Goal: Task Accomplishment & Management: Manage account settings

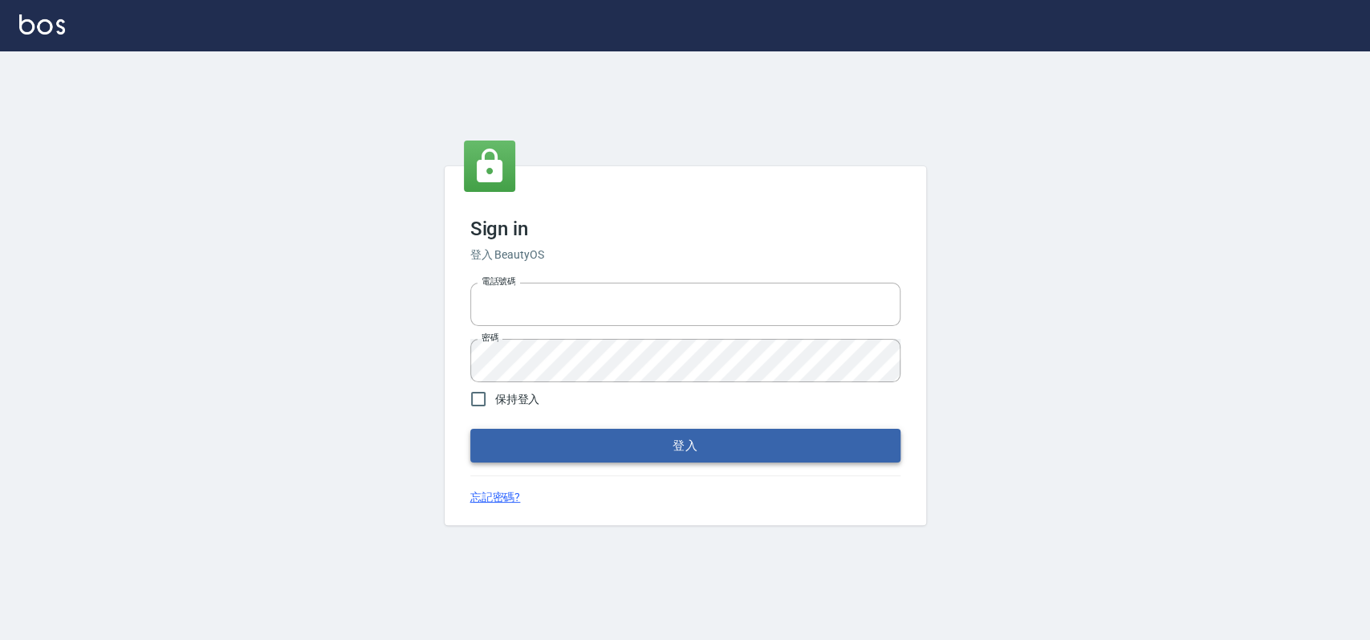
type input "033323173"
click at [647, 435] on button "登入" at bounding box center [685, 445] width 430 height 34
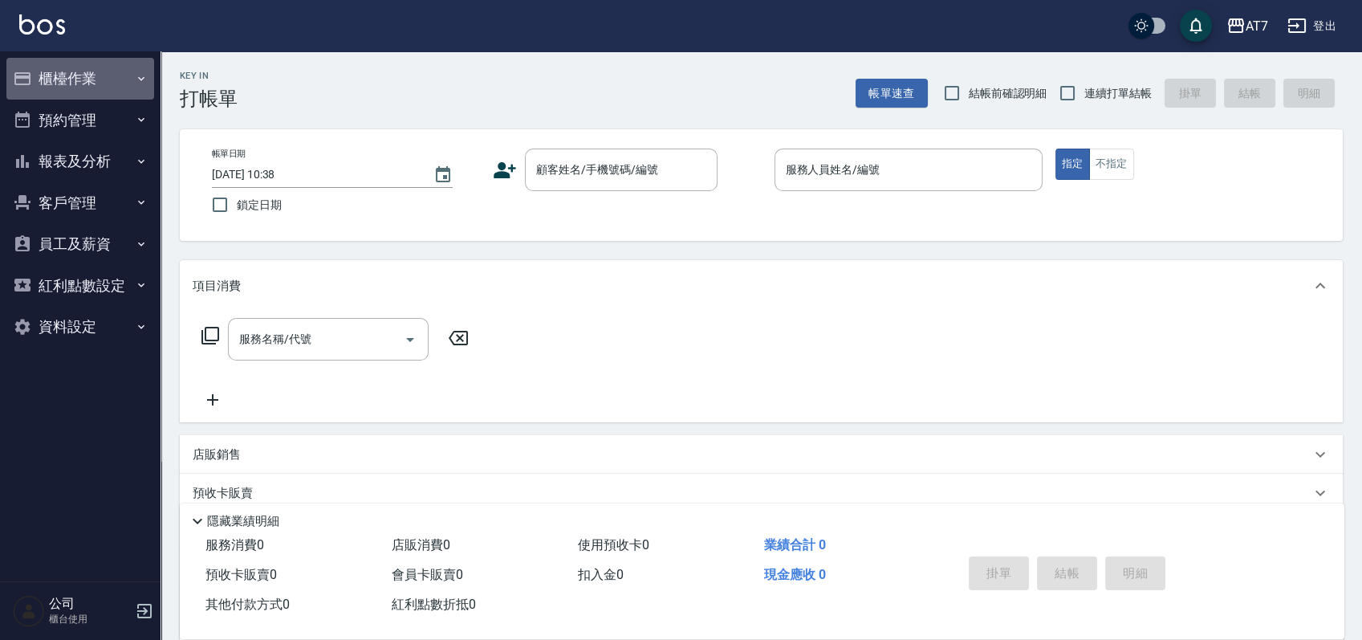
click at [128, 83] on button "櫃檯作業" at bounding box center [80, 79] width 148 height 42
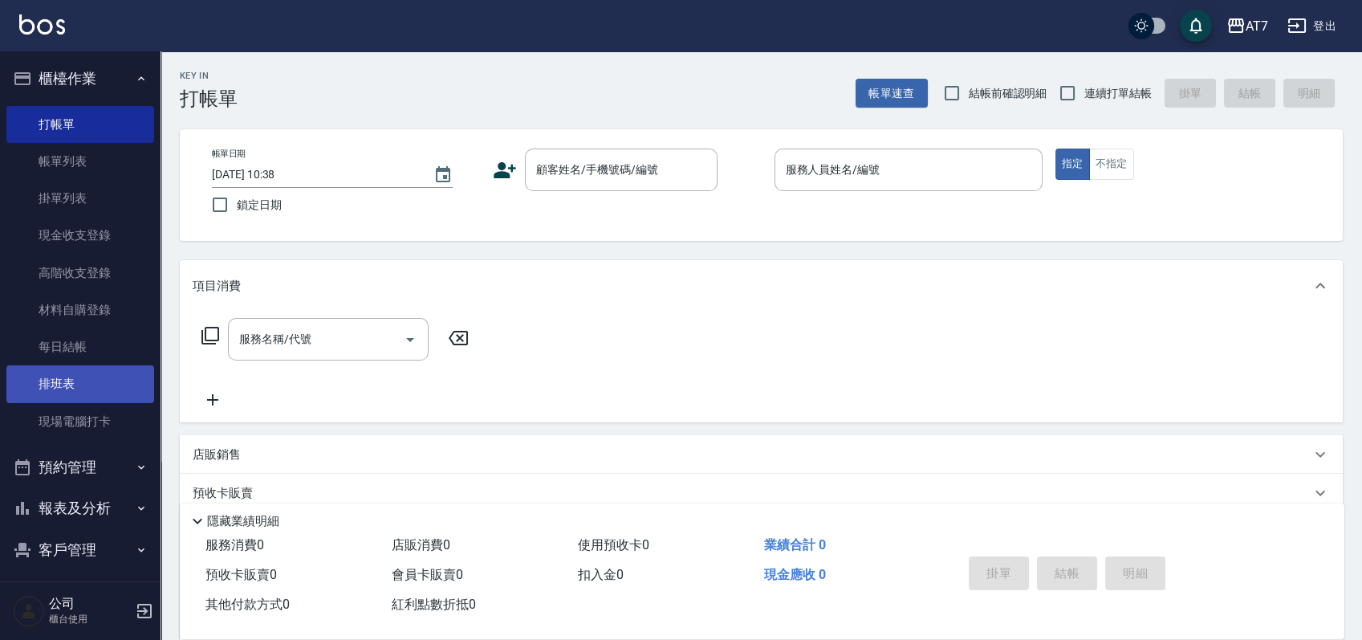
click at [72, 380] on link "排班表" at bounding box center [80, 383] width 148 height 37
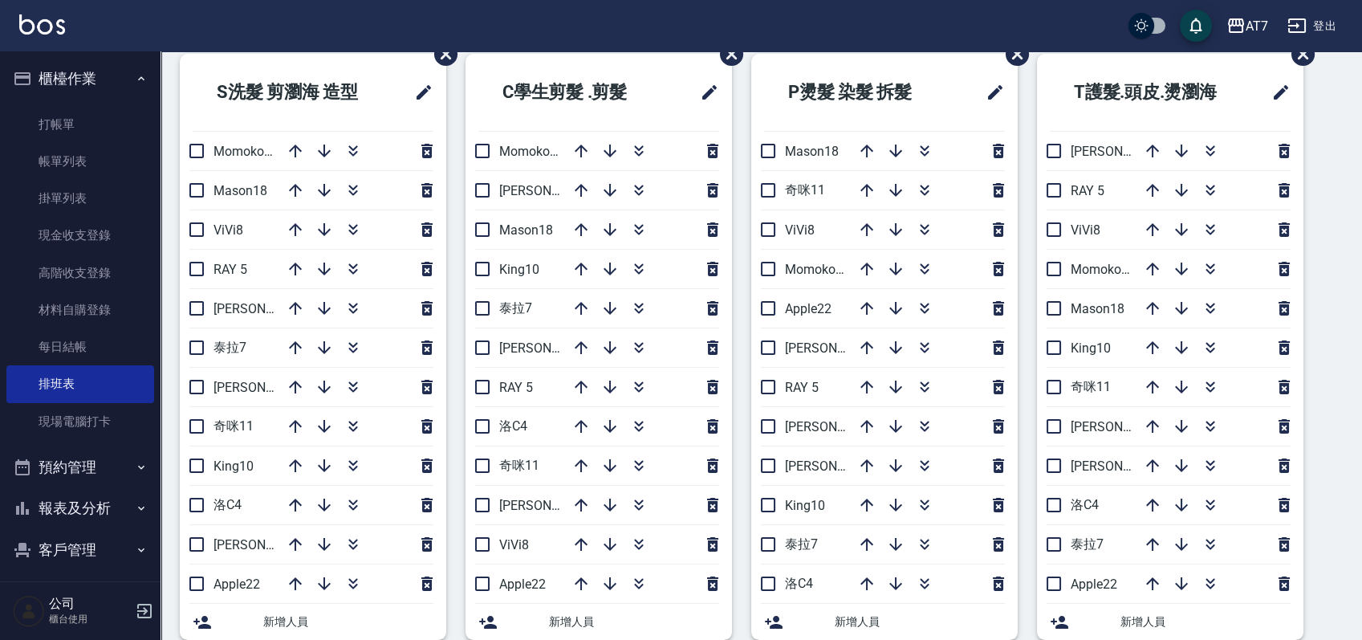
scroll to position [107, 0]
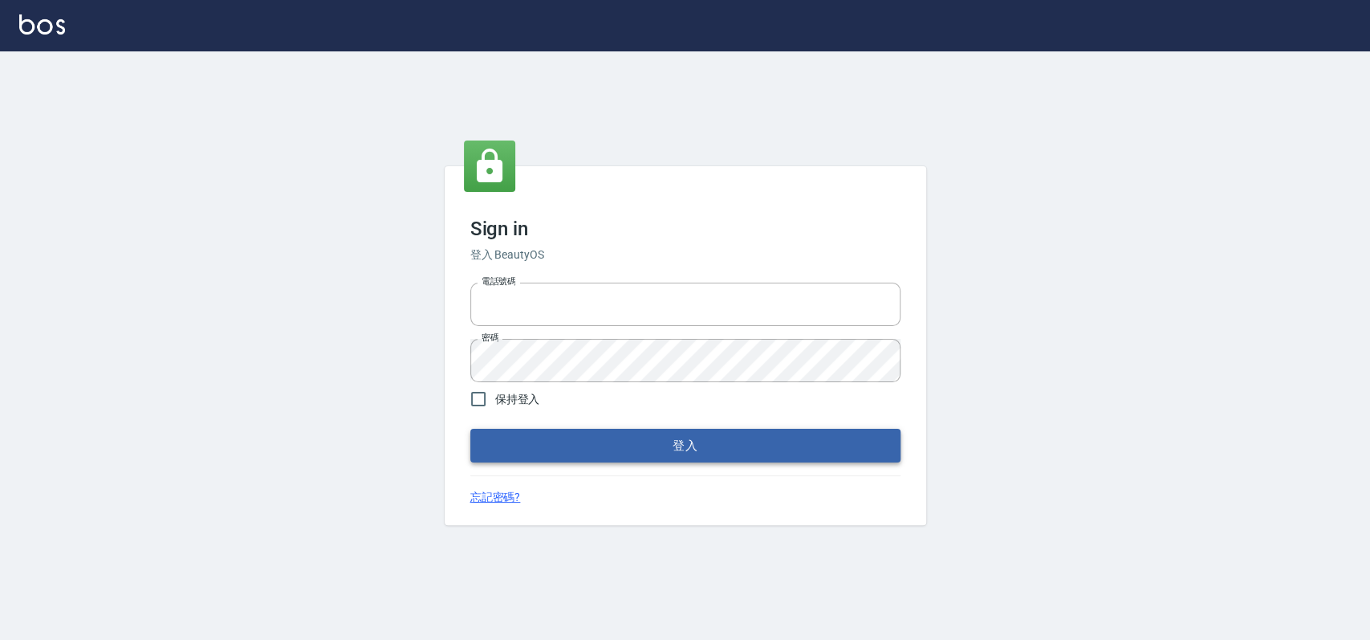
type input "033323173"
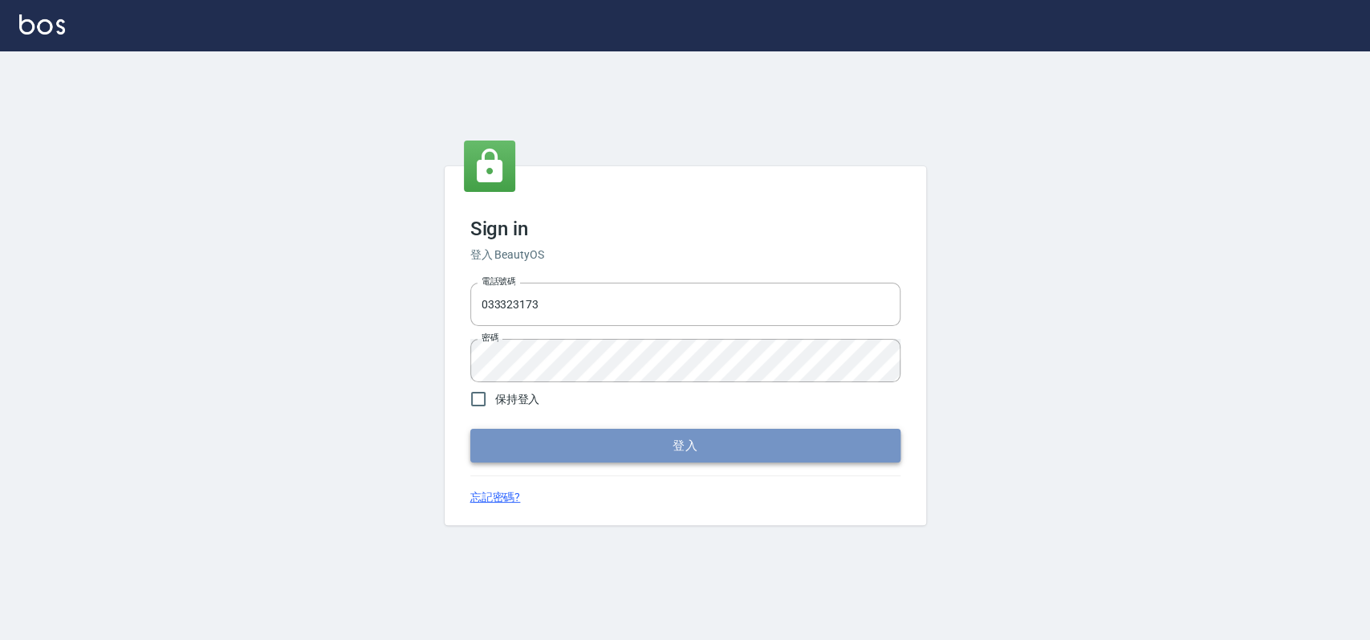
click at [574, 451] on button "登入" at bounding box center [685, 445] width 430 height 34
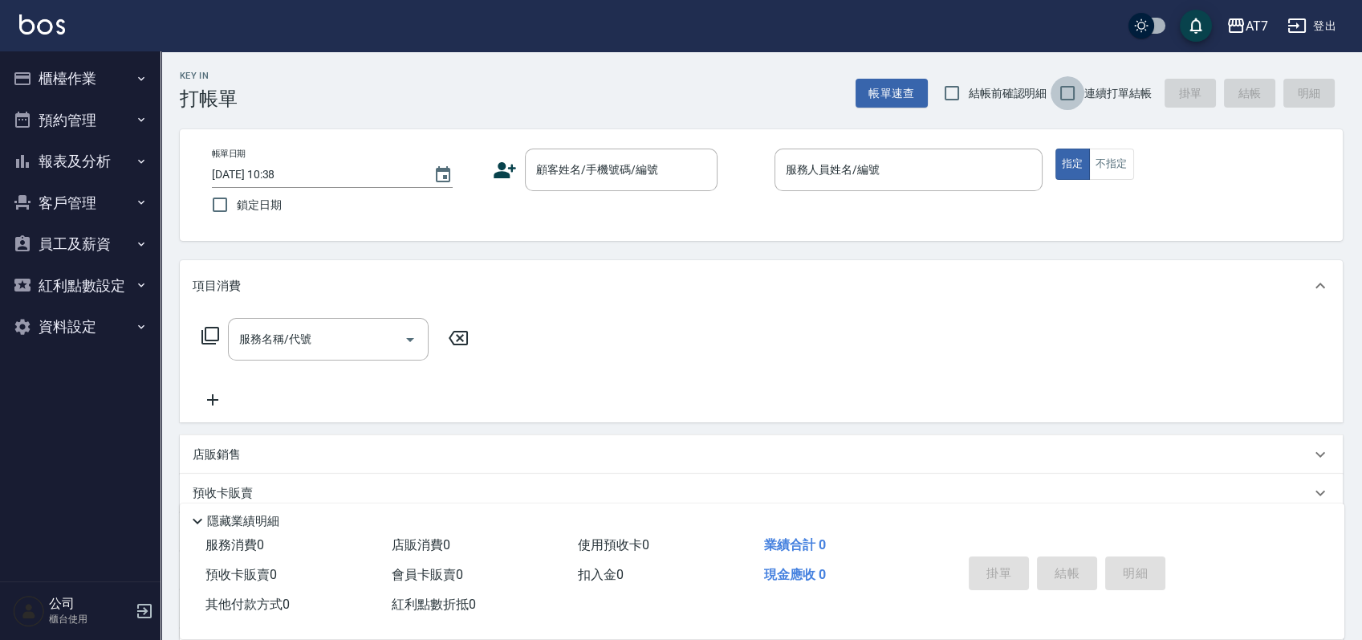
click at [1070, 93] on input "連續打單結帳" at bounding box center [1067, 93] width 34 height 34
checkbox input "true"
click at [652, 179] on input "顧客姓名/手機號碼/編號" at bounding box center [609, 170] width 154 height 28
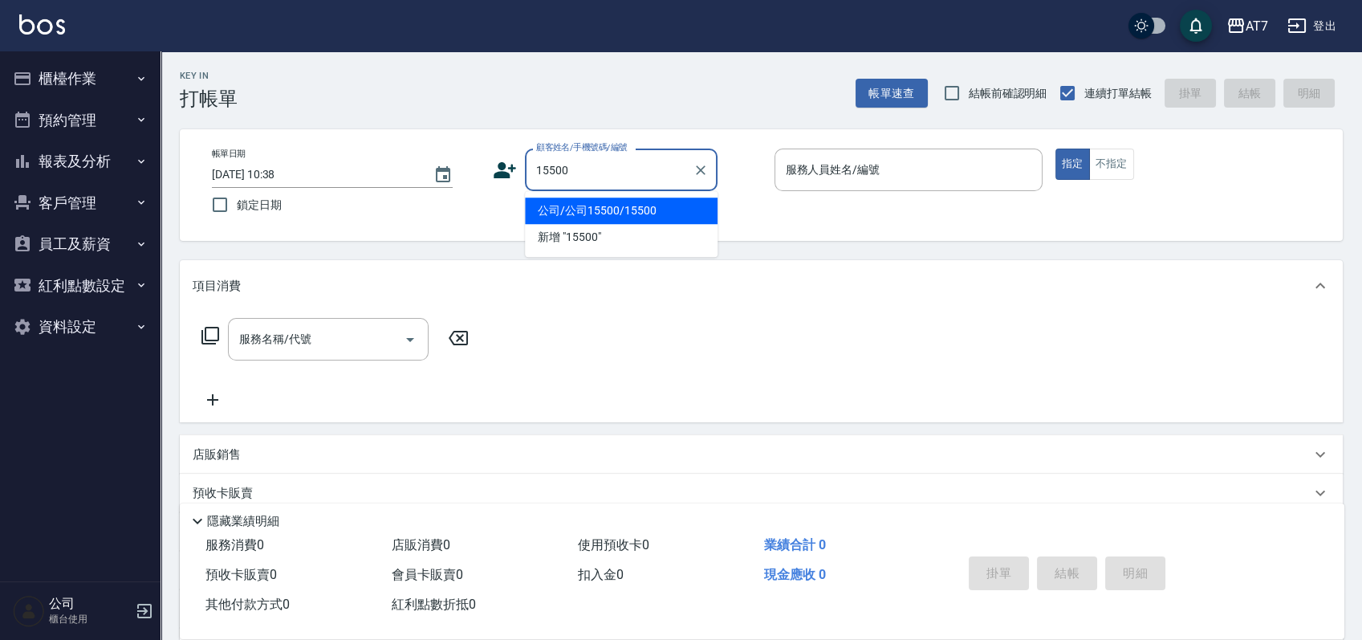
type input "公司/公司15500/15500"
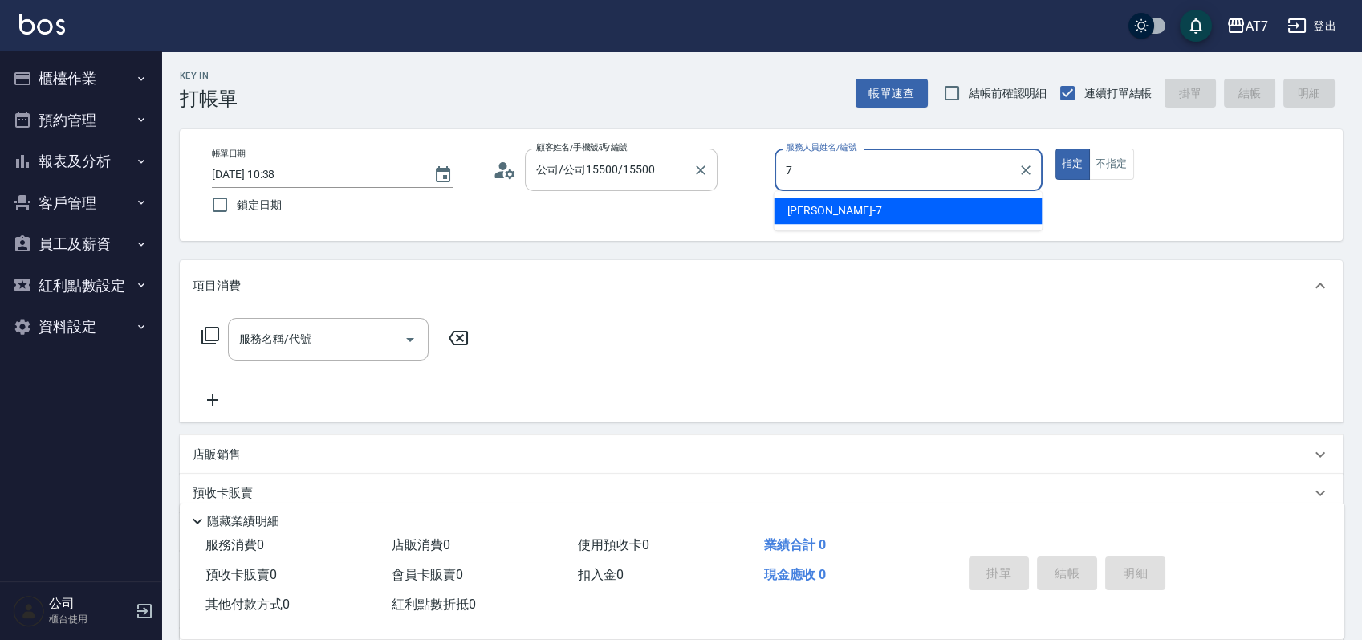
type input "7"
type button "true"
type input "泰拉-7"
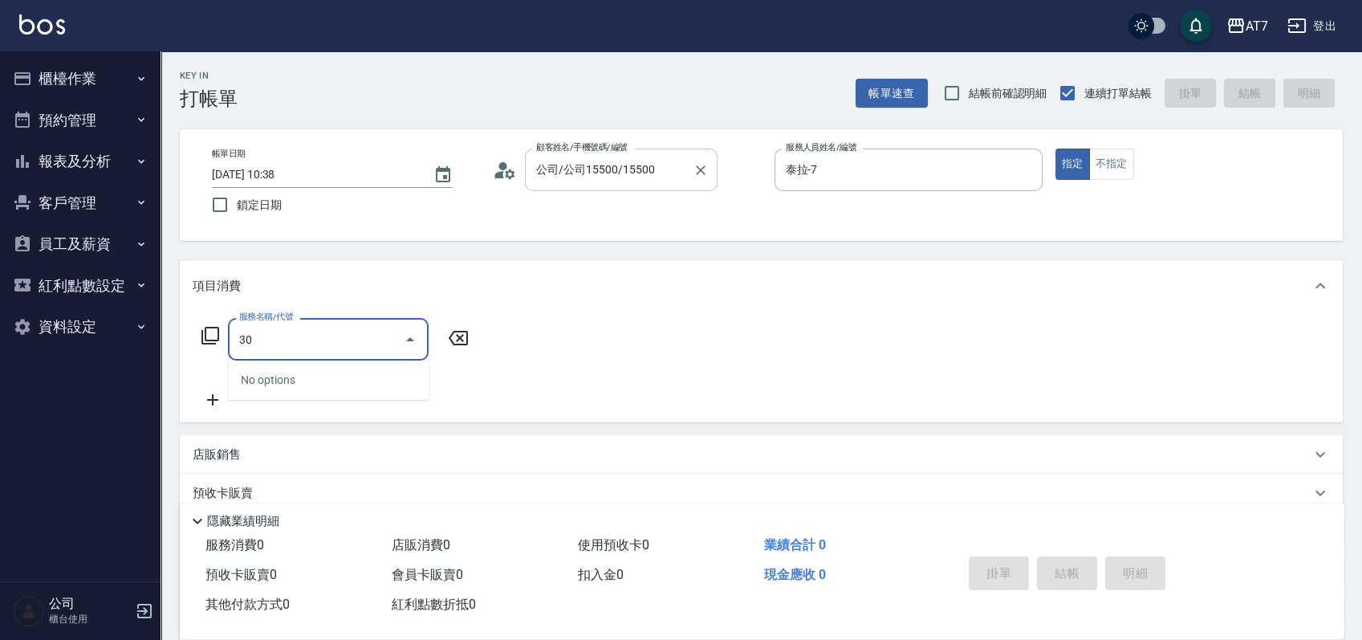
type input "300"
type input "10"
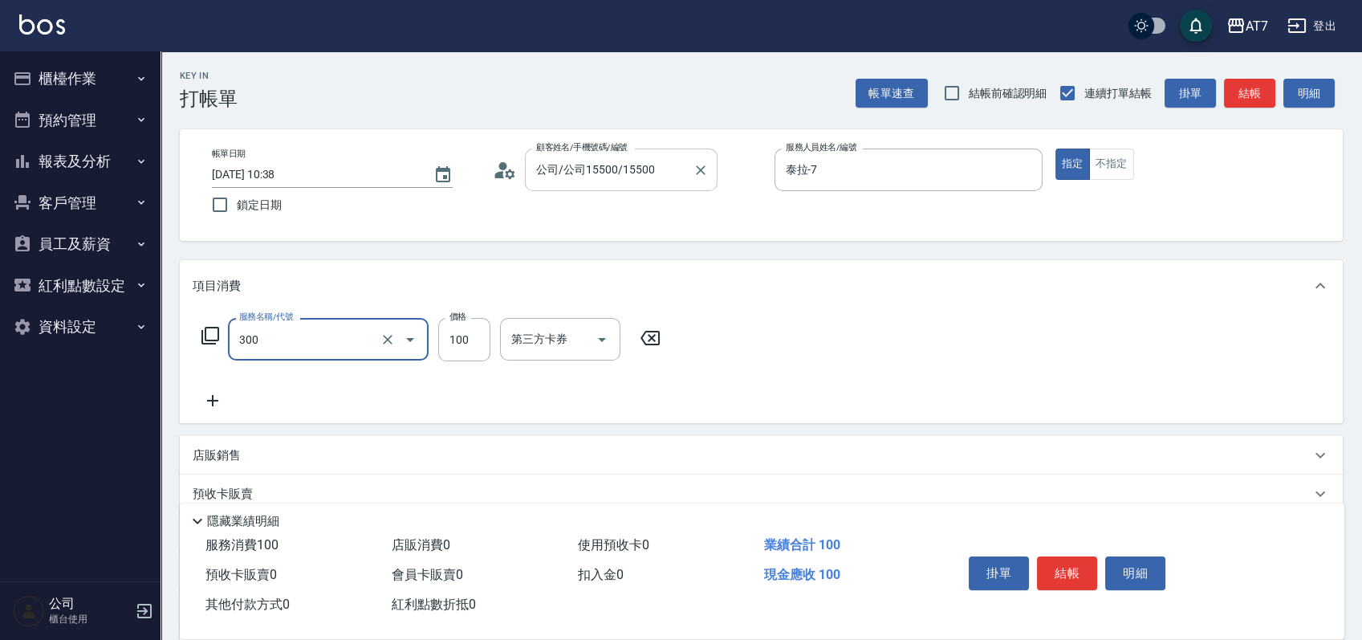
type input "剪瀏海(300)"
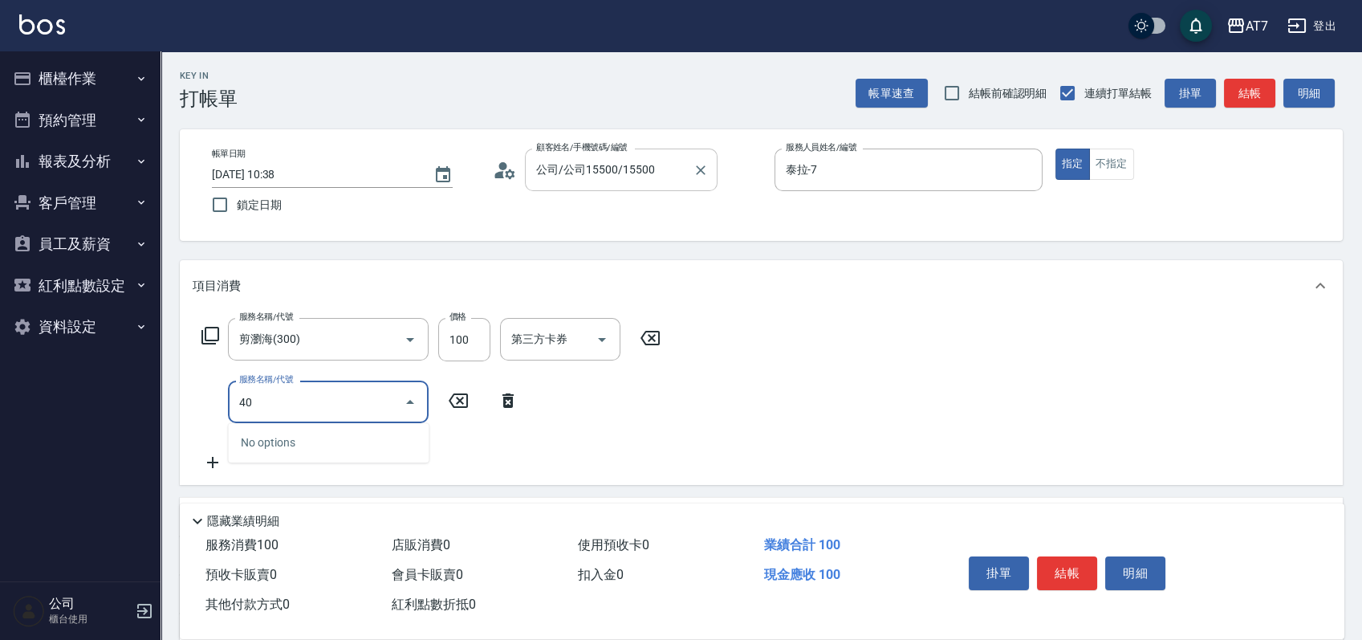
type input "400"
type input "160"
type input "染髮(400)"
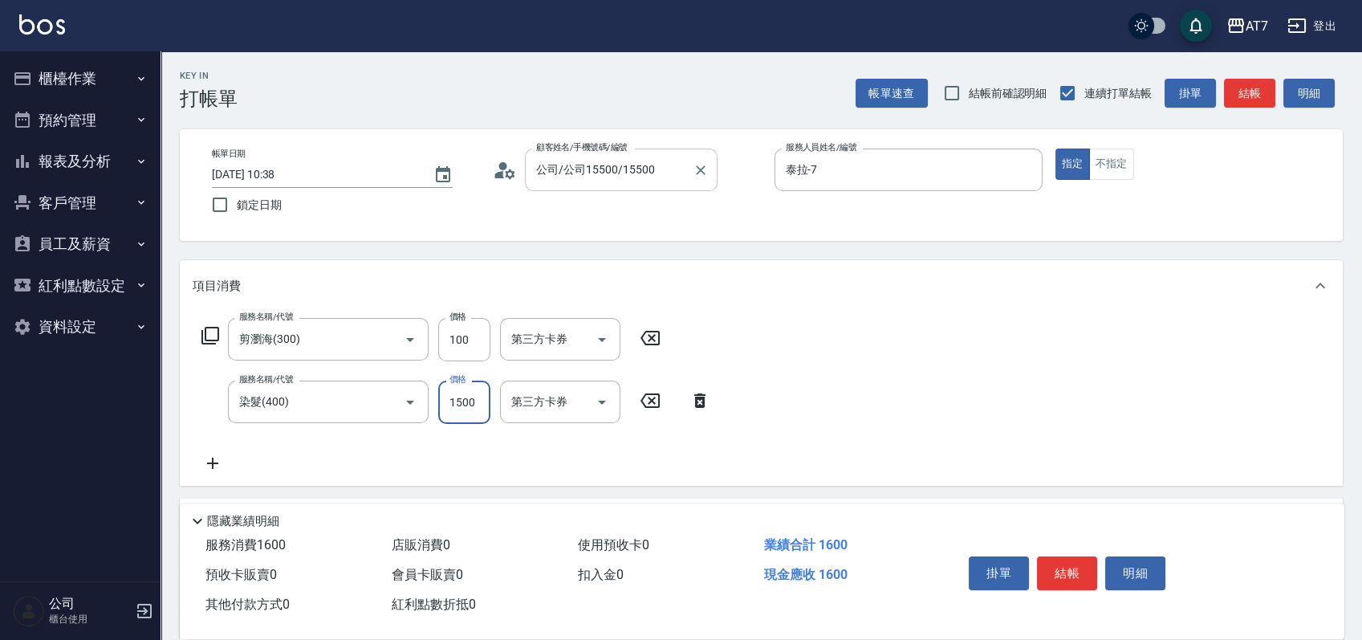
type input "1"
type input "10"
type input "168"
type input "20"
type input "1680"
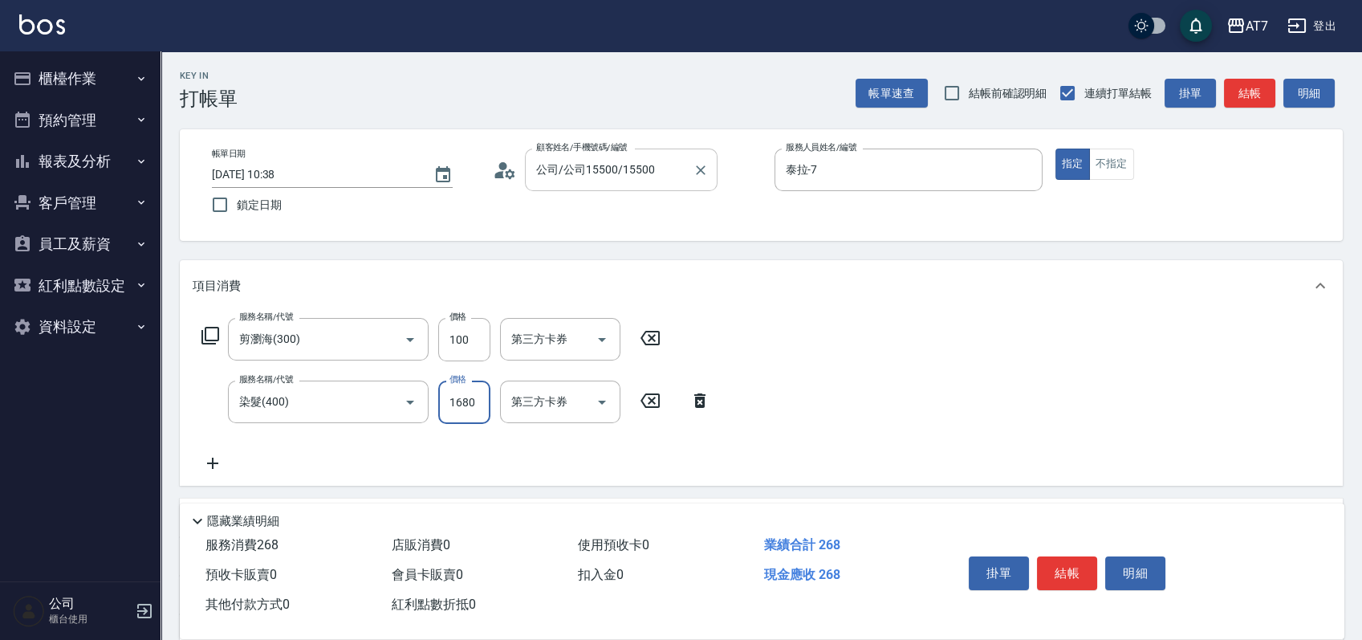
type input "170"
type input "1680"
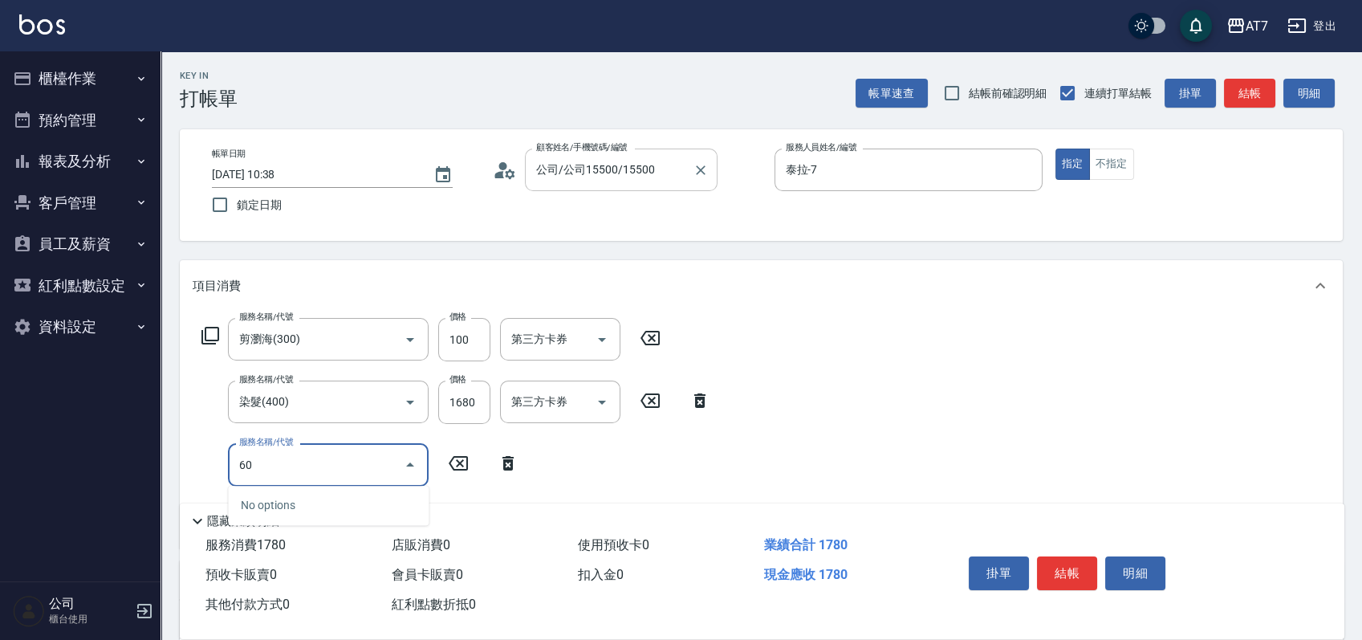
type input "600"
type input "230"
type input "深層護髮(600)"
type input "3"
type input "170"
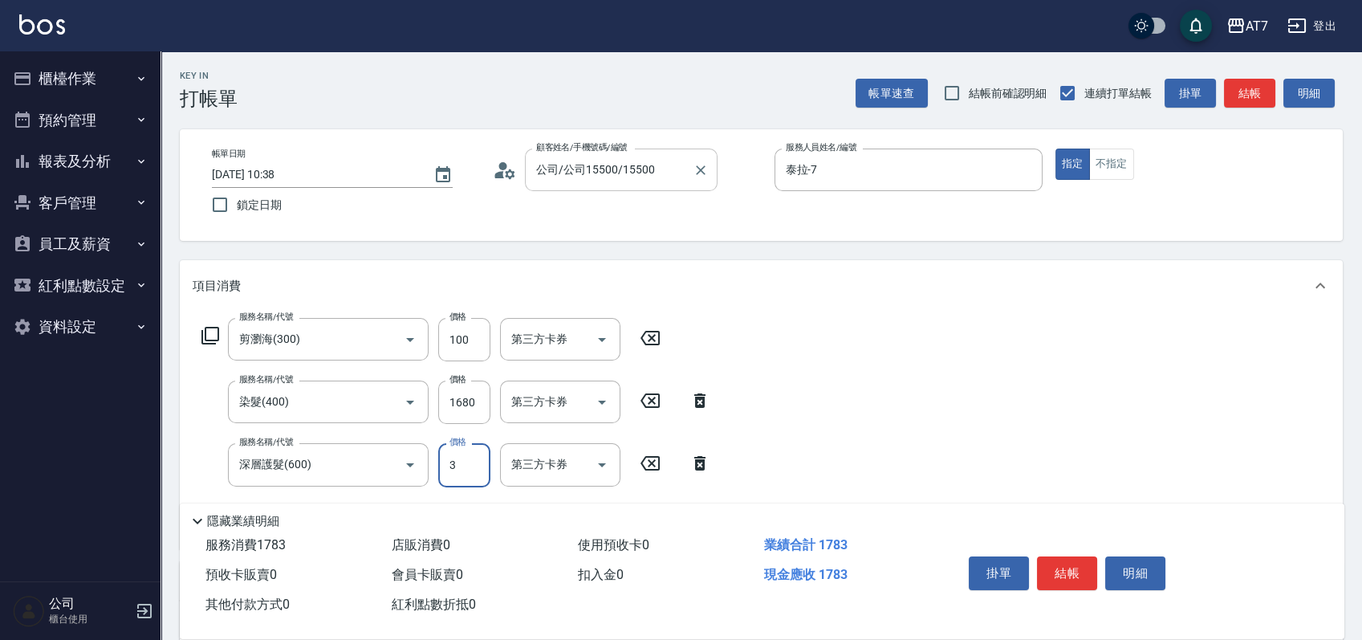
type input "30"
type input "180"
type input "300"
type input "200"
type input "300"
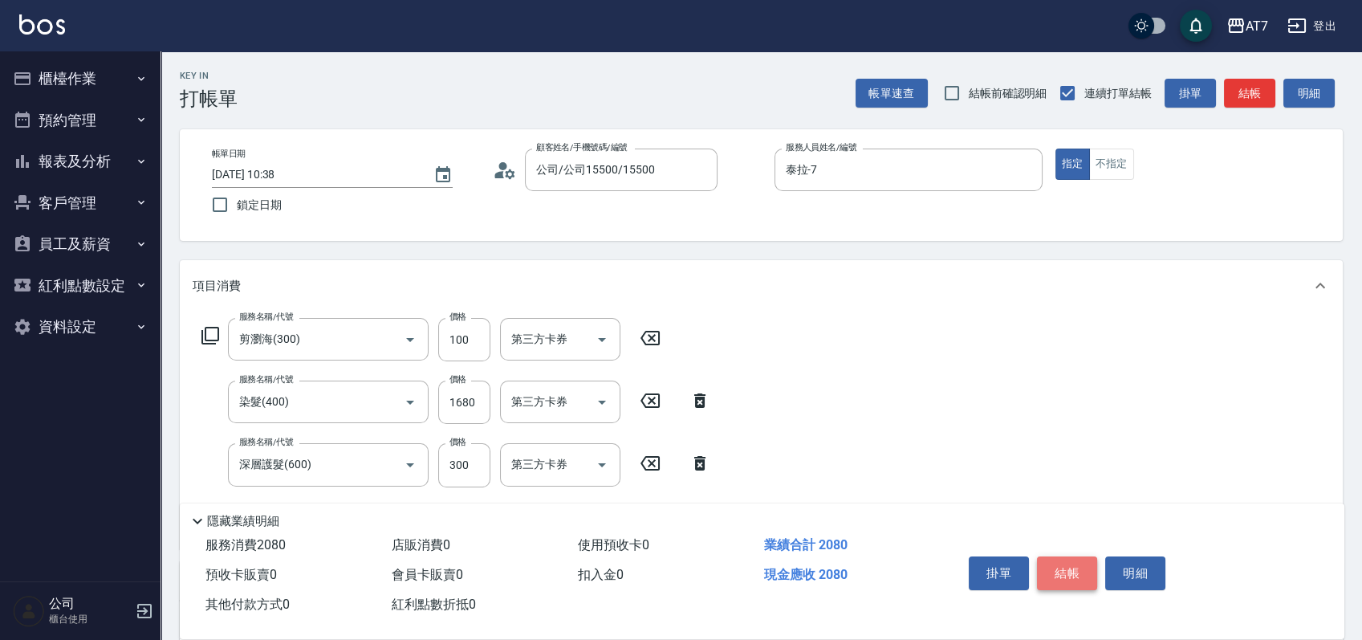
click at [1088, 572] on button "結帳" at bounding box center [1067, 573] width 60 height 34
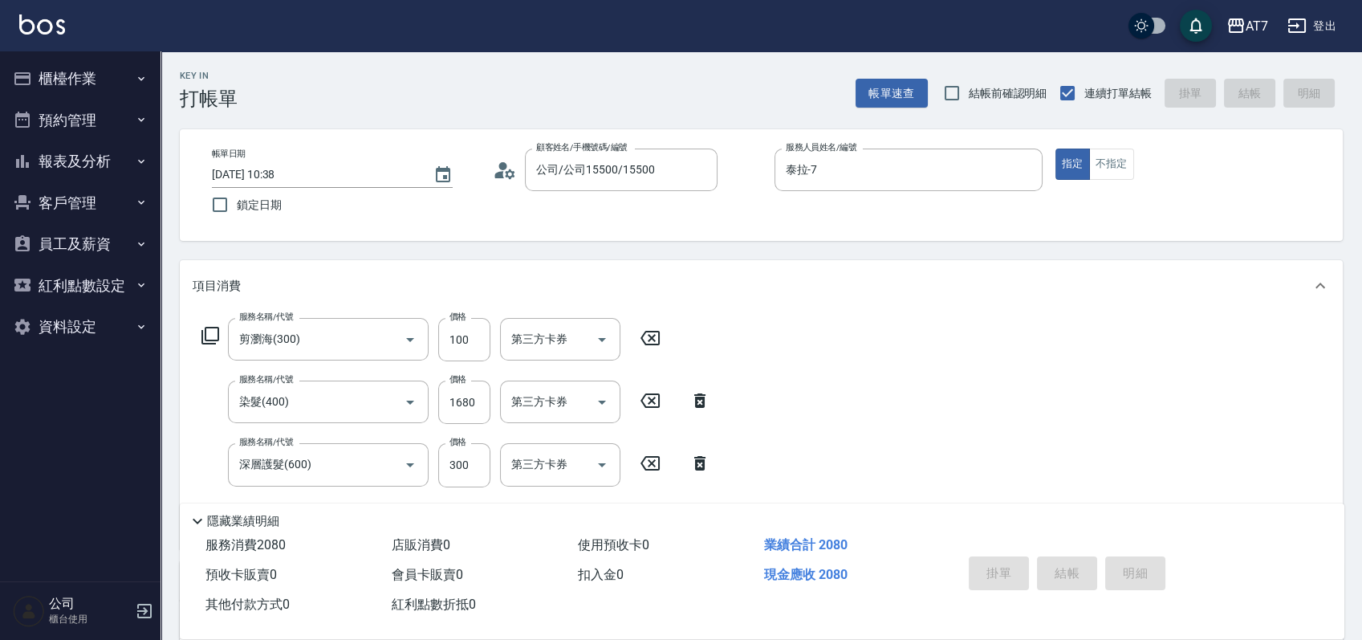
type input "[DATE] 10:48"
type input "0"
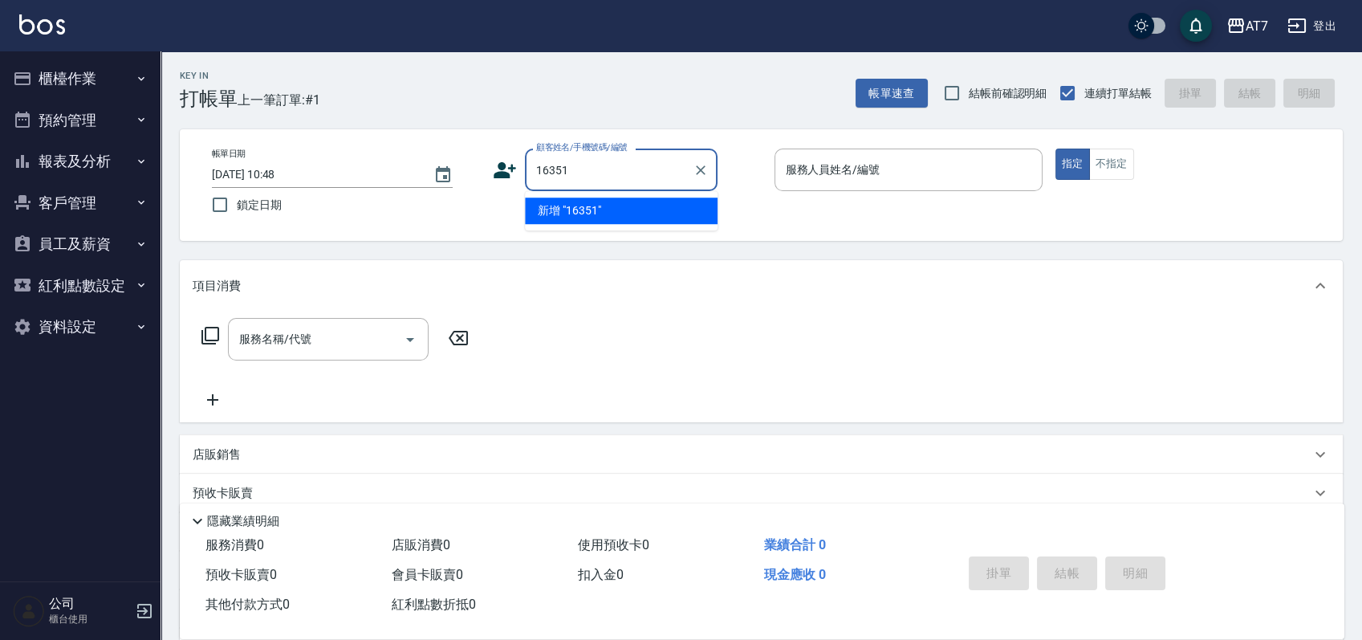
type input "16351"
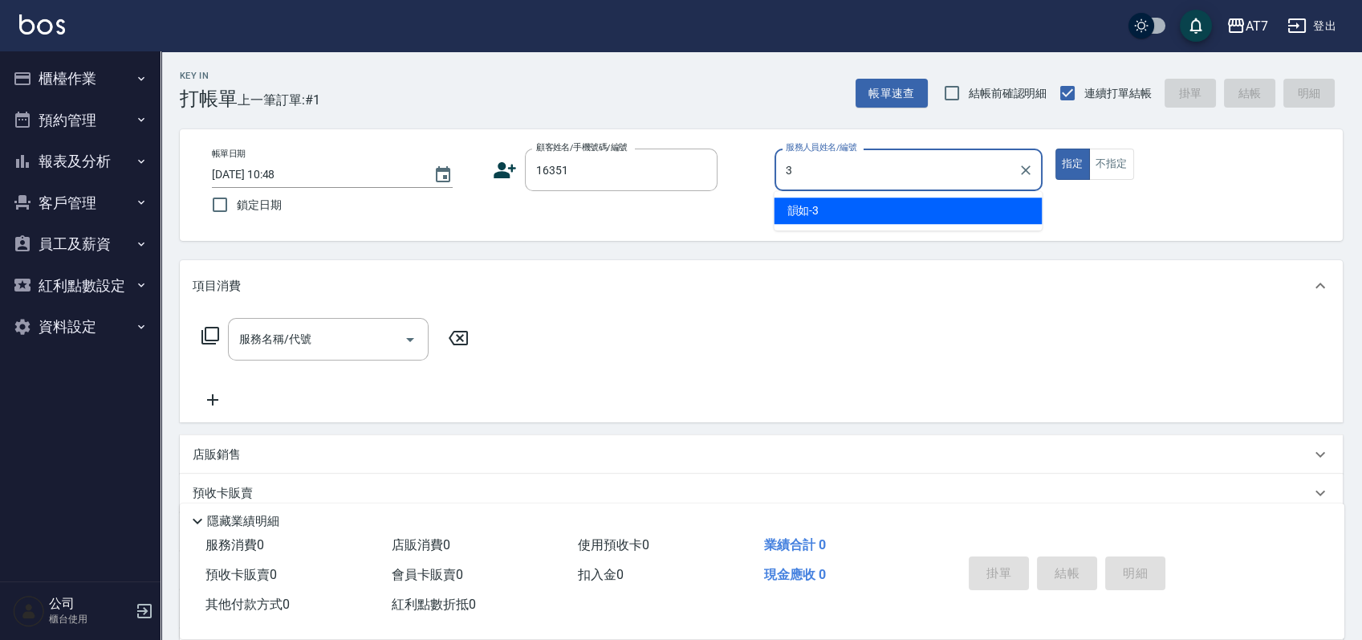
type input "韻如-3"
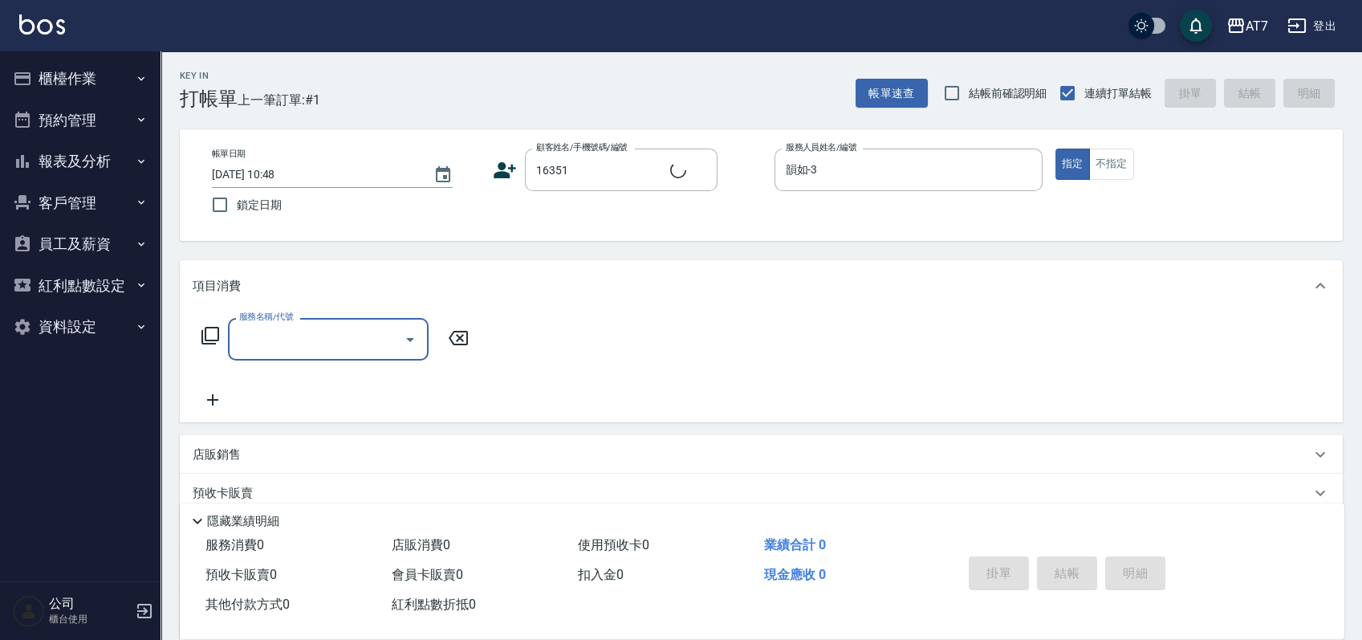
type input "公司/公司16351/16351"
type input "400"
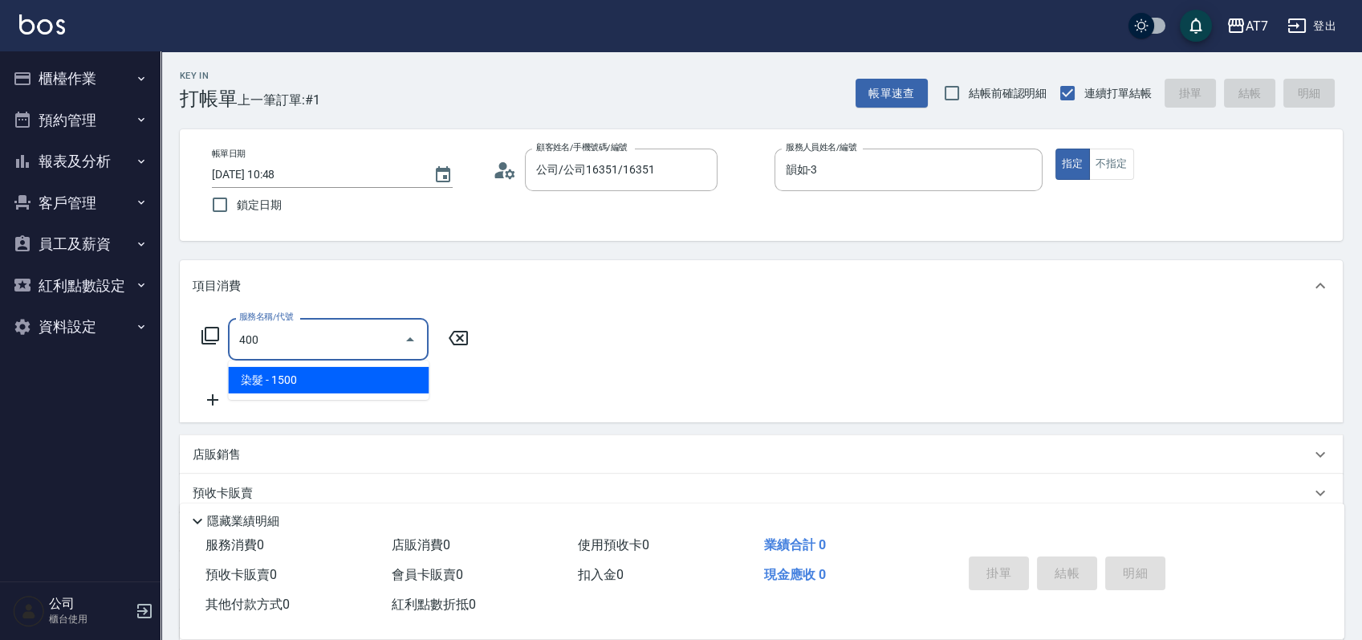
type input "150"
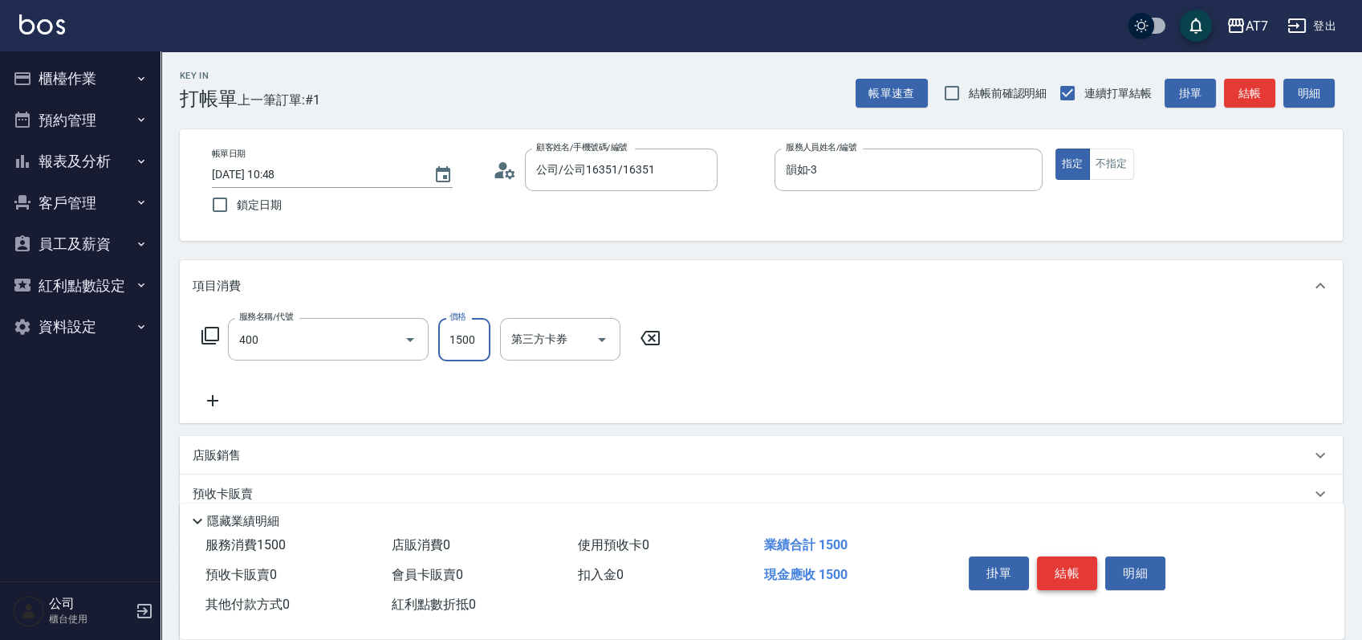
type input "染髮(400)"
type input "1"
type input "0"
type input "18"
type input "10"
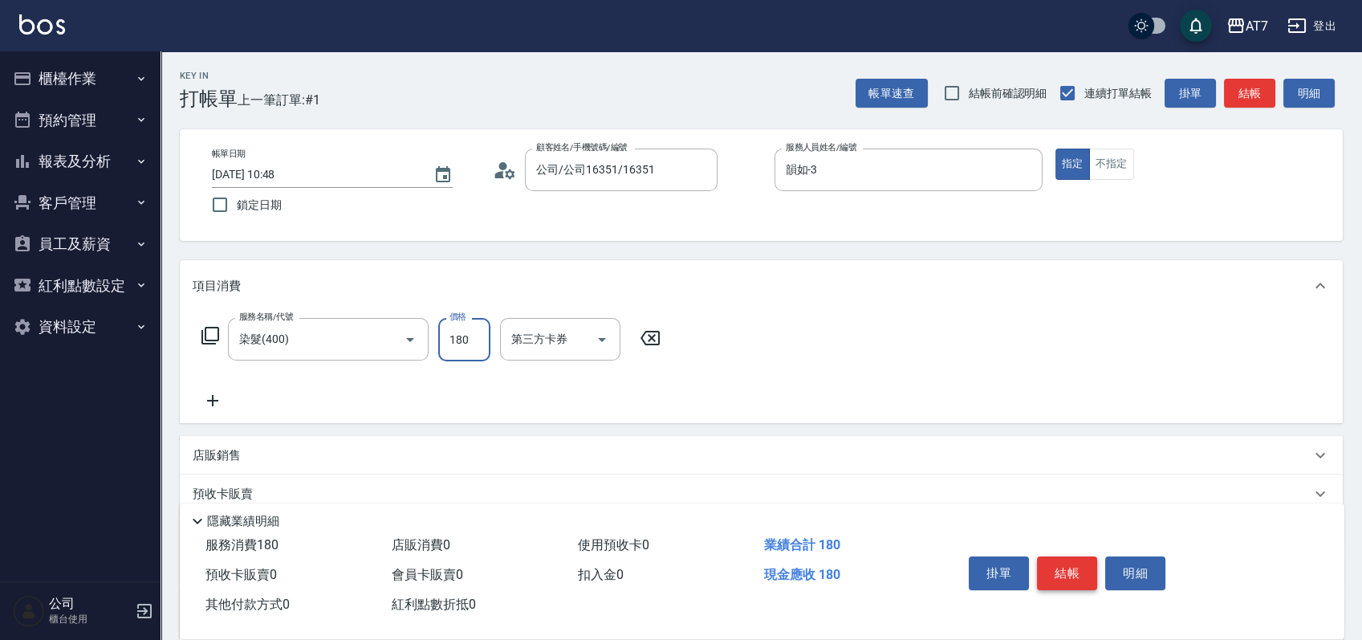
type input "1800"
type input "180"
type input "1800"
click at [1088, 572] on button "結帳" at bounding box center [1067, 573] width 60 height 34
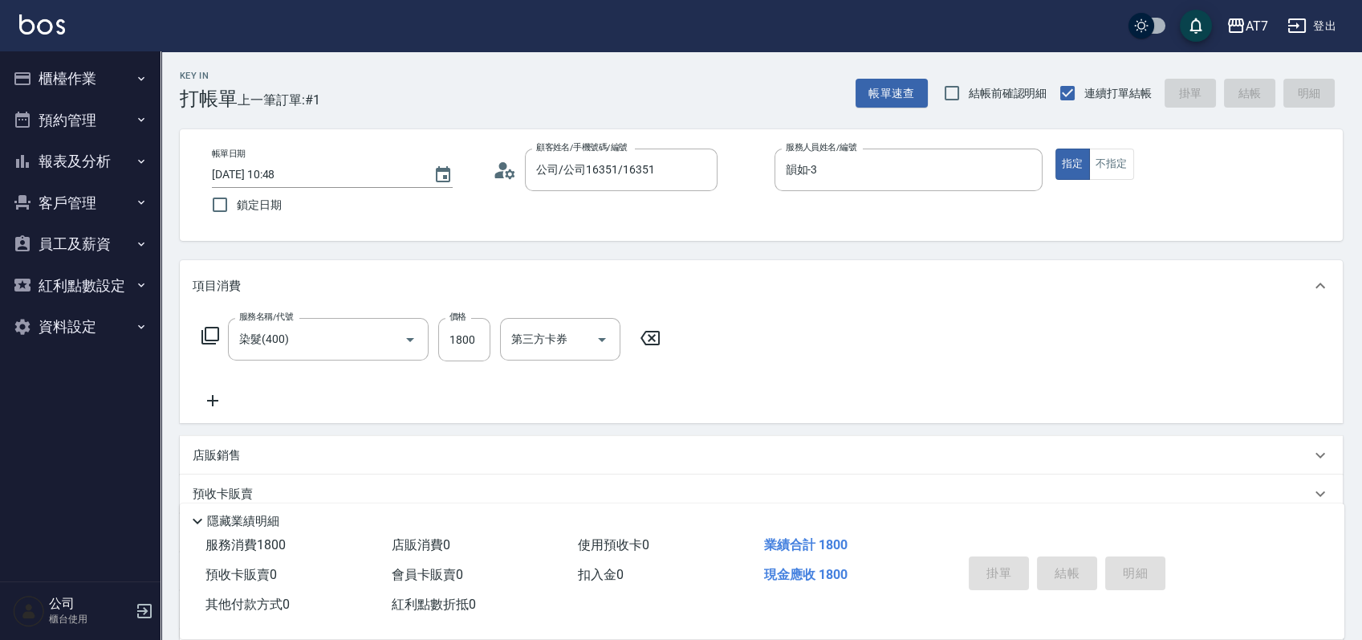
type input "0"
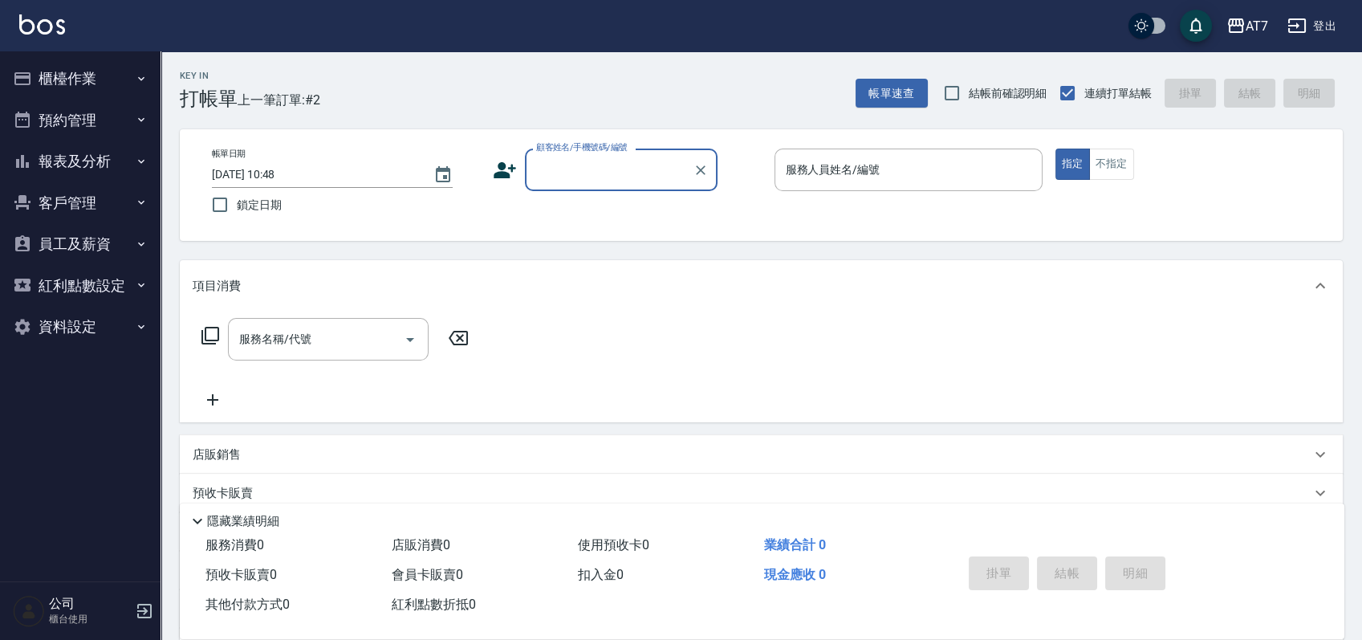
click at [83, 161] on button "報表及分析" at bounding box center [80, 161] width 148 height 42
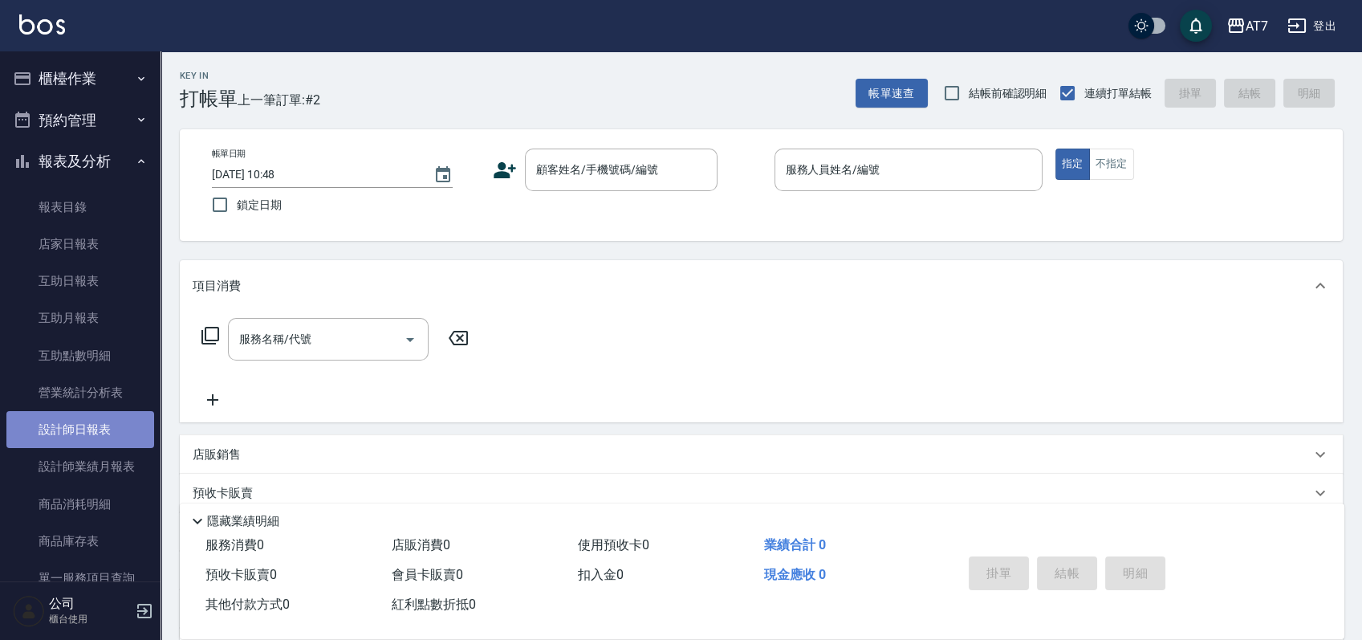
click at [103, 428] on link "設計師日報表" at bounding box center [80, 429] width 148 height 37
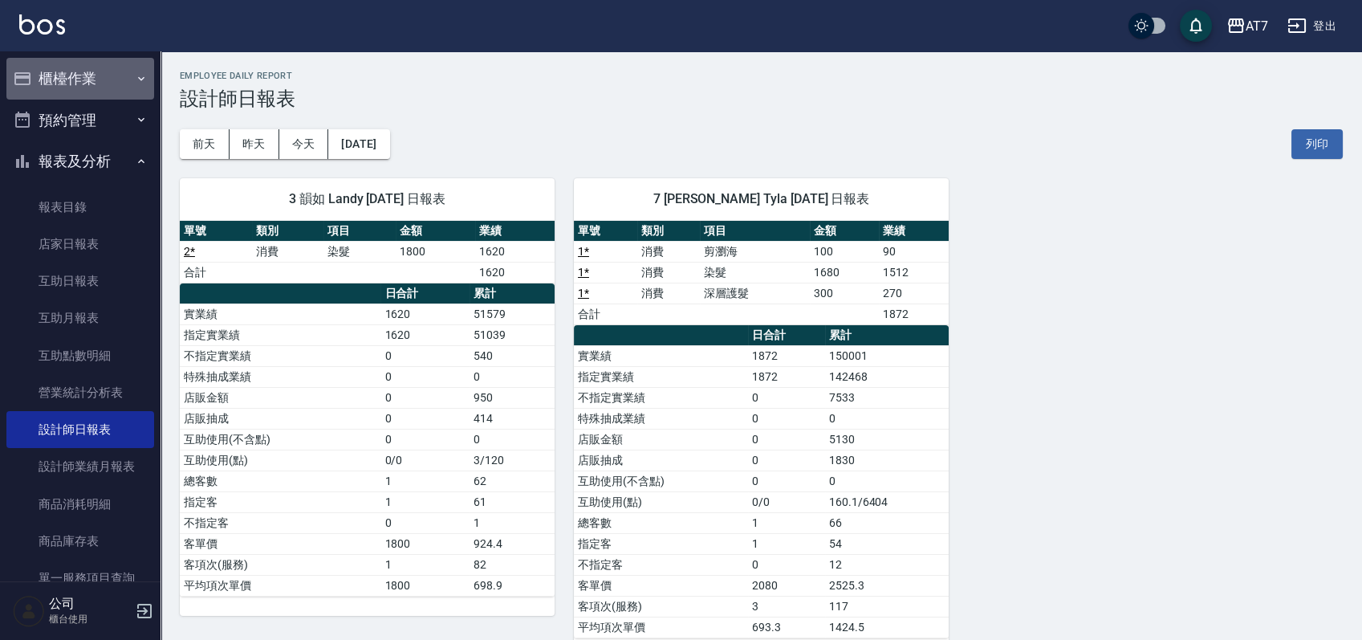
click at [103, 88] on button "櫃檯作業" at bounding box center [80, 79] width 148 height 42
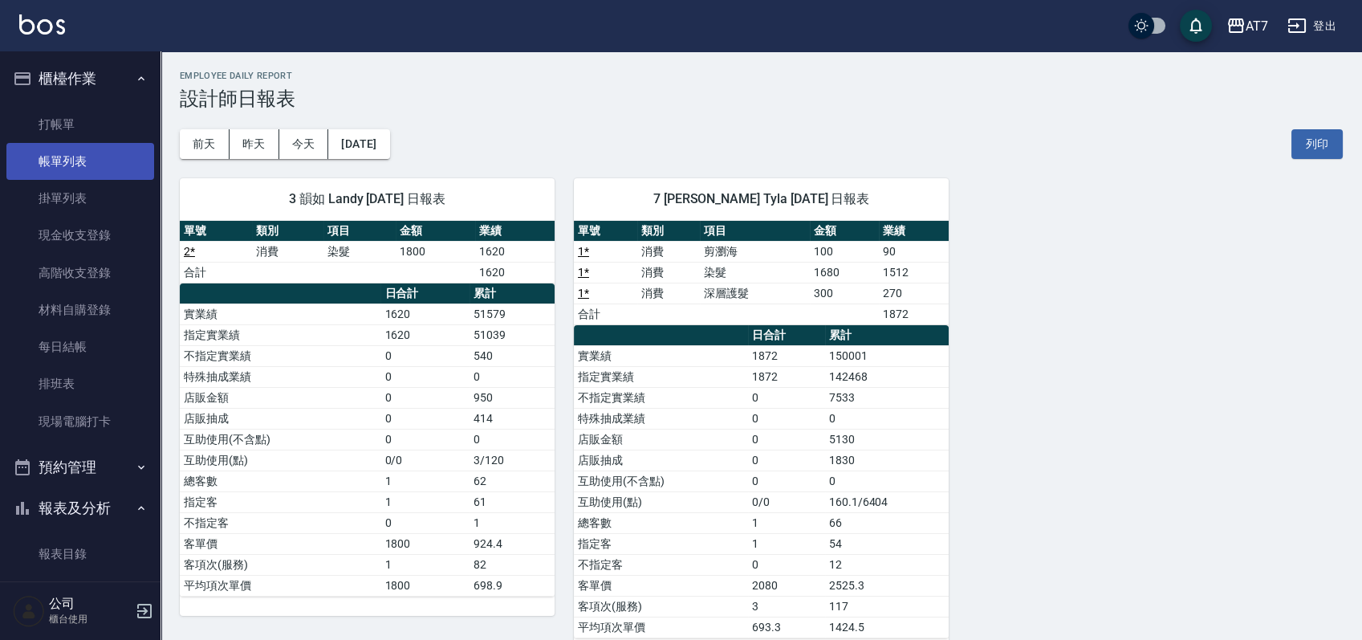
click at [86, 156] on link "帳單列表" at bounding box center [80, 161] width 148 height 37
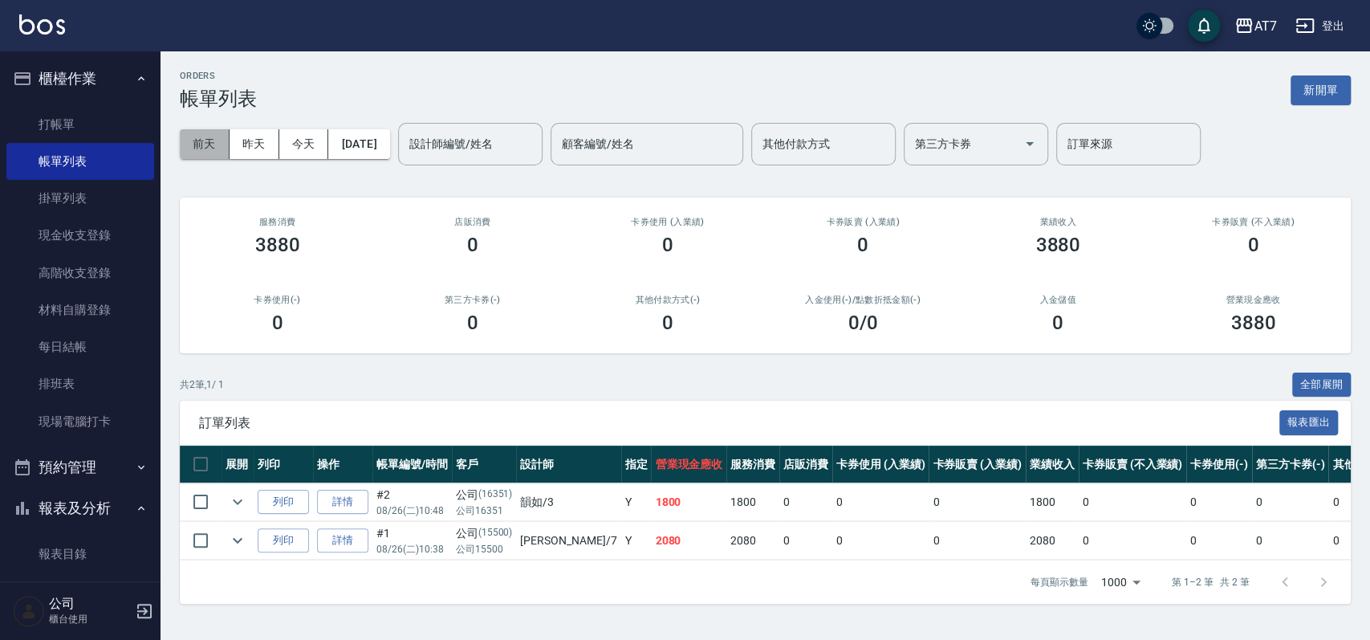
click at [209, 142] on button "前天" at bounding box center [205, 144] width 50 height 30
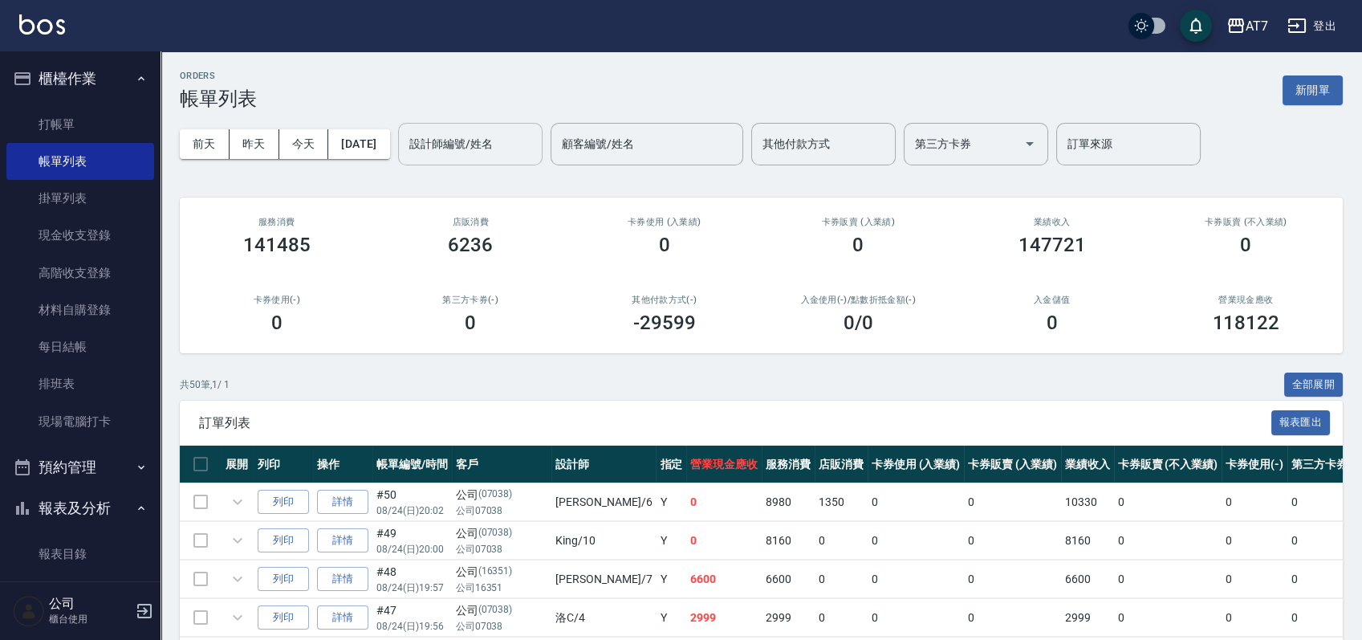
click at [467, 141] on div "設計師編號/姓名 設計師編號/姓名" at bounding box center [470, 144] width 144 height 43
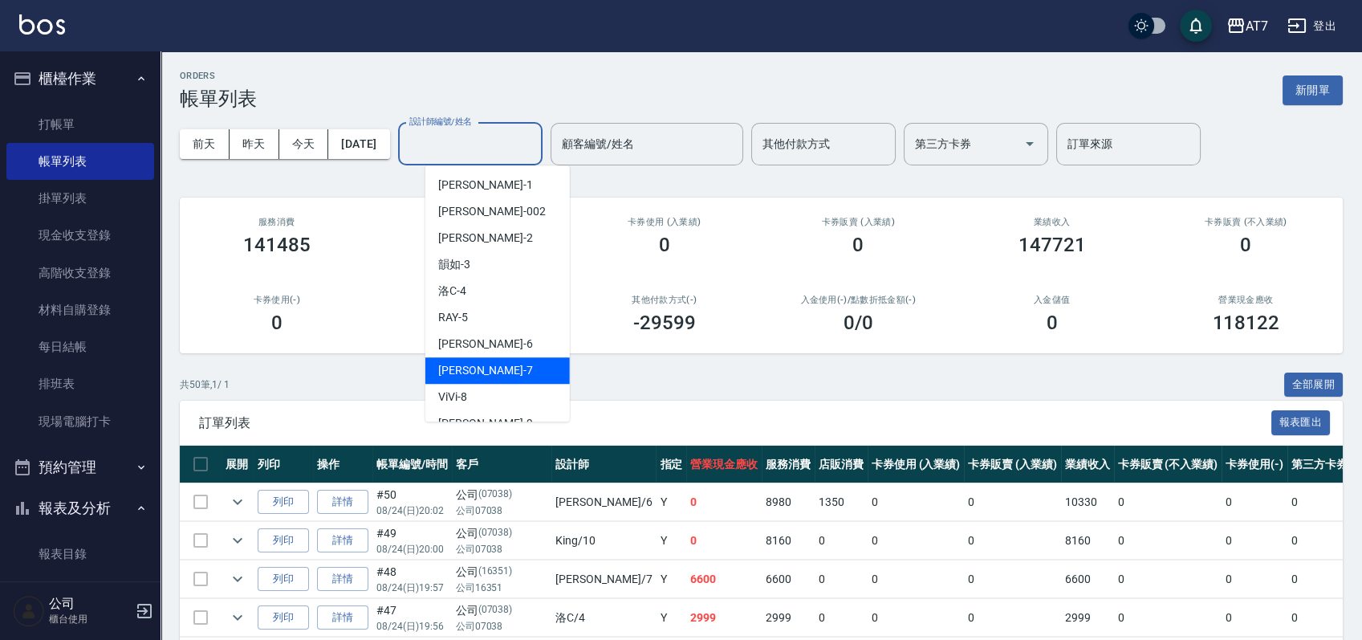
click at [481, 363] on div "[PERSON_NAME] -7" at bounding box center [497, 370] width 144 height 26
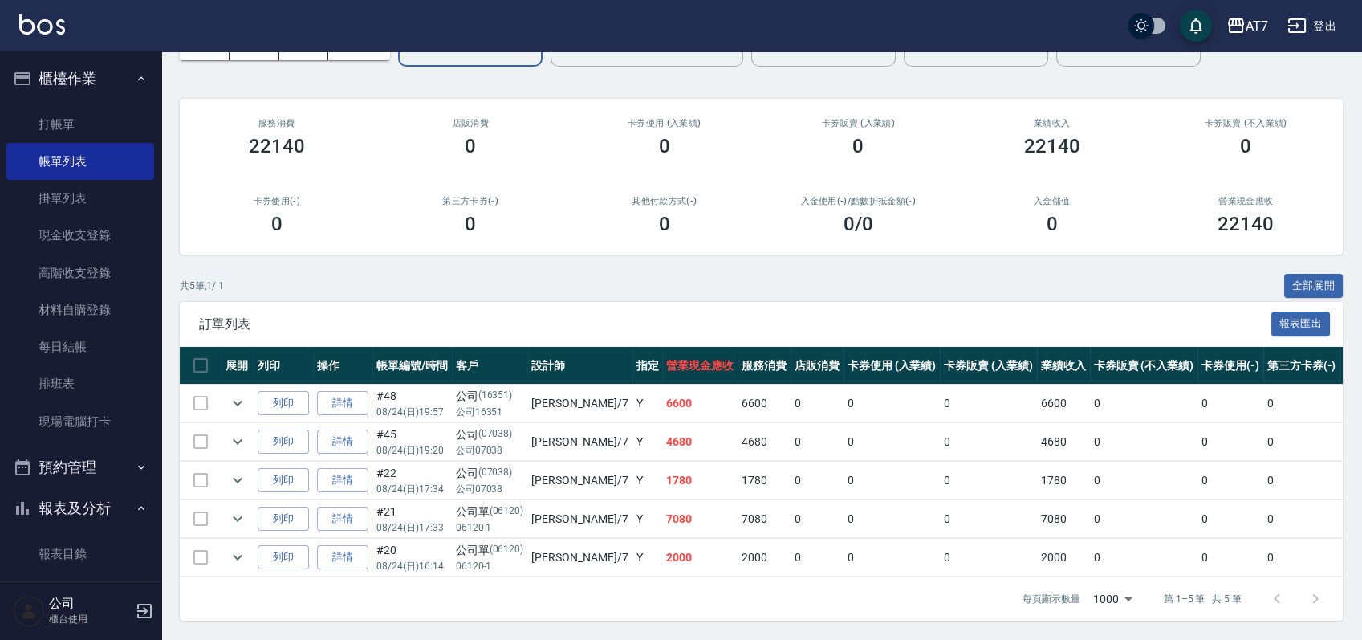
scroll to position [114, 0]
click at [243, 393] on icon "expand row" at bounding box center [237, 402] width 19 height 19
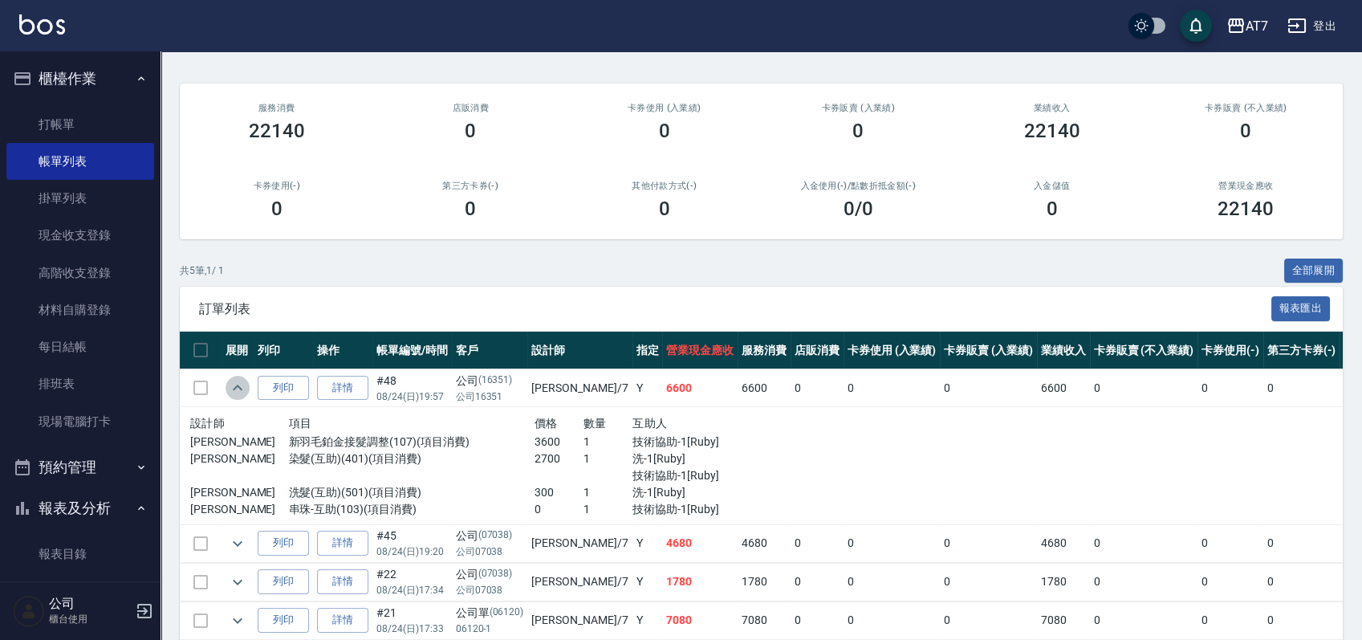
click at [243, 388] on icon "expand row" at bounding box center [237, 387] width 19 height 19
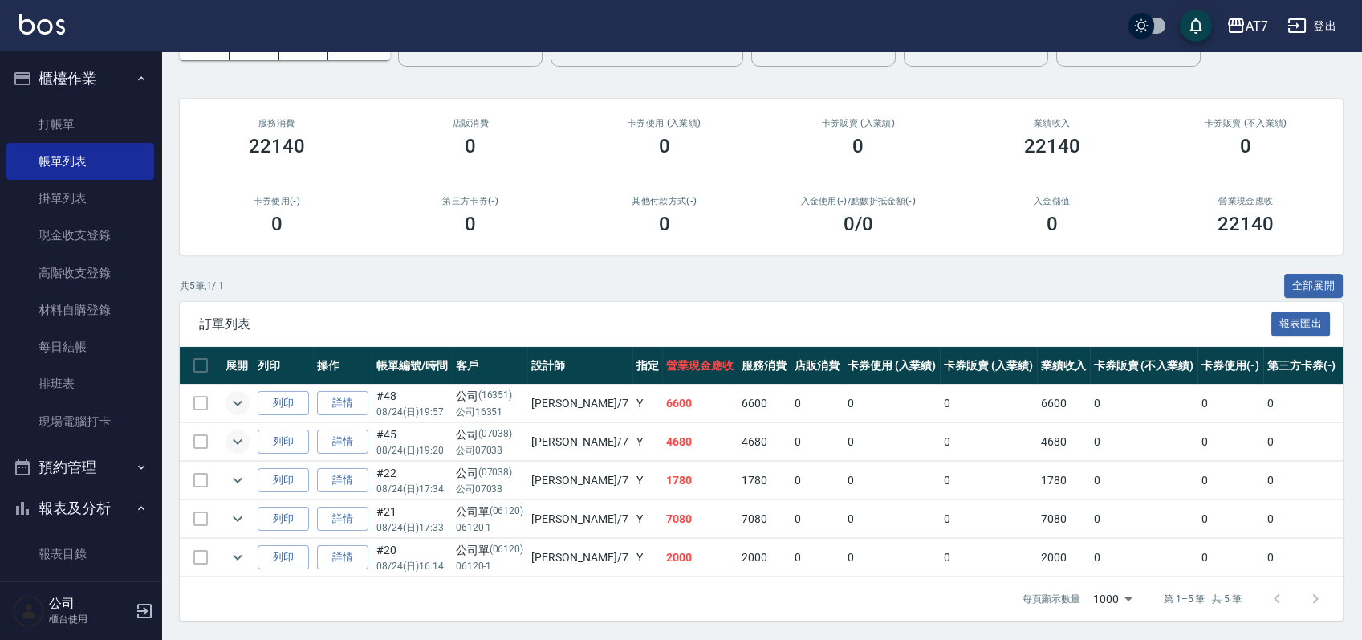
click at [244, 432] on icon "expand row" at bounding box center [237, 441] width 19 height 19
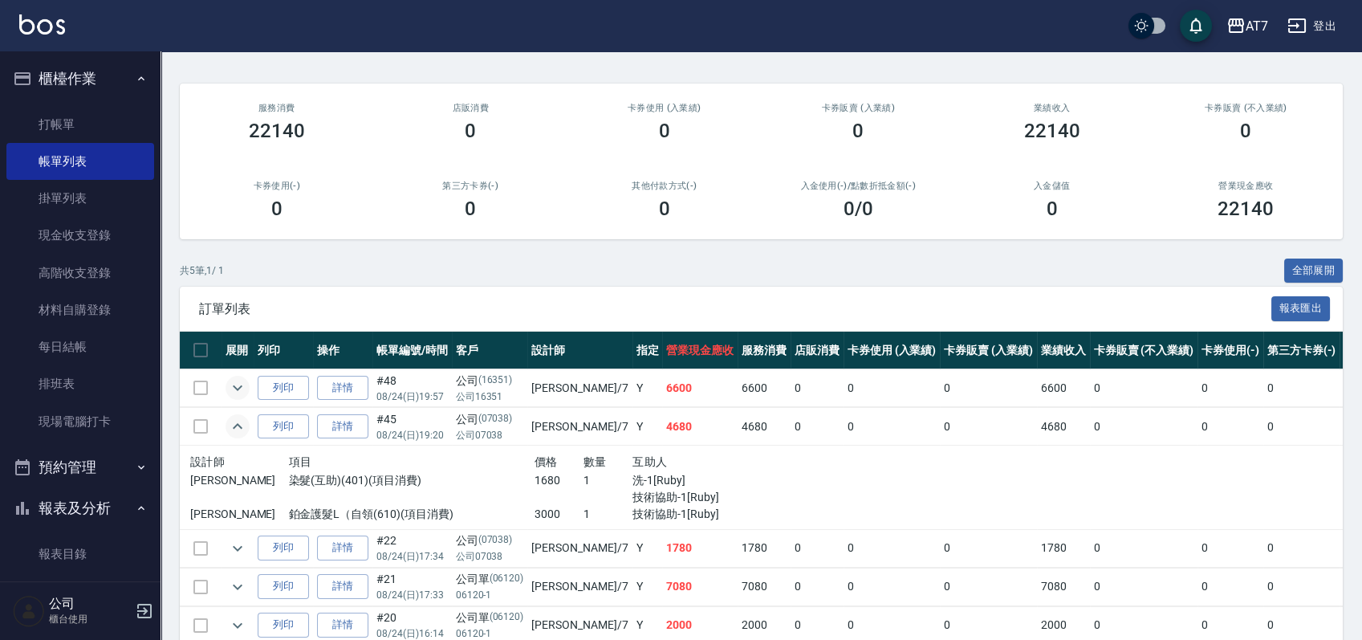
click at [244, 424] on icon "expand row" at bounding box center [237, 425] width 19 height 19
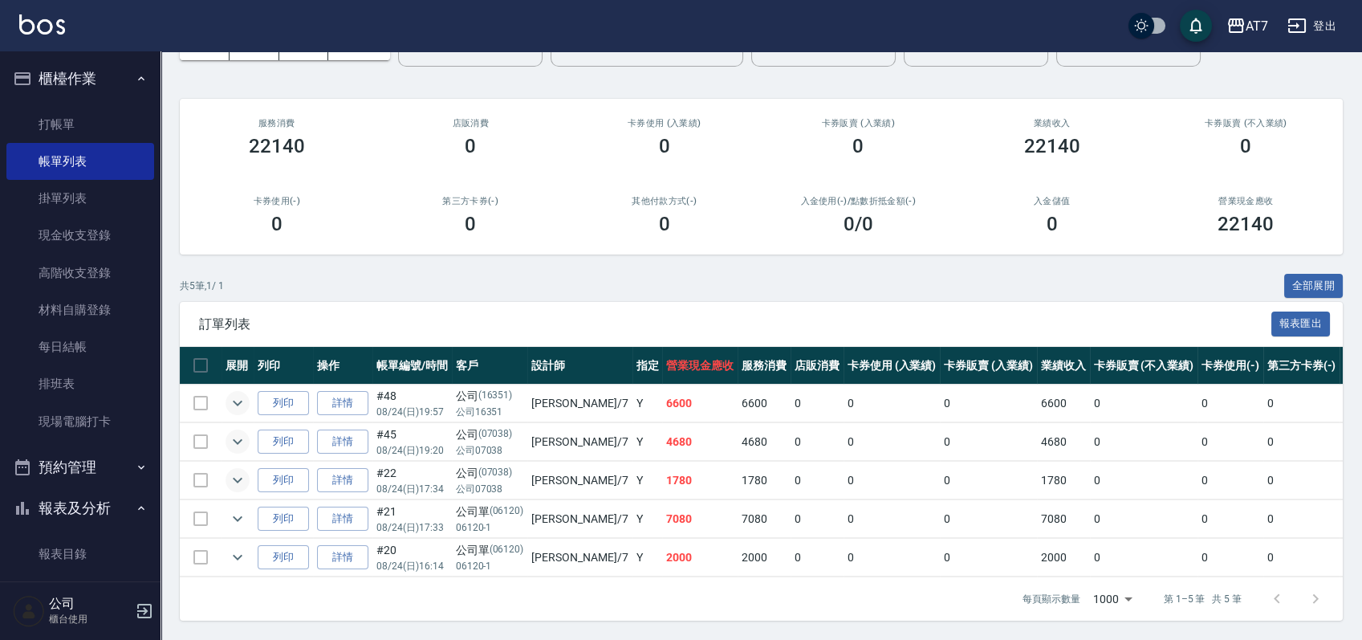
click at [239, 470] on icon "expand row" at bounding box center [237, 479] width 19 height 19
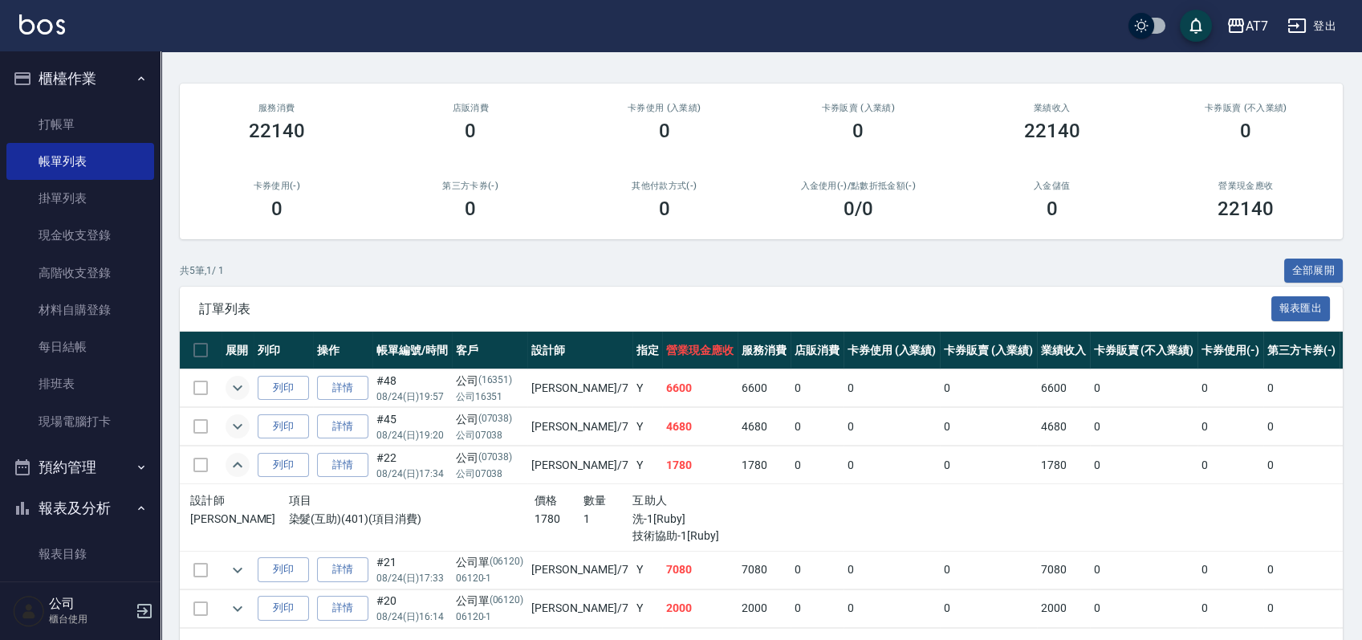
click at [239, 465] on icon "expand row" at bounding box center [237, 464] width 19 height 19
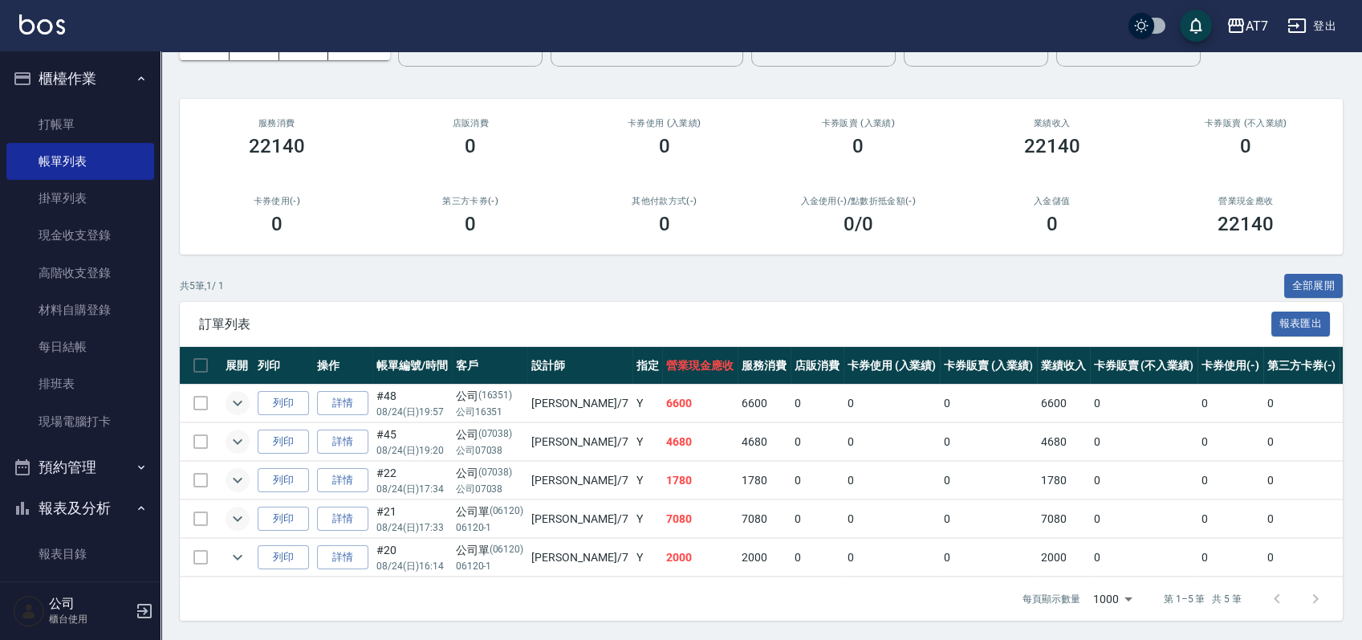
click at [239, 516] on icon "expand row" at bounding box center [238, 519] width 10 height 6
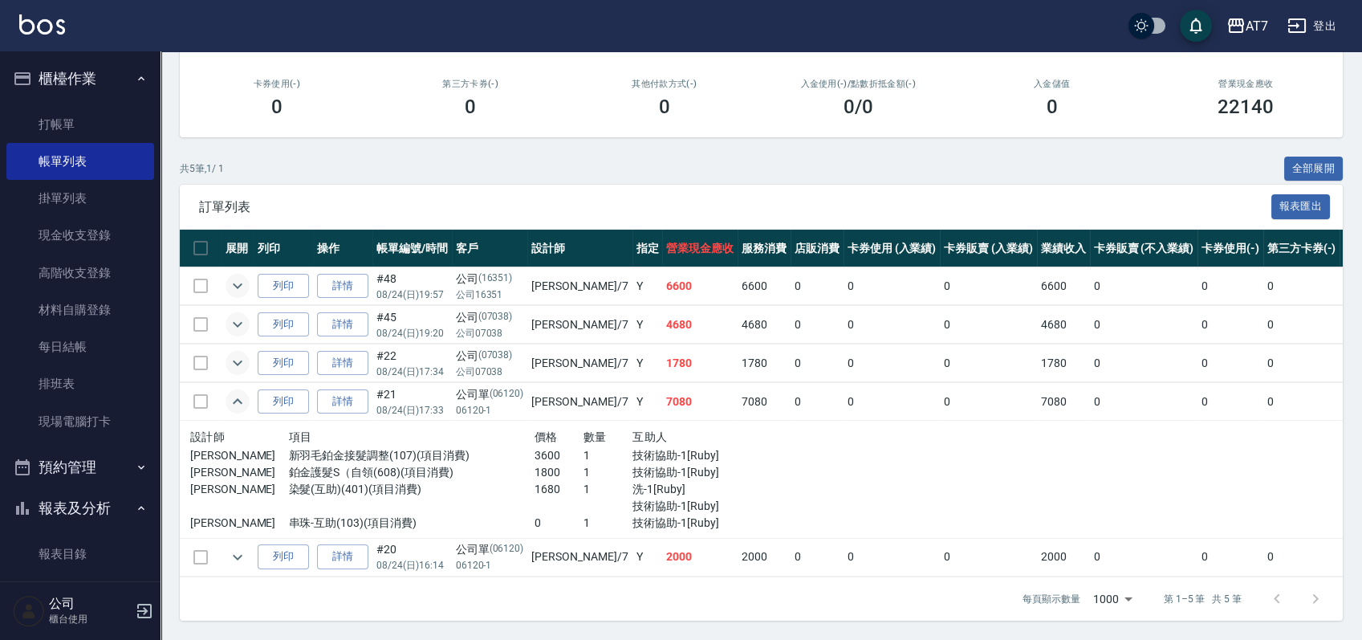
scroll to position [230, 0]
click at [242, 392] on icon "expand row" at bounding box center [237, 401] width 19 height 19
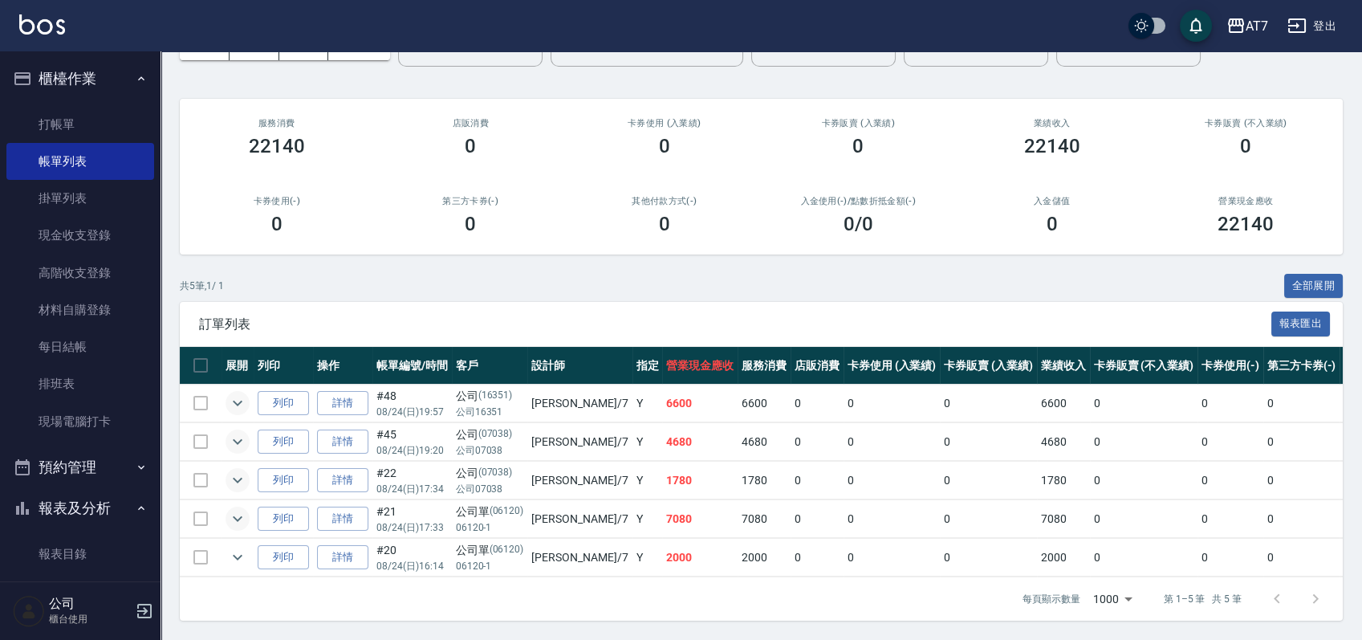
scroll to position [114, 0]
click at [238, 547] on icon "expand row" at bounding box center [237, 556] width 19 height 19
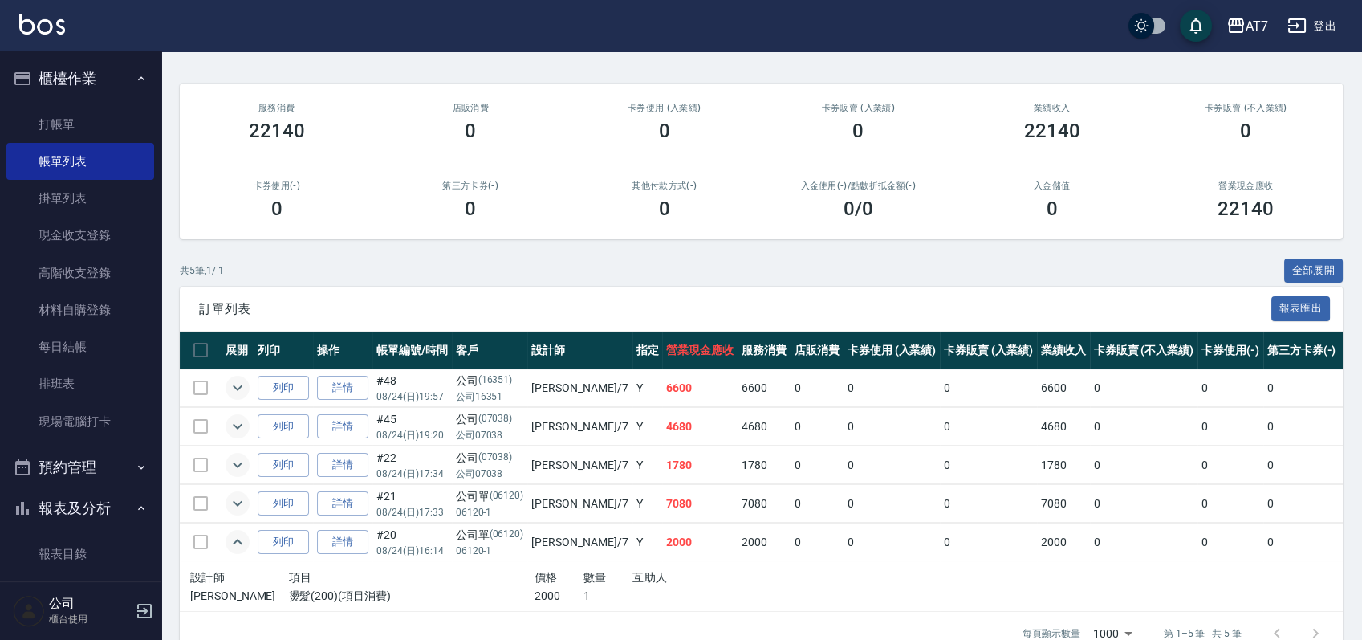
click at [244, 537] on icon "expand row" at bounding box center [237, 541] width 19 height 19
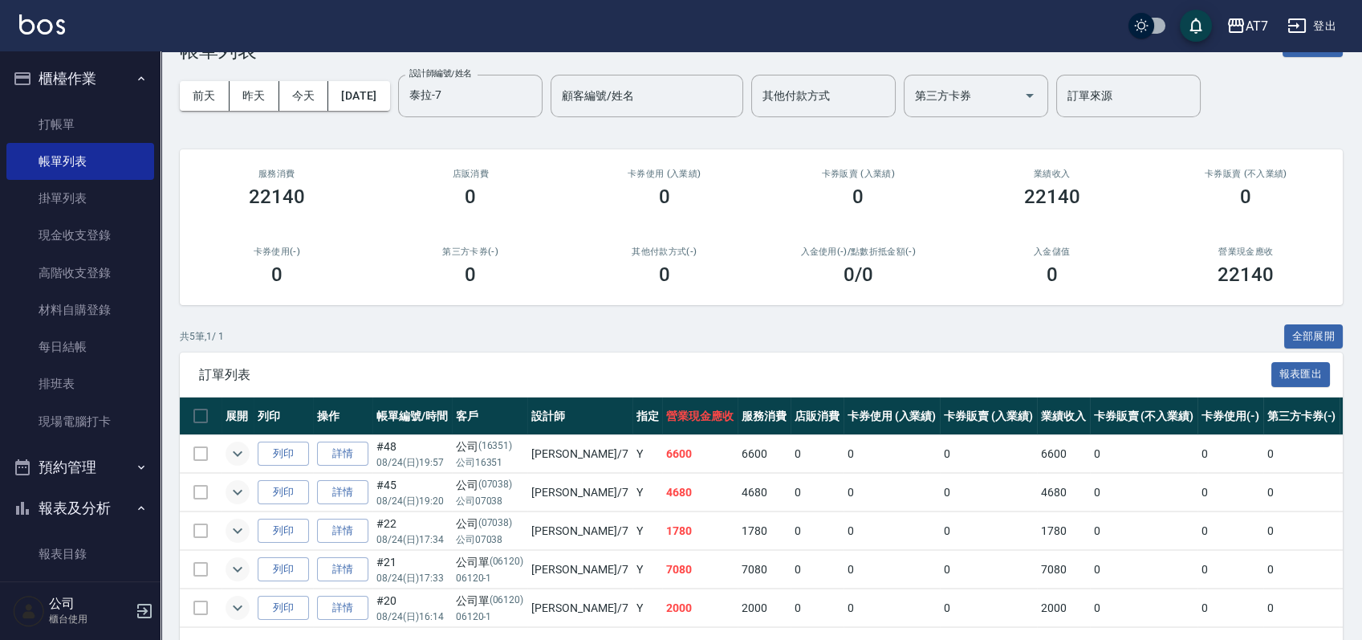
scroll to position [0, 0]
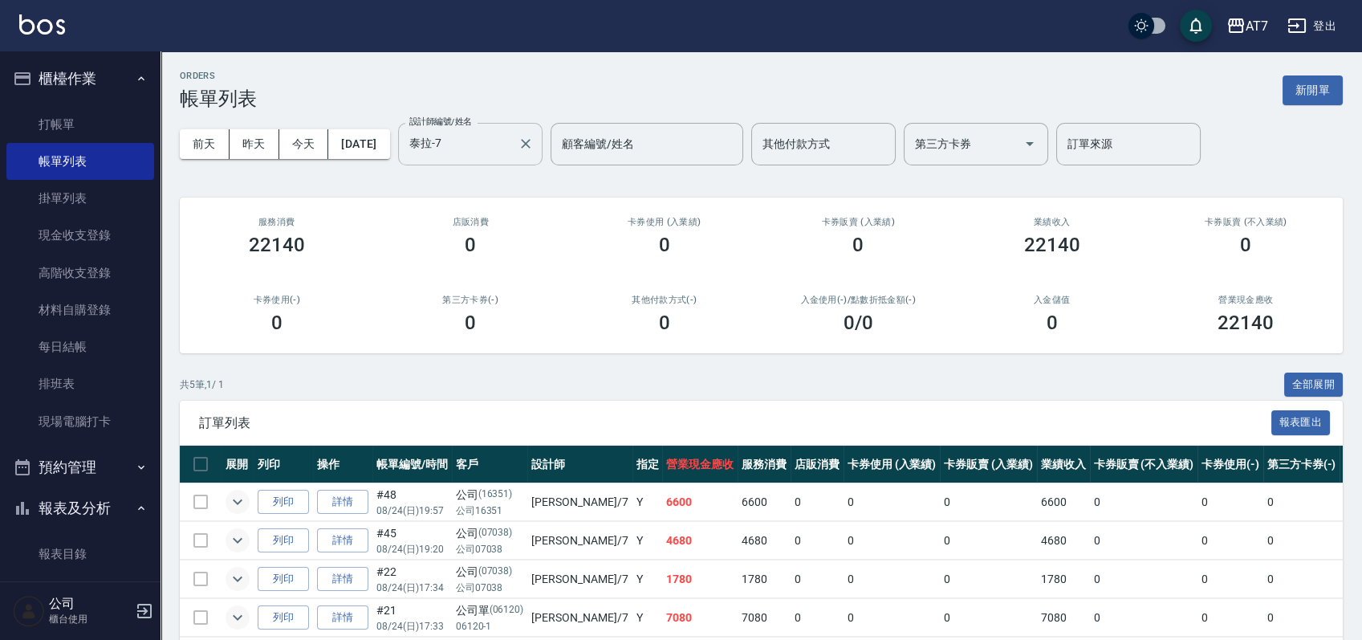
click at [503, 138] on input "泰拉-7" at bounding box center [458, 144] width 106 height 28
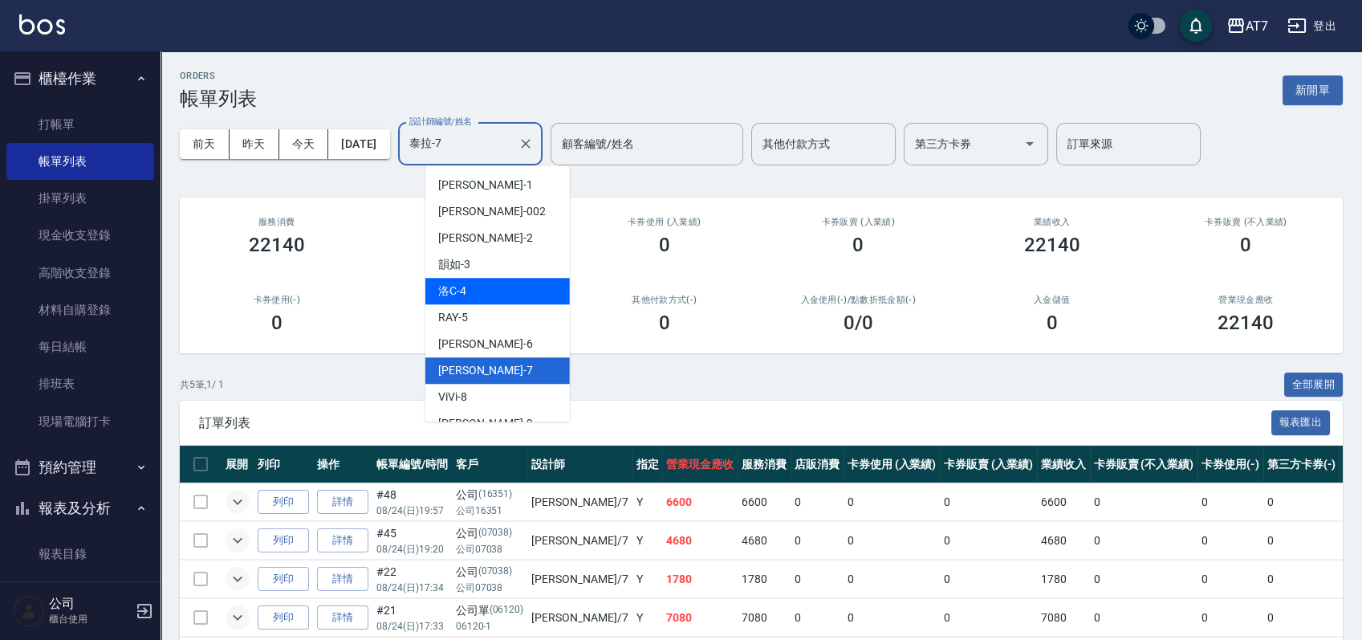
click at [503, 299] on div "洛C -4" at bounding box center [497, 291] width 144 height 26
type input "洛C-4"
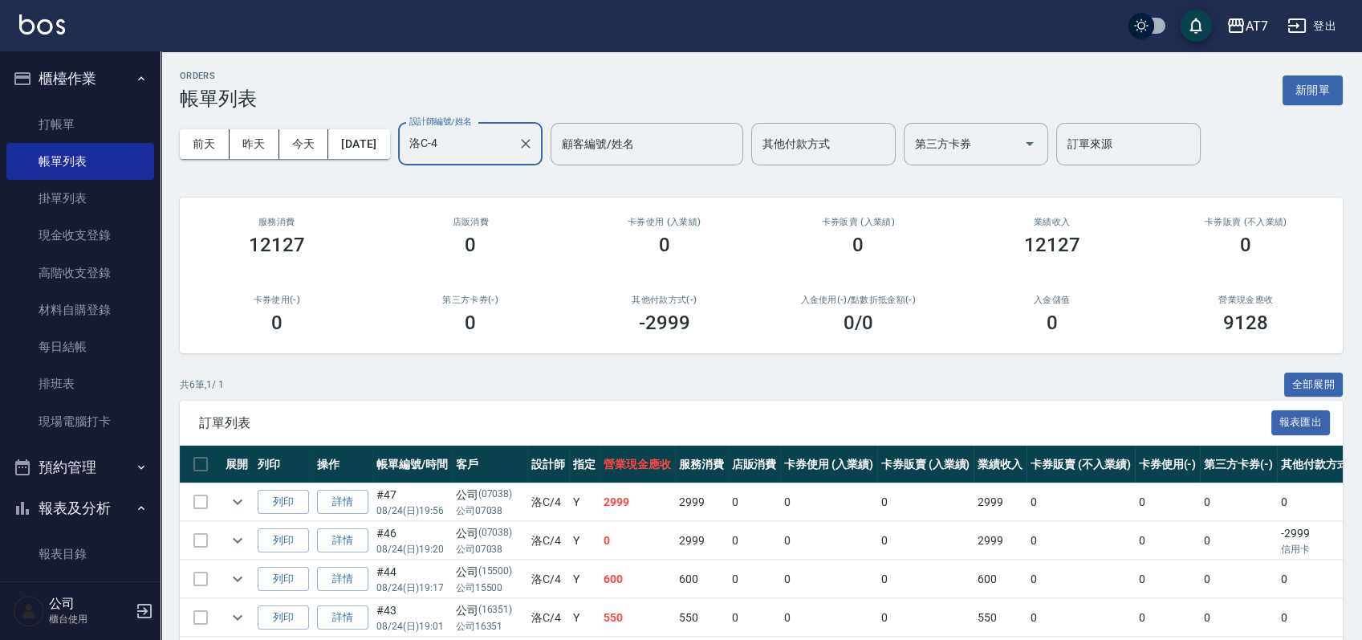
scroll to position [152, 0]
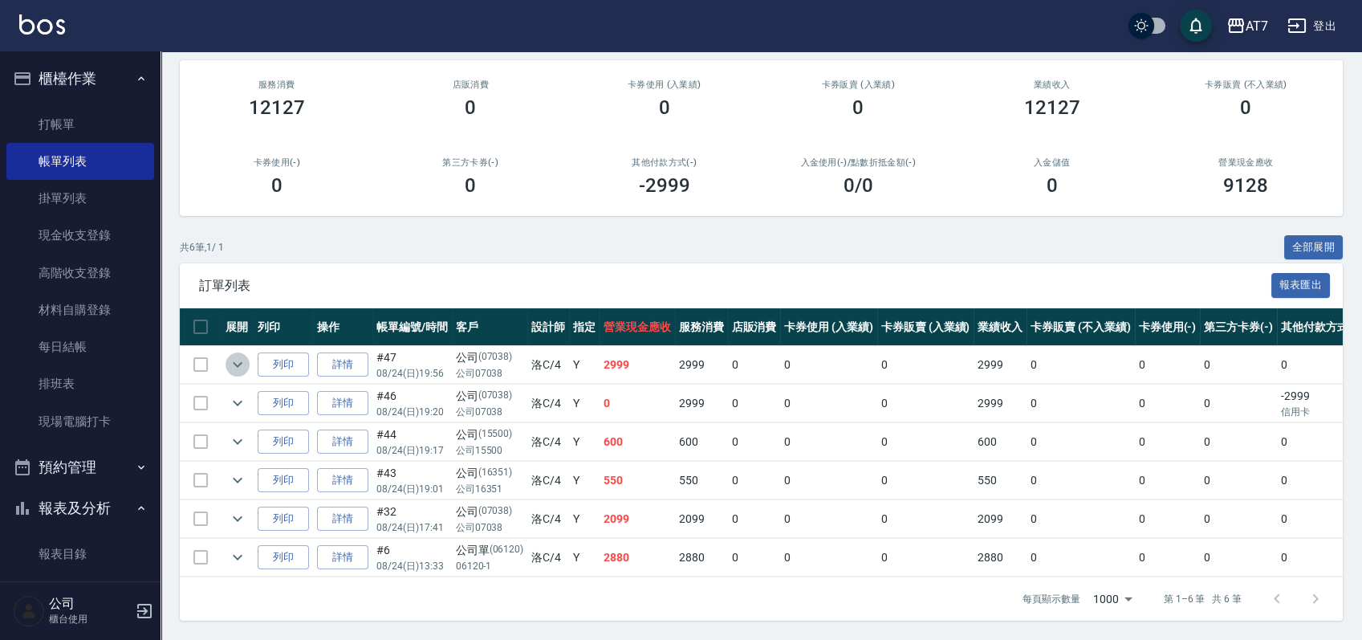
click at [238, 362] on icon "expand row" at bounding box center [238, 365] width 10 height 6
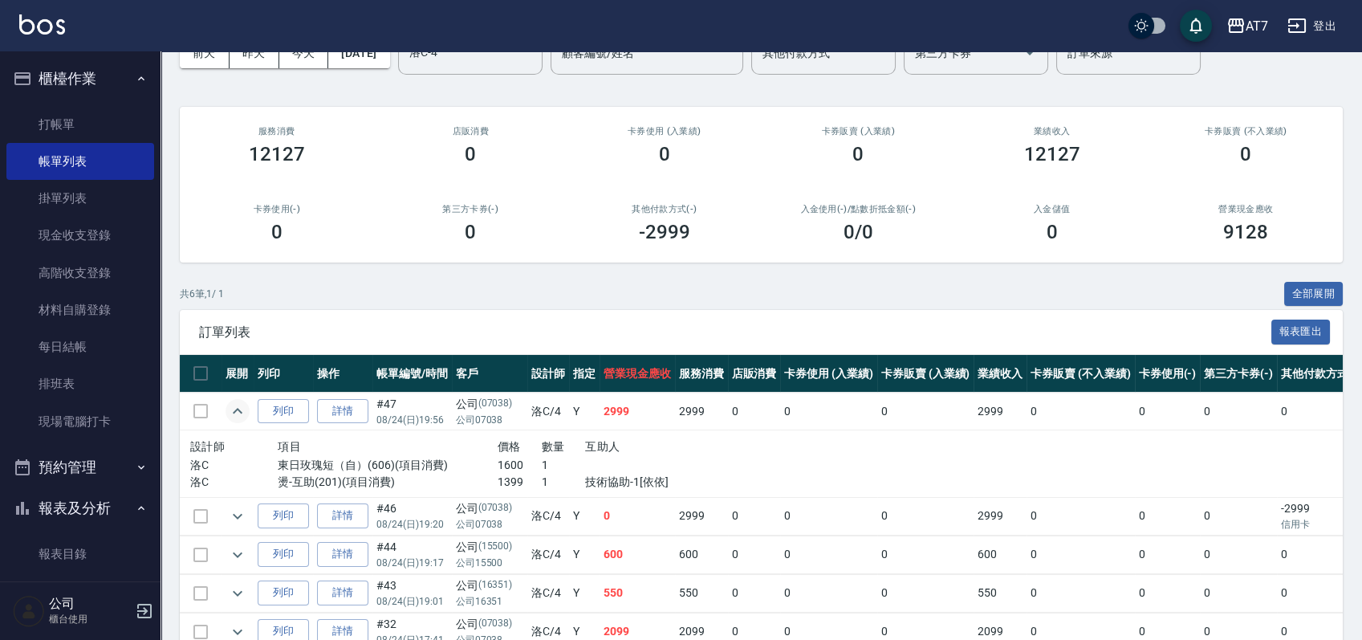
scroll to position [0, 0]
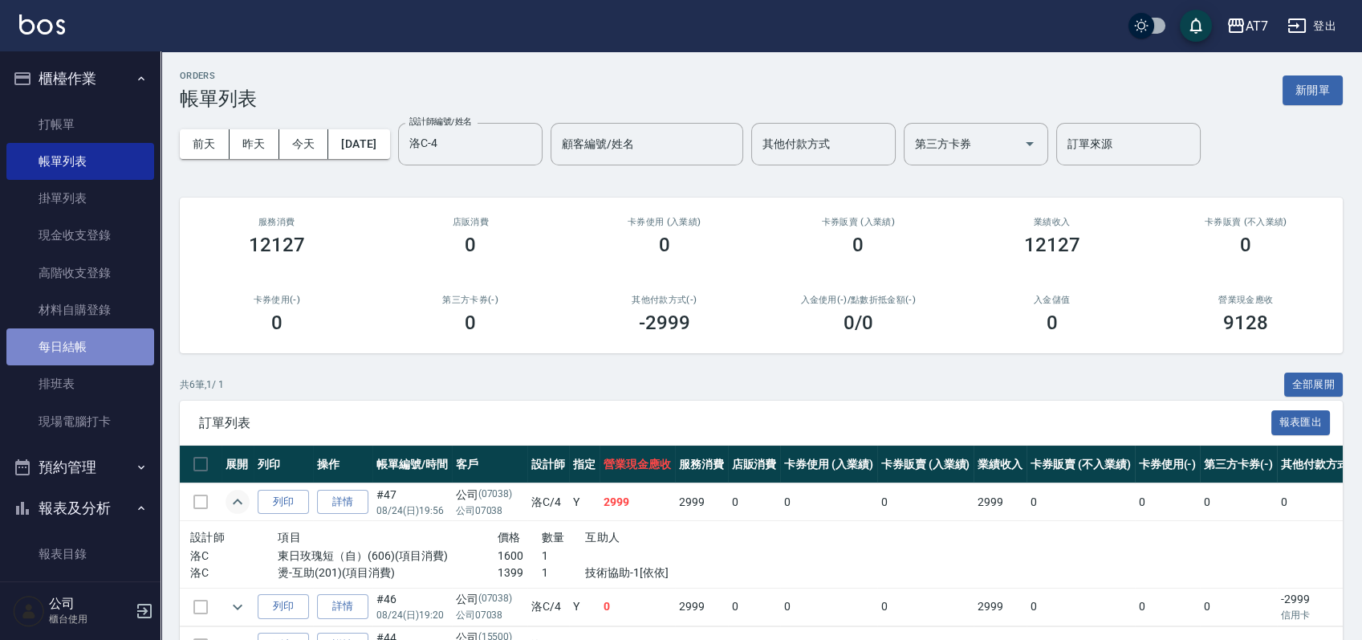
click at [106, 348] on link "每日結帳" at bounding box center [80, 346] width 148 height 37
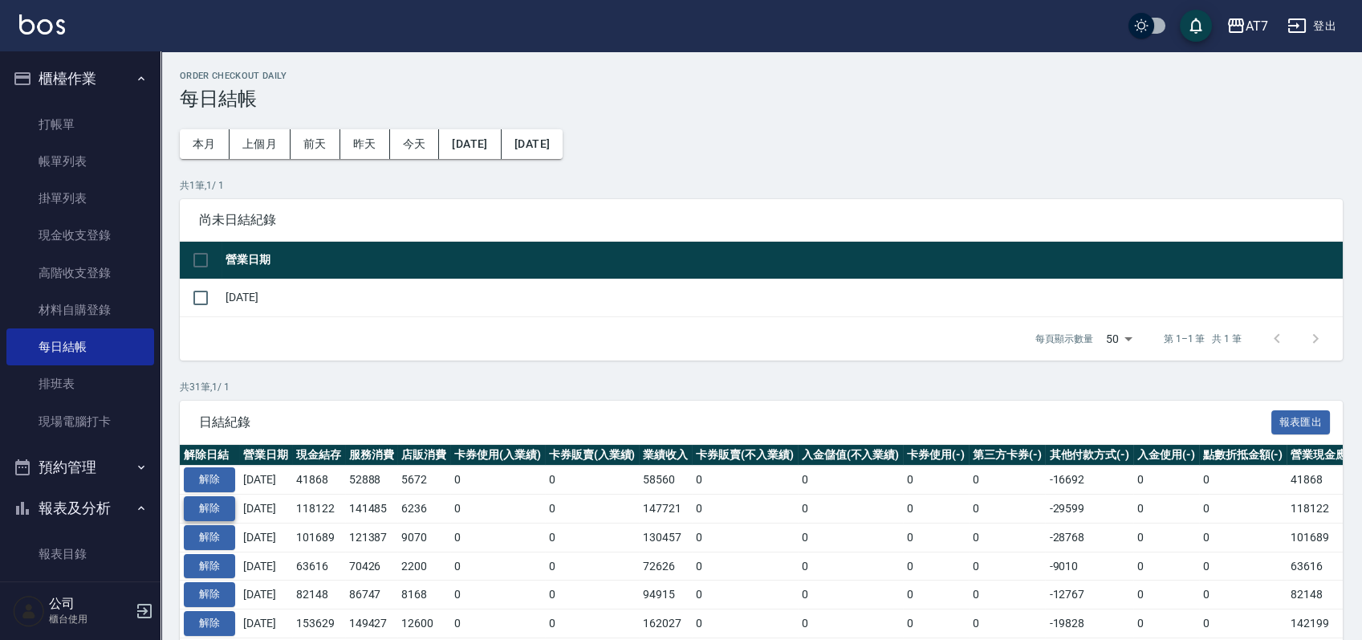
click at [226, 508] on button "解除" at bounding box center [209, 508] width 51 height 25
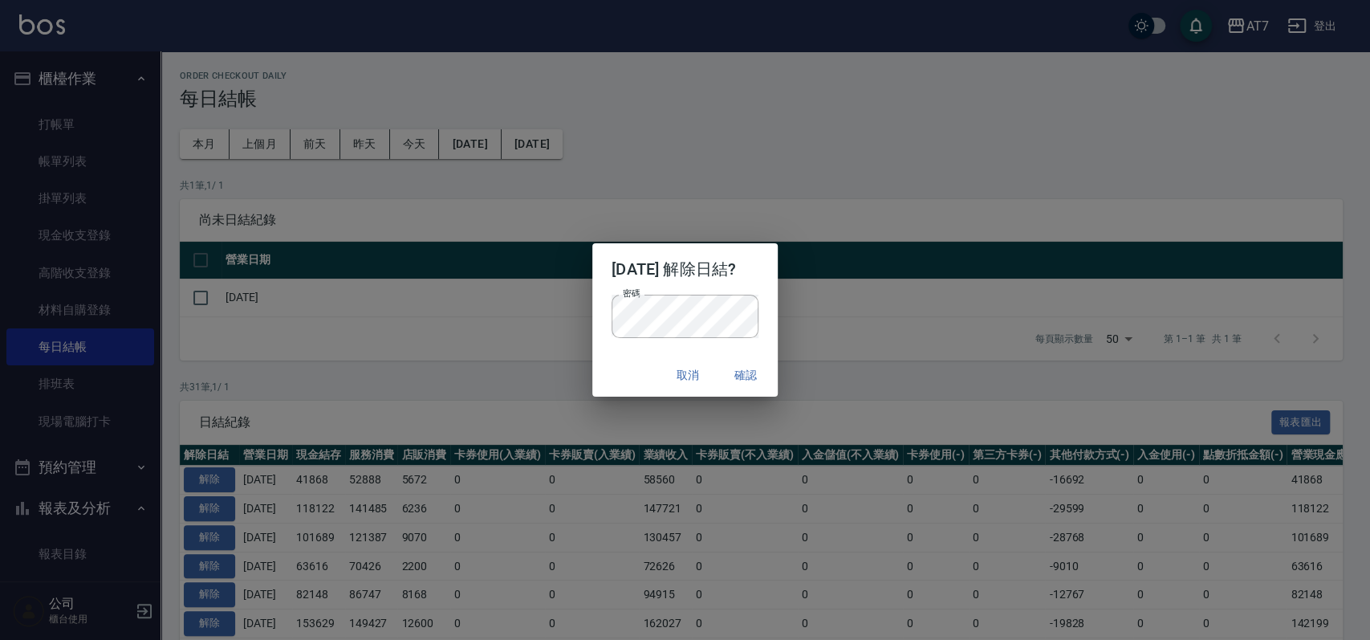
click at [609, 424] on div "[DATE] 解除日結? 密碼 密碼 取消 確認" at bounding box center [685, 320] width 1370 height 640
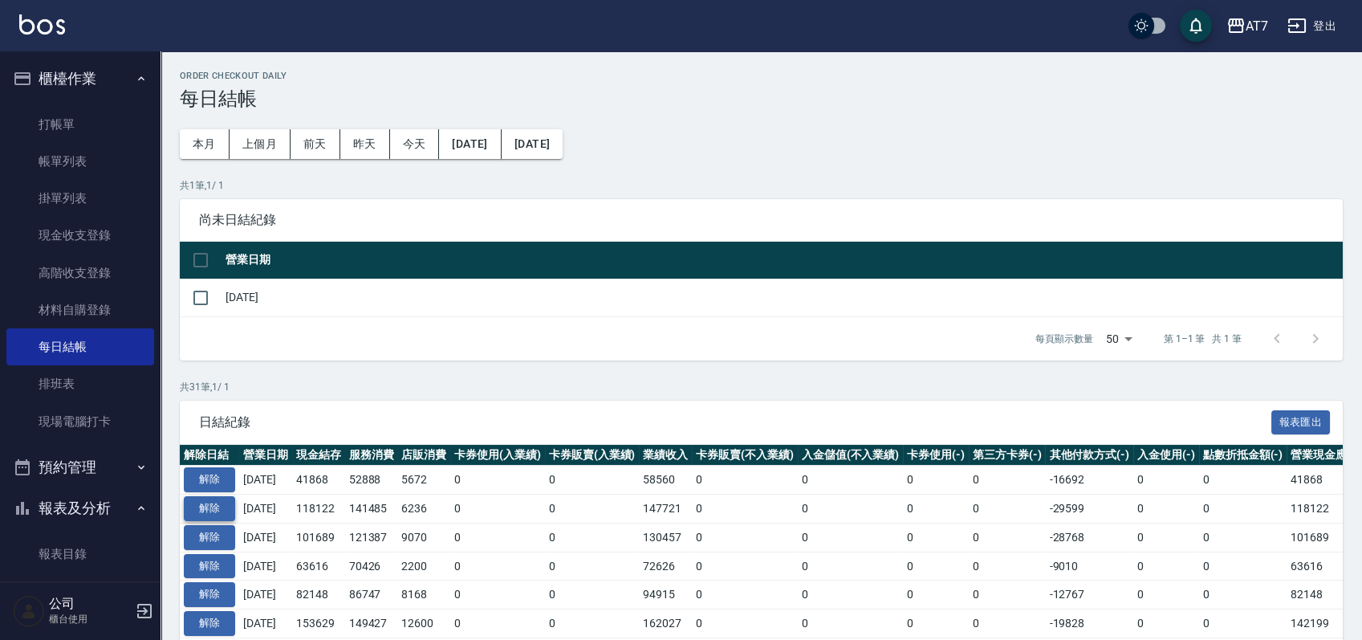
click at [210, 510] on button "解除" at bounding box center [209, 508] width 51 height 25
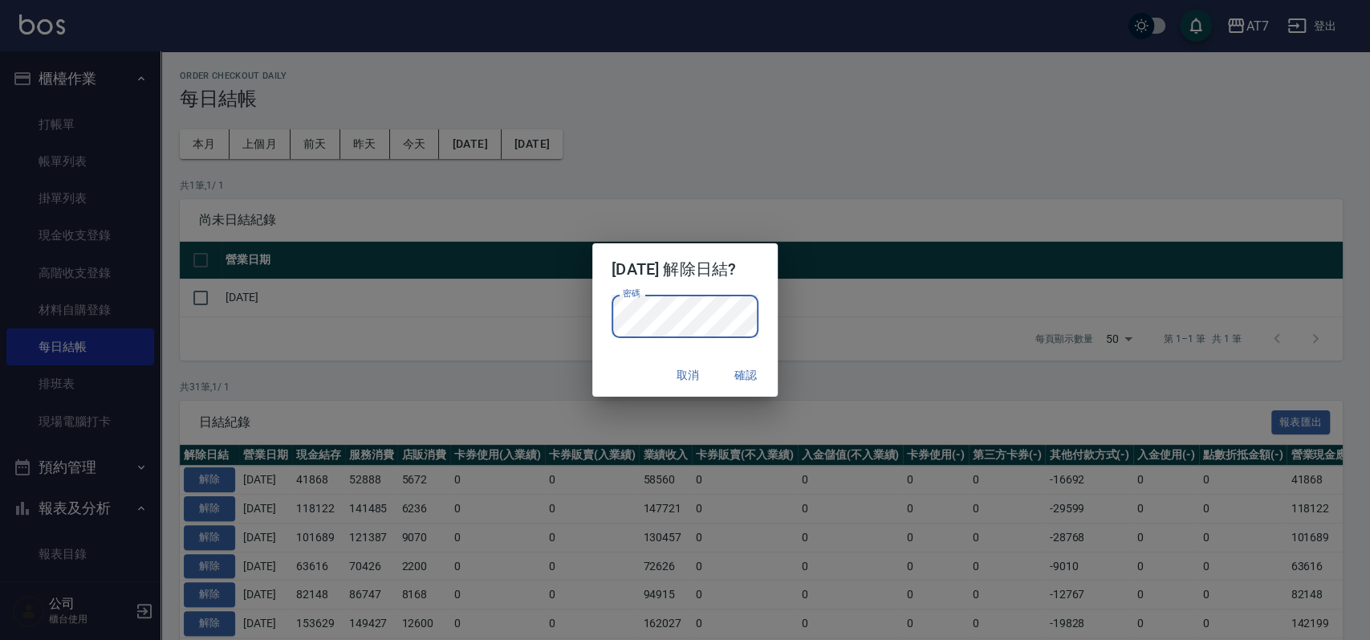
click at [627, 364] on div "取消 確認" at bounding box center [684, 375] width 185 height 43
click at [744, 373] on button "確認" at bounding box center [745, 375] width 51 height 30
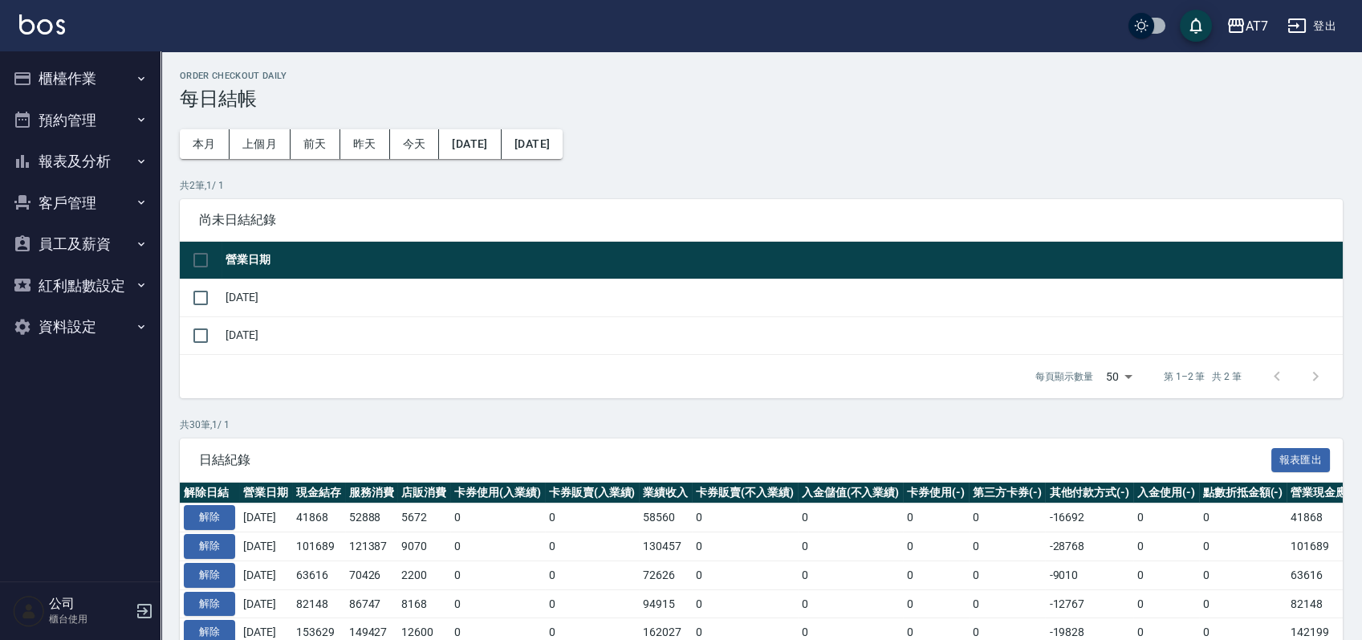
click at [91, 70] on button "櫃檯作業" at bounding box center [80, 79] width 148 height 42
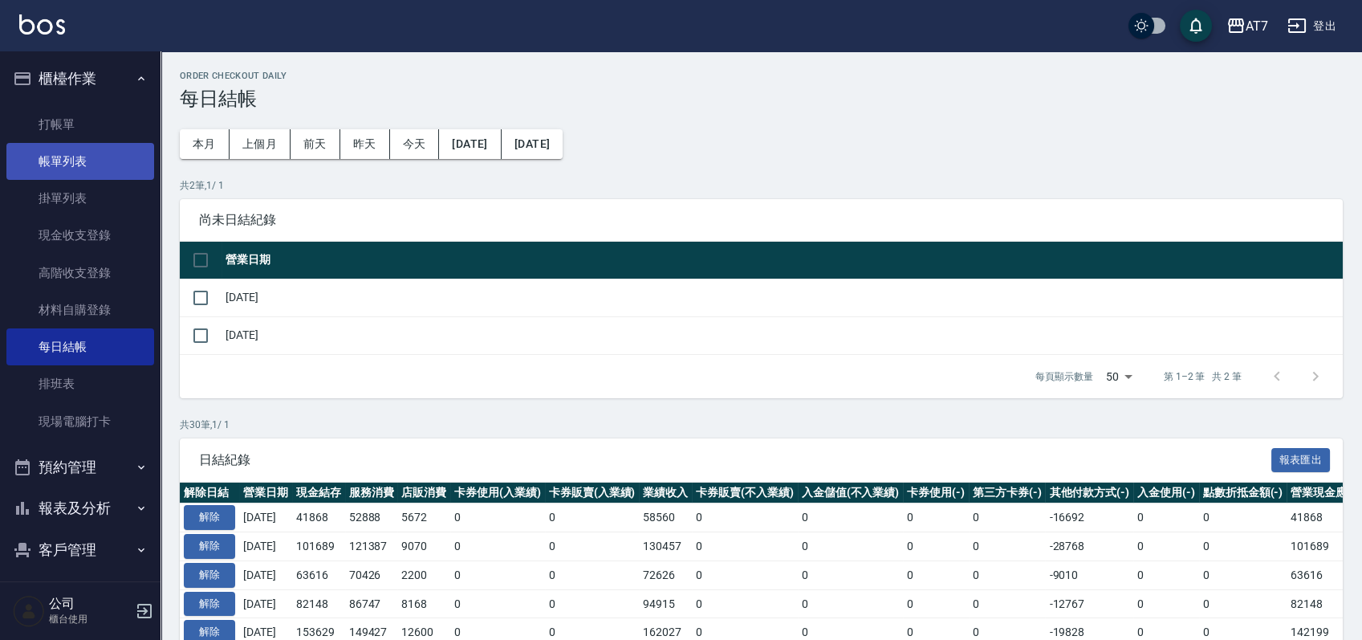
click at [84, 161] on link "帳單列表" at bounding box center [80, 161] width 148 height 37
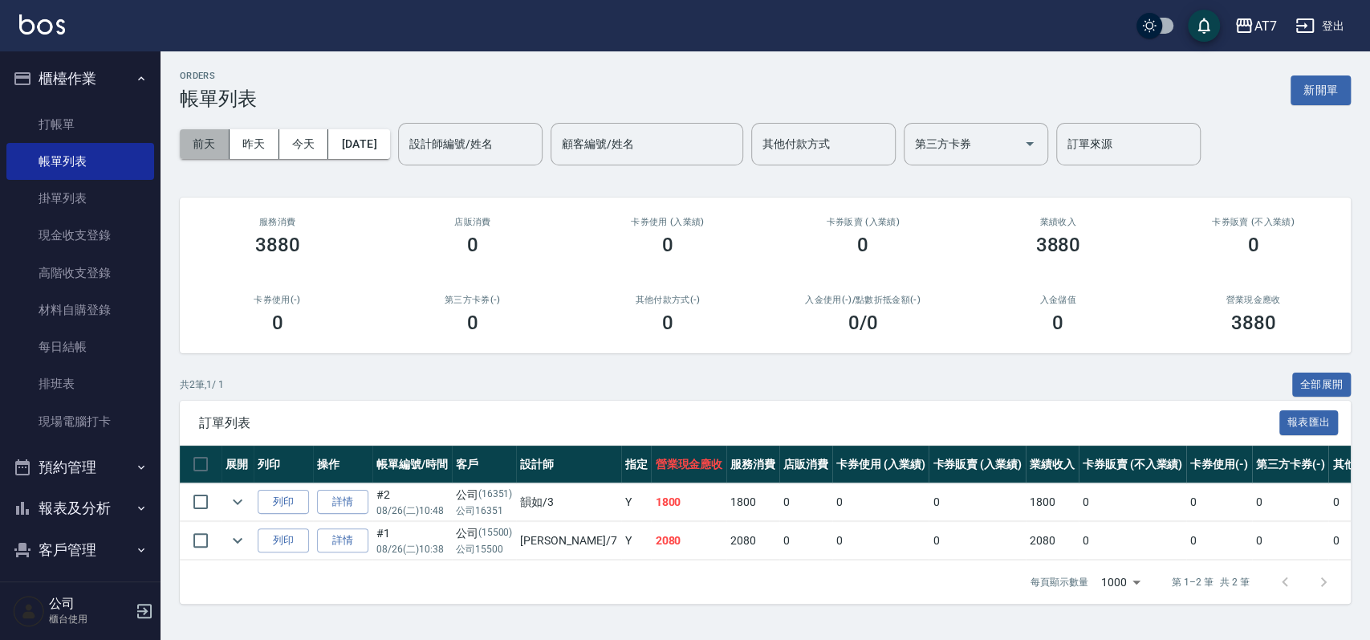
click at [201, 147] on button "前天" at bounding box center [205, 144] width 50 height 30
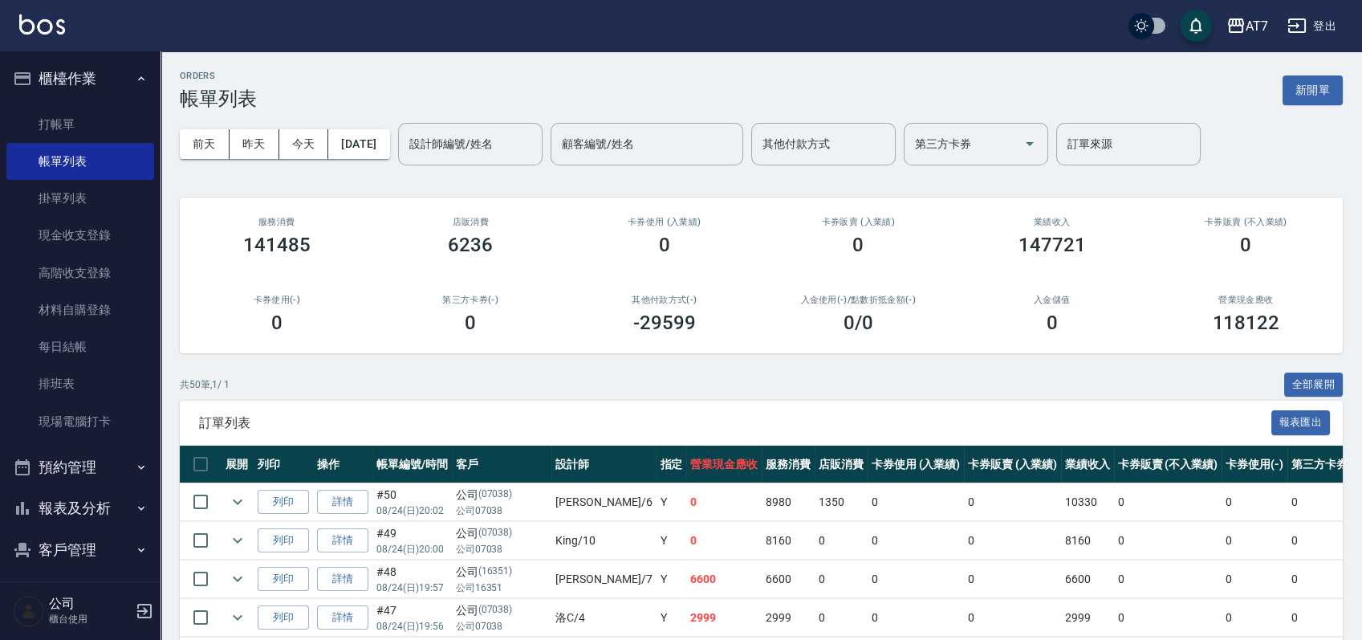
click at [481, 139] on div "設計師編號/姓名 設計師編號/姓名" at bounding box center [470, 144] width 144 height 43
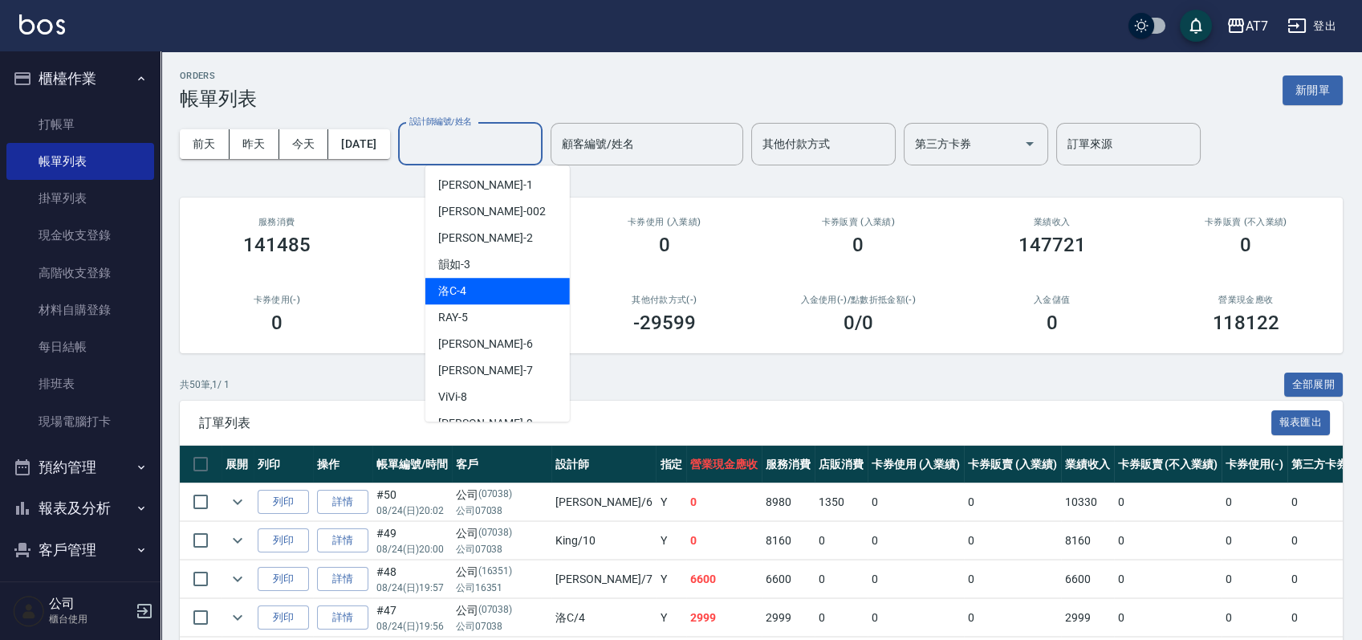
click at [477, 283] on div "洛C -4" at bounding box center [497, 291] width 144 height 26
type input "洛C-4"
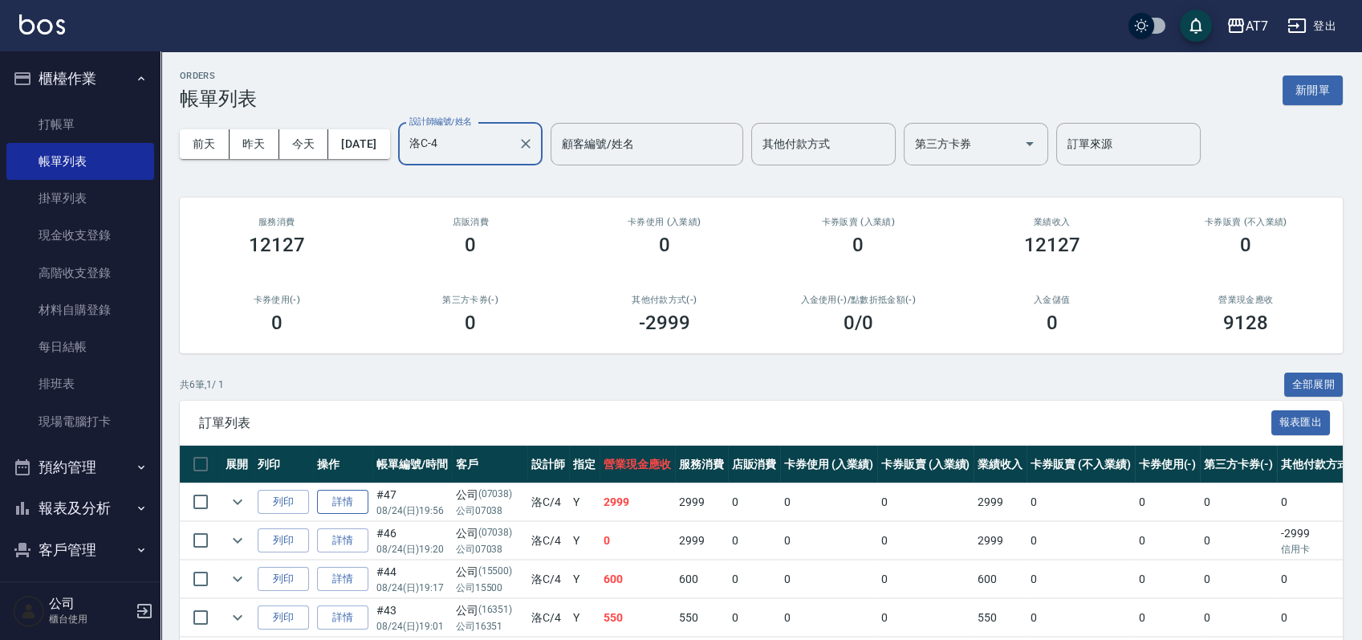
click at [328, 506] on link "詳情" at bounding box center [342, 501] width 51 height 25
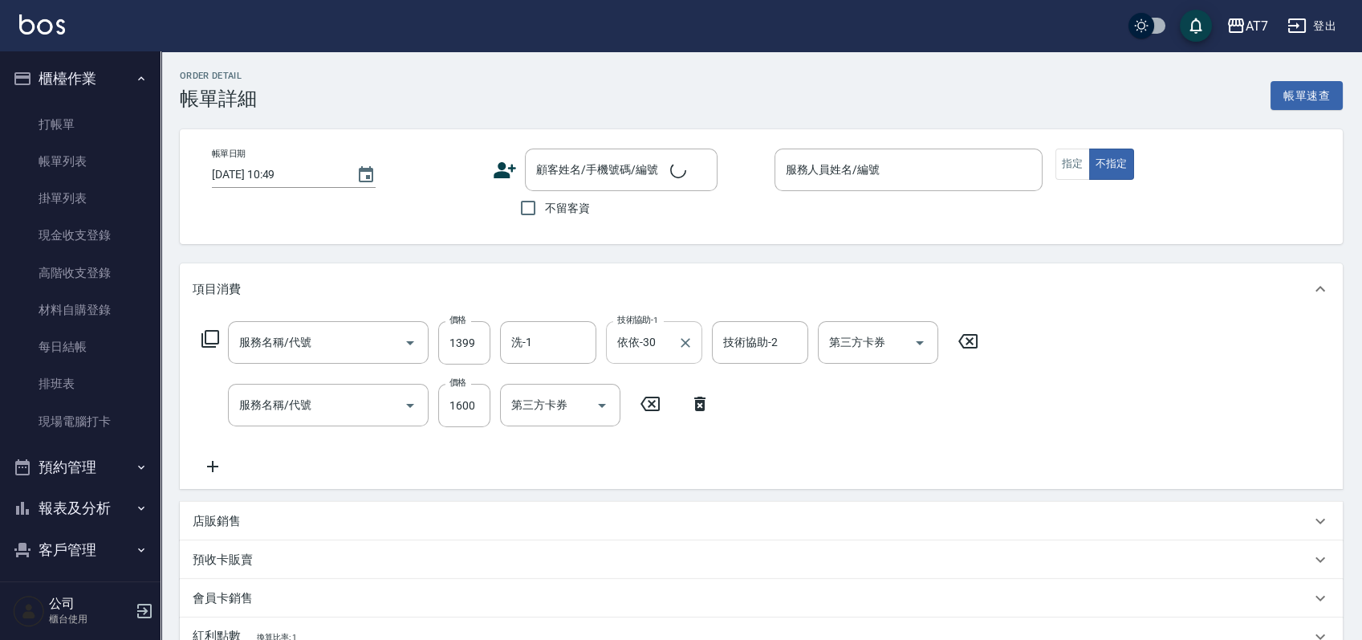
type input "2025/08/24 19:56"
type input "洛C-4"
type input "290"
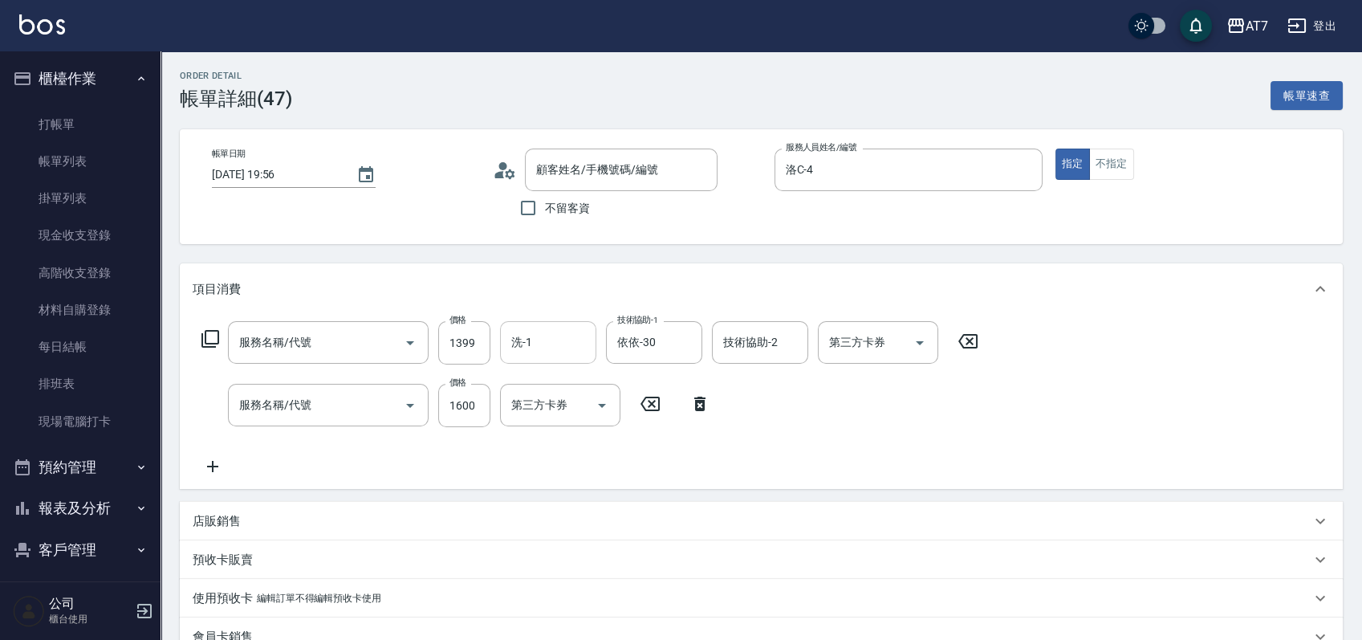
type input "燙-互助(201)"
type input "東日玫瑰短（自）(606)"
type input "公司/公司07038/07038"
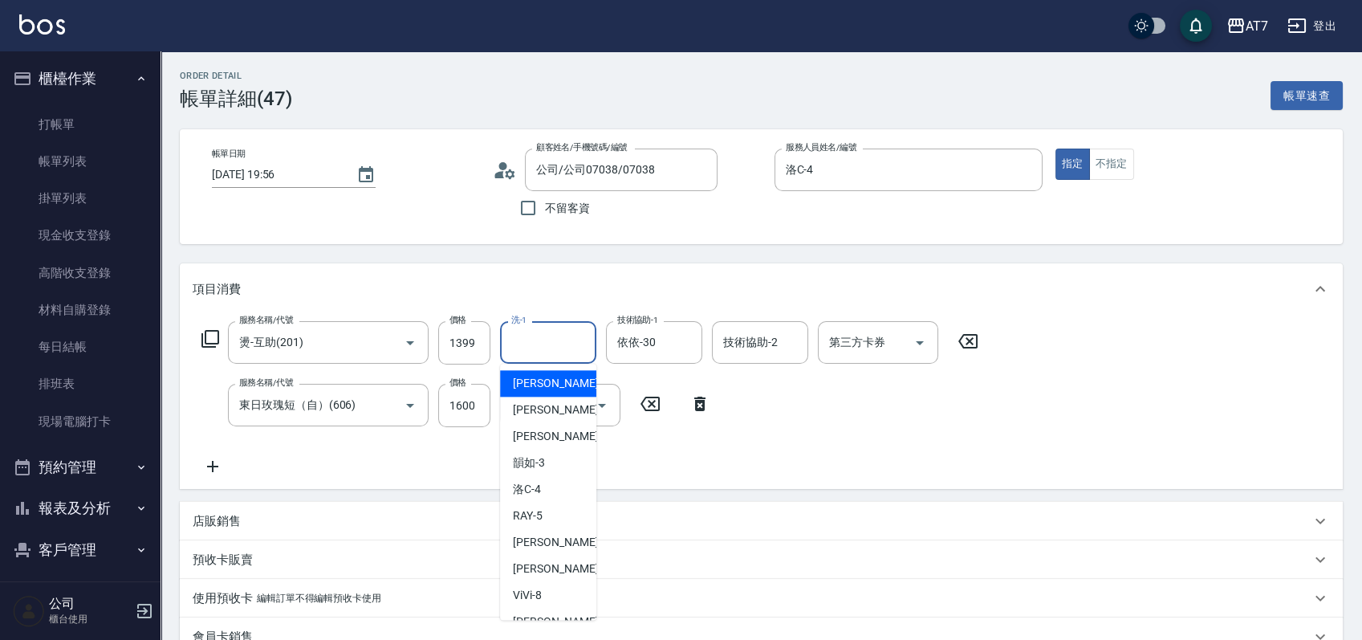
click at [553, 343] on input "洗-1" at bounding box center [548, 342] width 82 height 28
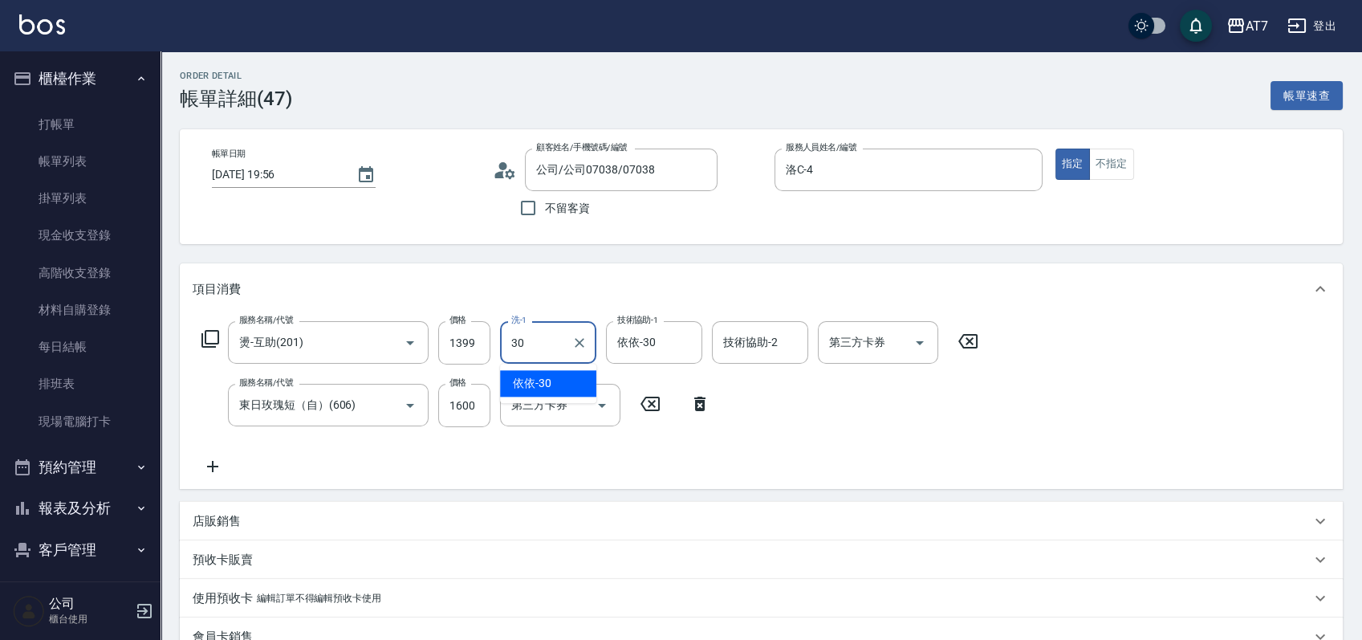
type input "依依-30"
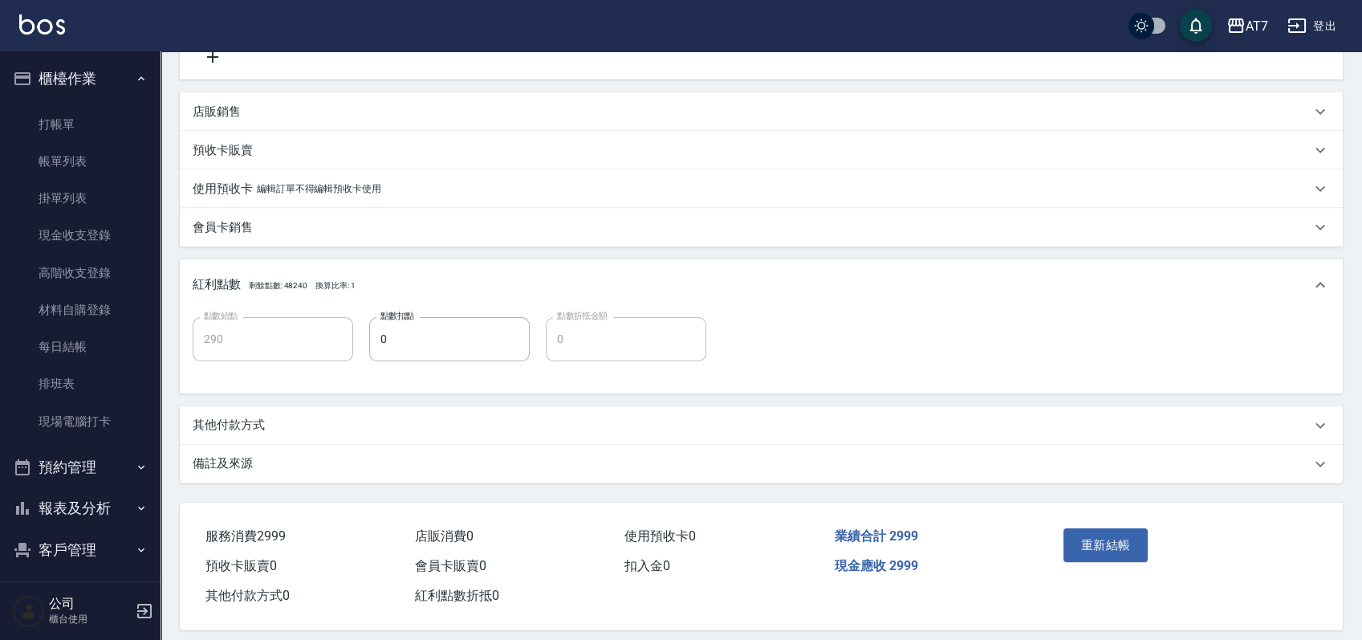
scroll to position [423, 0]
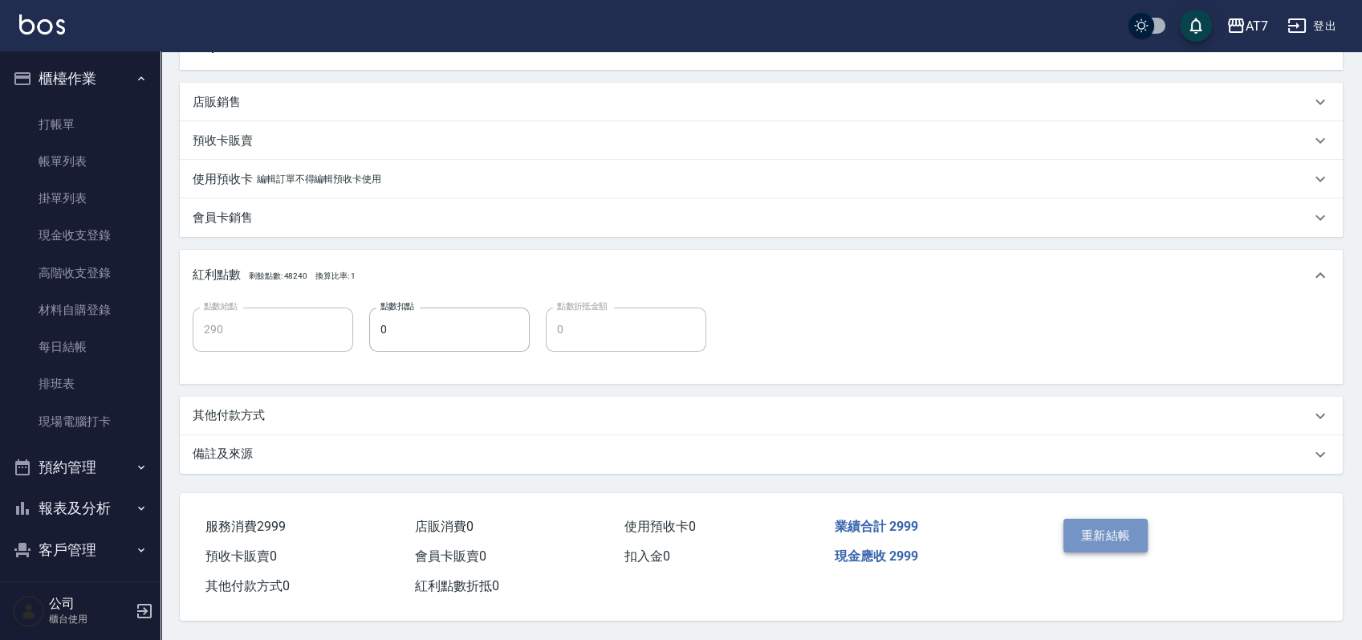
click at [1091, 527] on button "重新結帳" at bounding box center [1105, 535] width 85 height 34
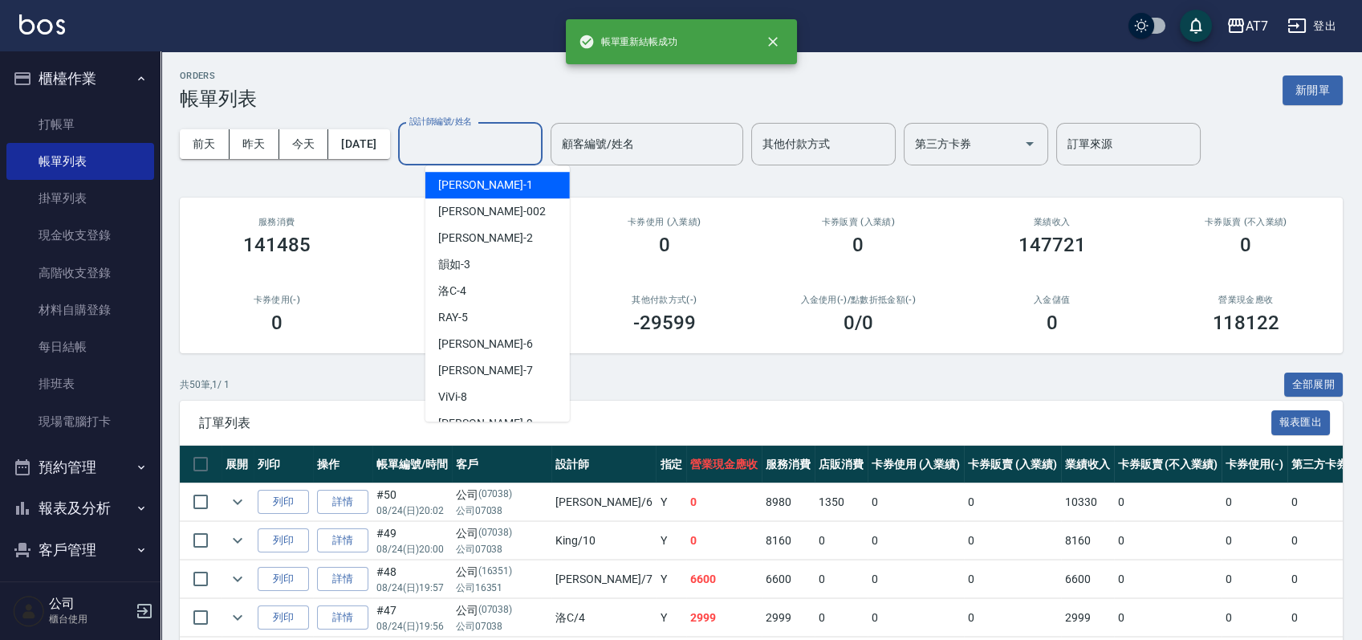
click at [478, 132] on div "設計師編號/姓名 設計師編號/姓名" at bounding box center [470, 144] width 144 height 43
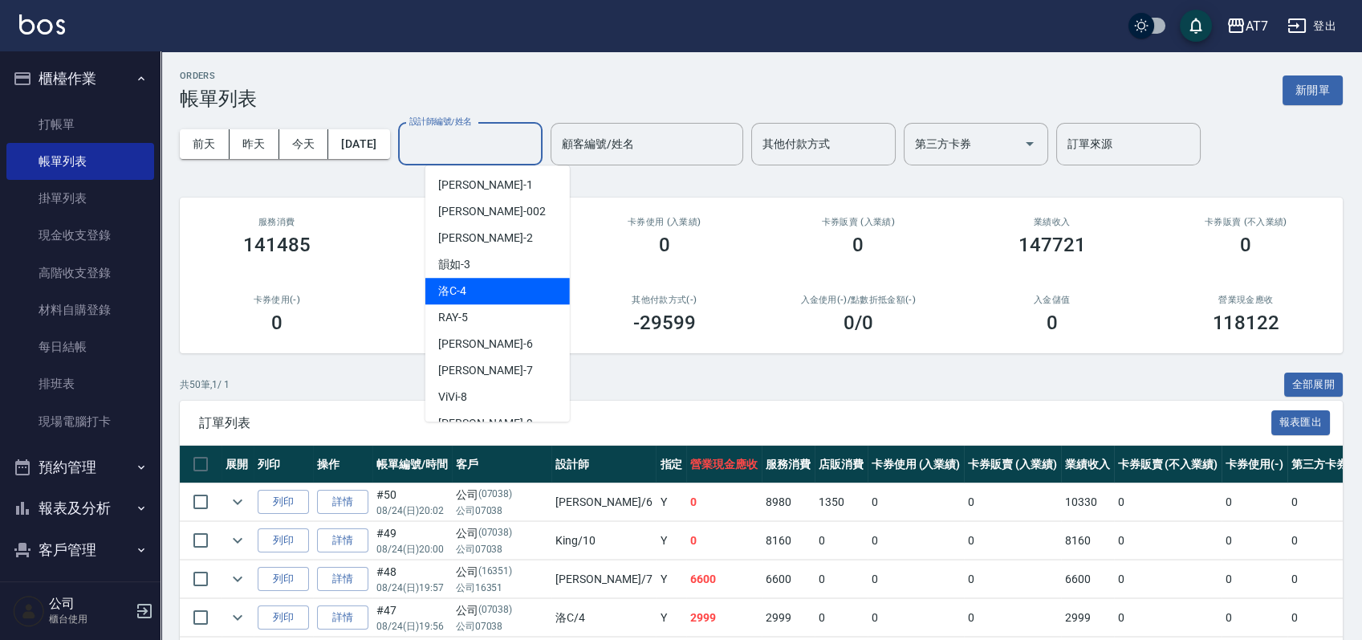
click at [478, 286] on div "洛C -4" at bounding box center [497, 291] width 144 height 26
type input "洛C-4"
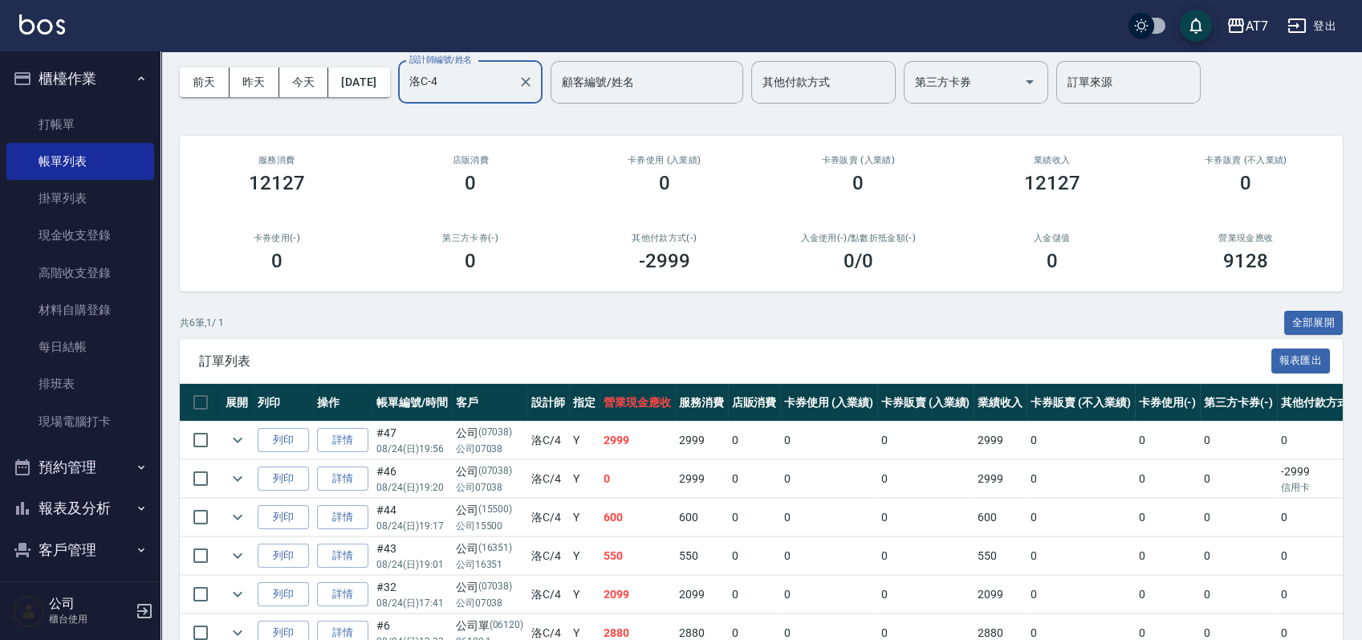
scroll to position [107, 0]
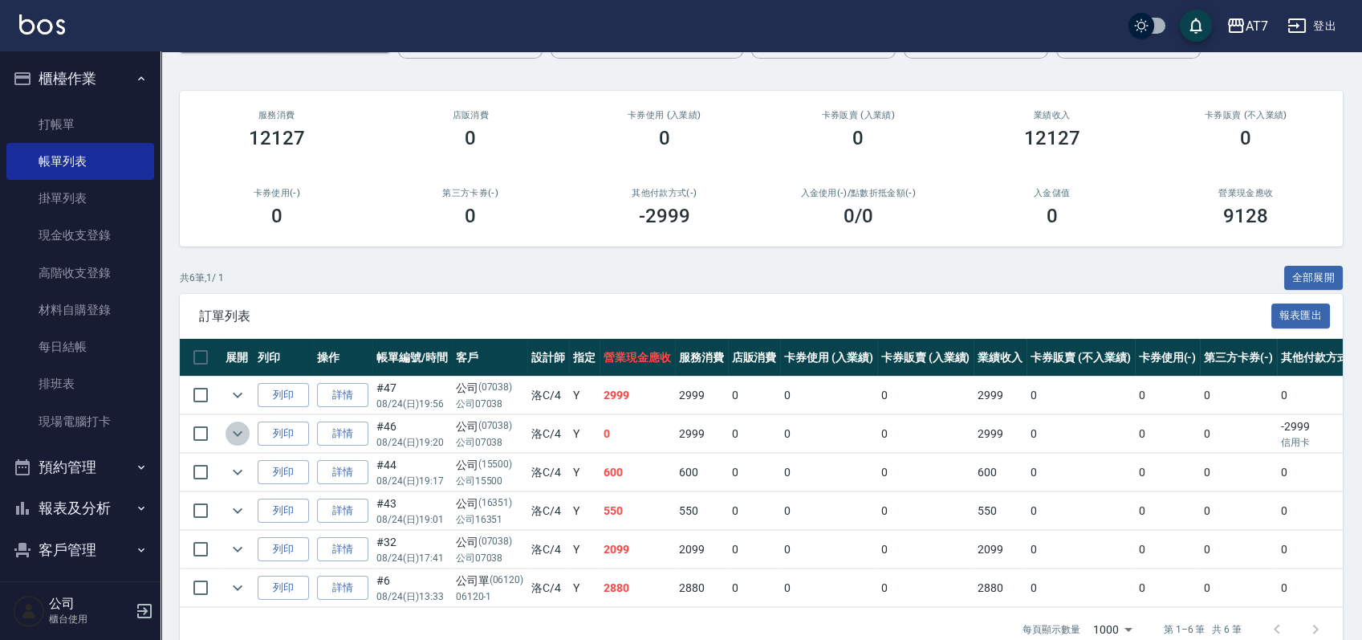
click at [228, 440] on icon "expand row" at bounding box center [237, 433] width 19 height 19
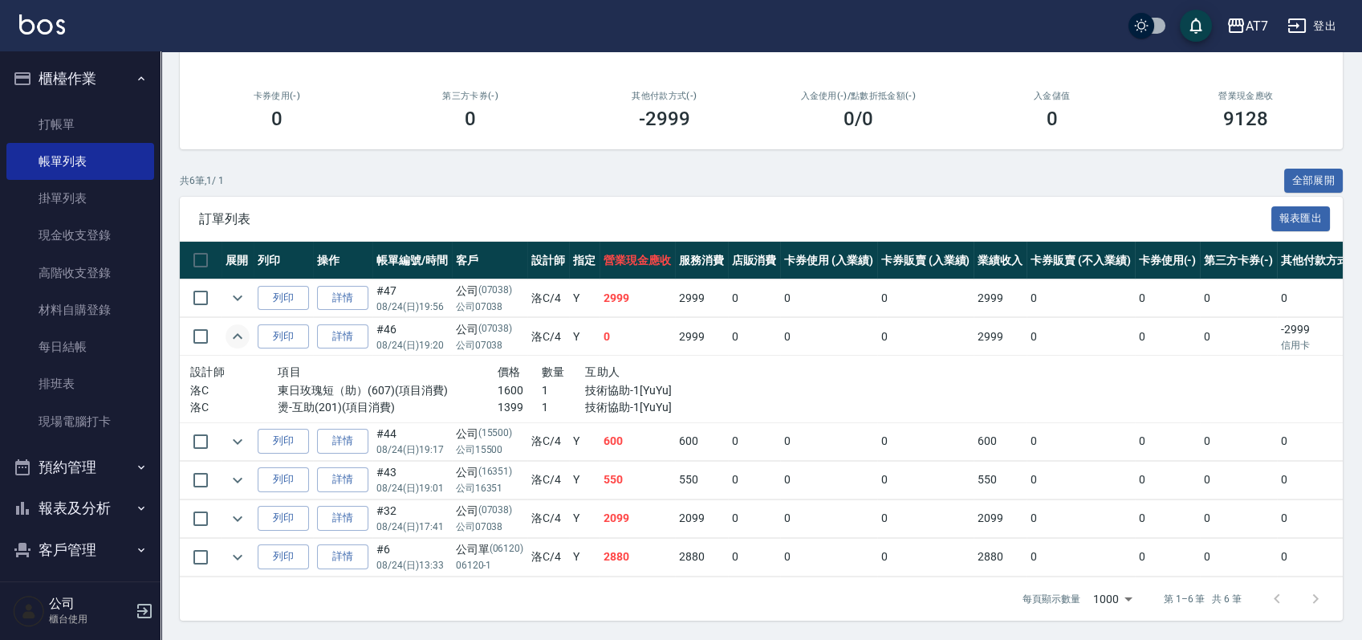
scroll to position [218, 0]
click at [236, 438] on icon "expand row" at bounding box center [238, 441] width 10 height 6
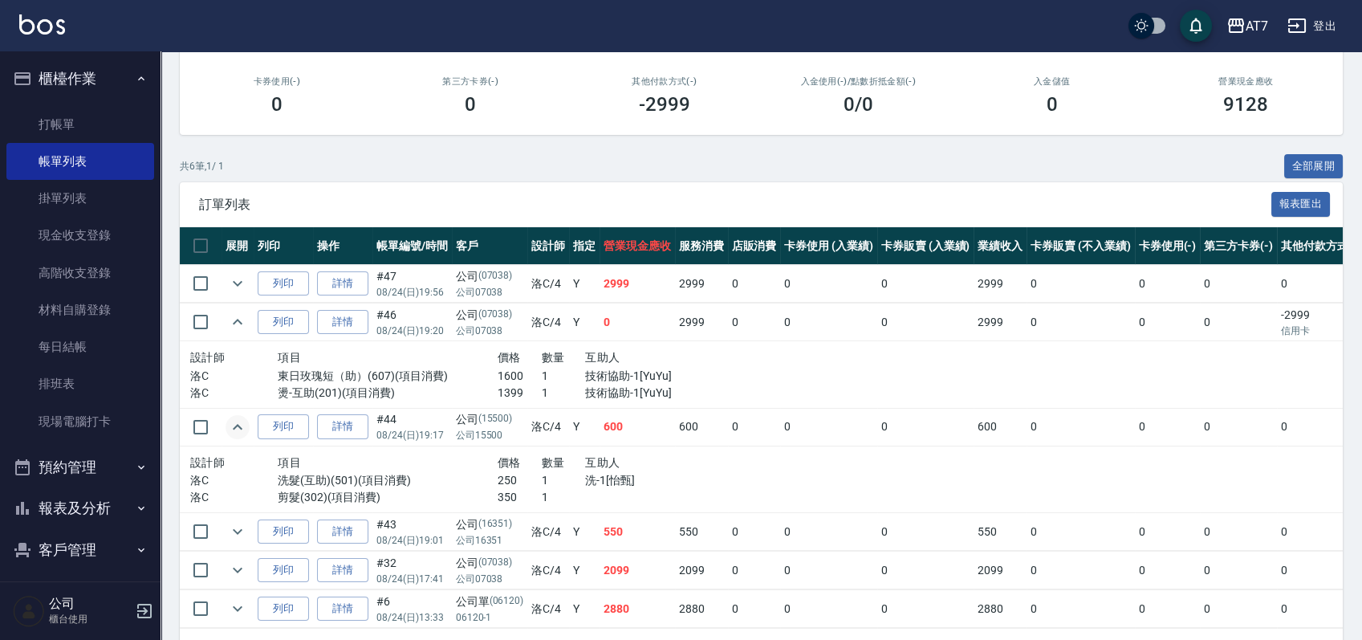
click at [250, 531] on td at bounding box center [237, 532] width 32 height 38
click at [242, 531] on icon "expand row" at bounding box center [237, 531] width 19 height 19
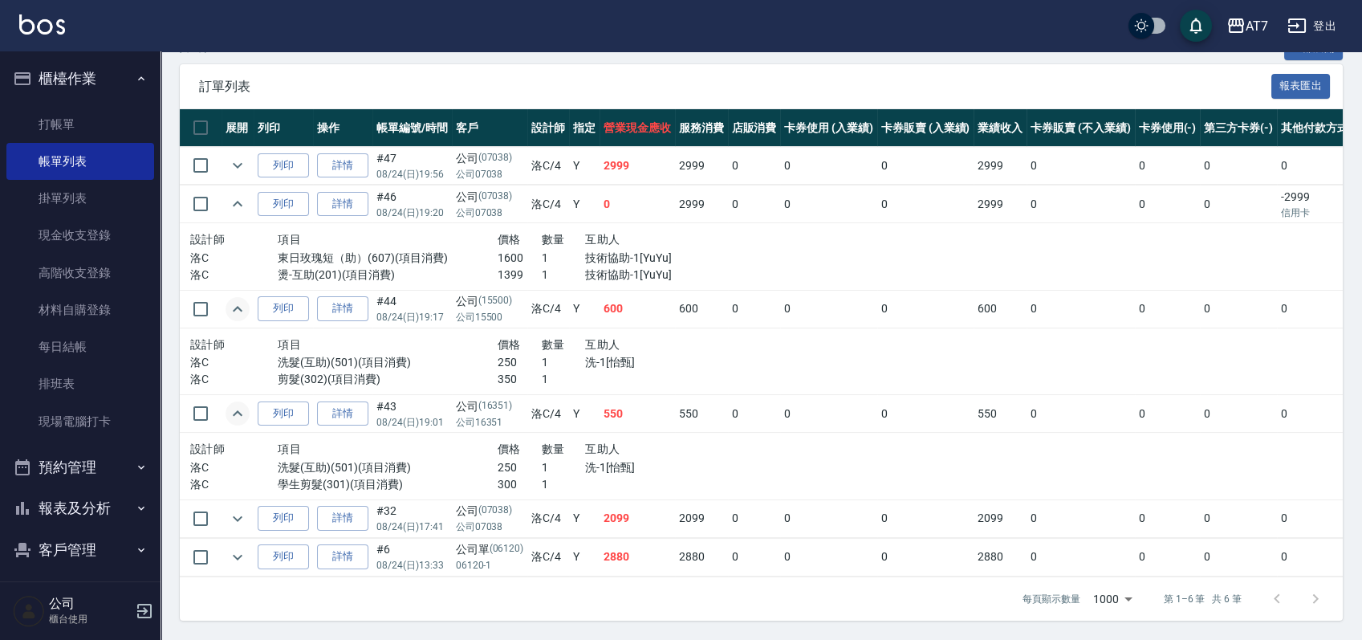
scroll to position [351, 0]
click at [234, 511] on icon "expand row" at bounding box center [237, 518] width 19 height 19
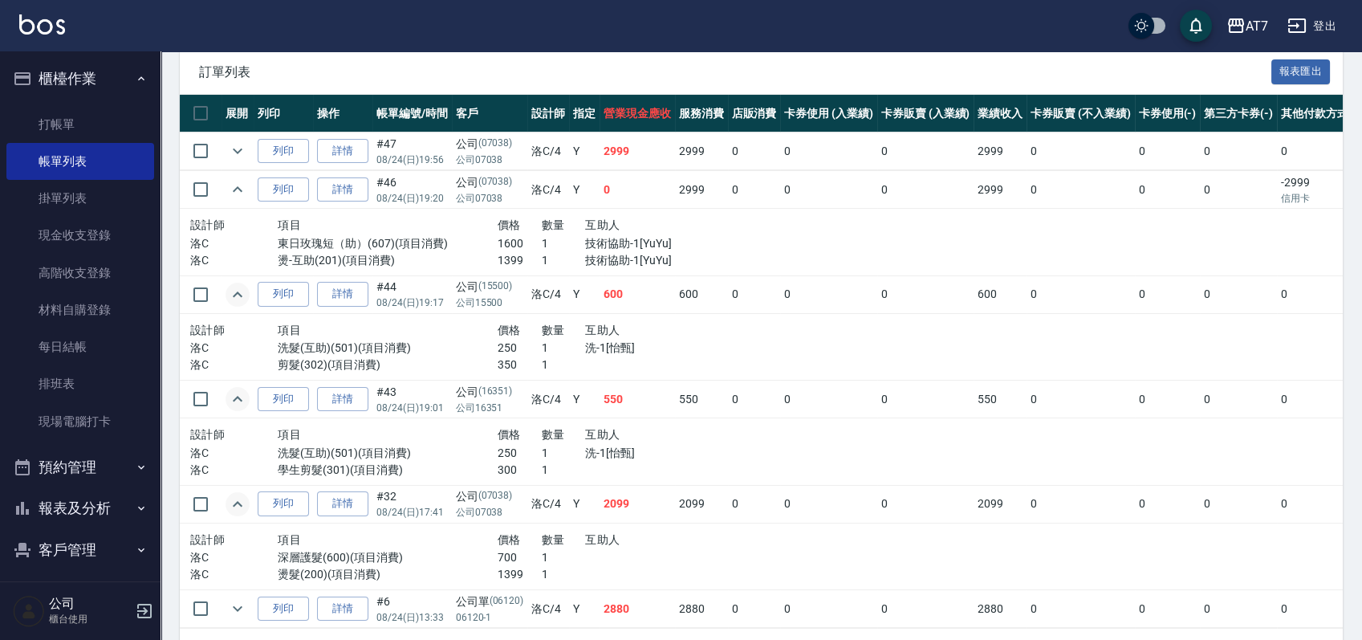
click at [234, 511] on icon "expand row" at bounding box center [237, 503] width 19 height 19
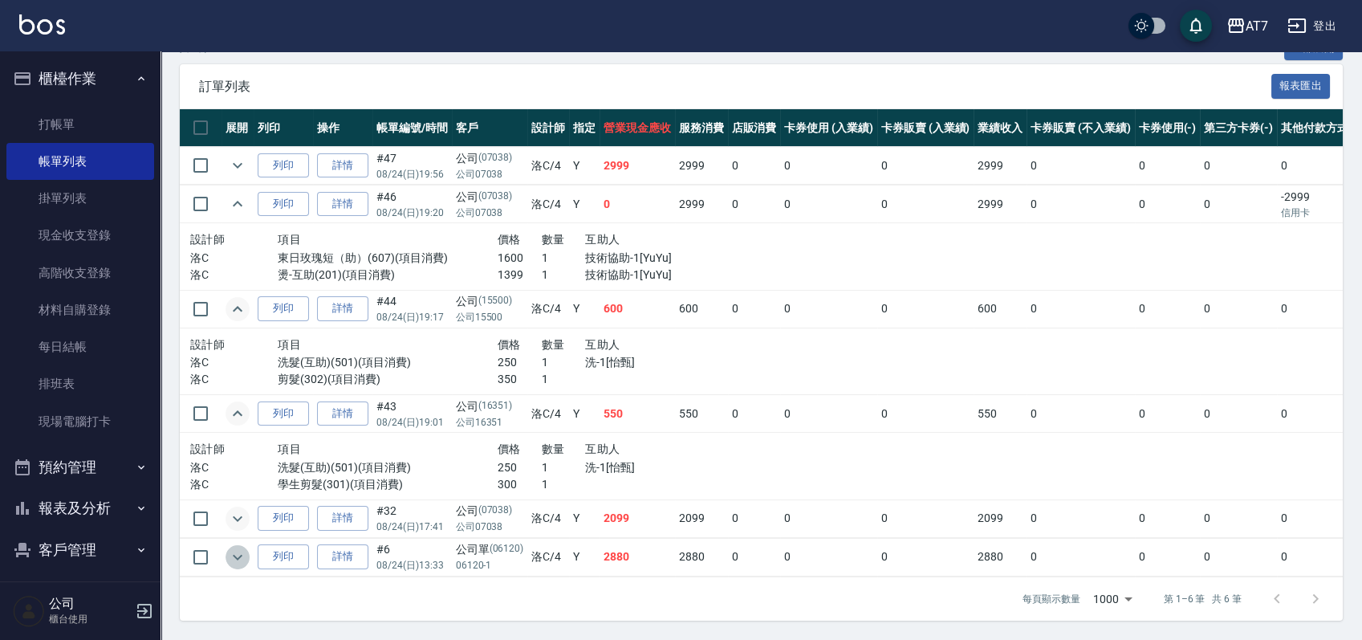
click at [242, 550] on icon "expand row" at bounding box center [237, 556] width 19 height 19
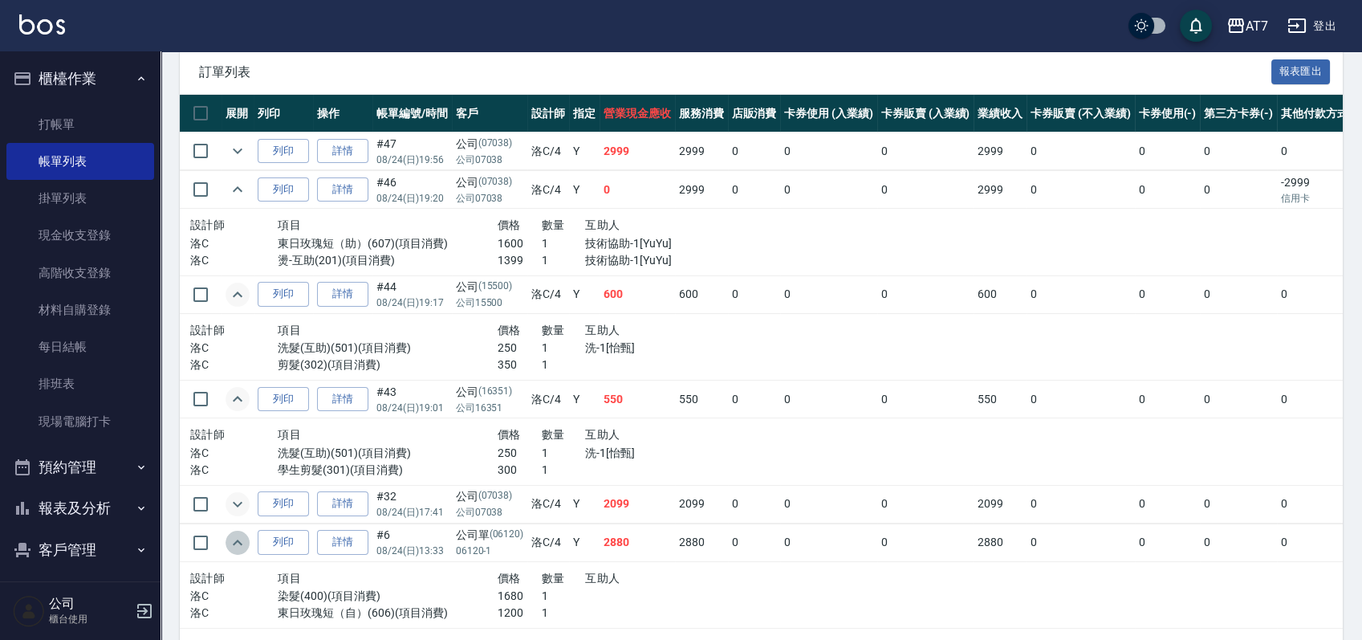
click at [242, 550] on icon "expand row" at bounding box center [237, 542] width 19 height 19
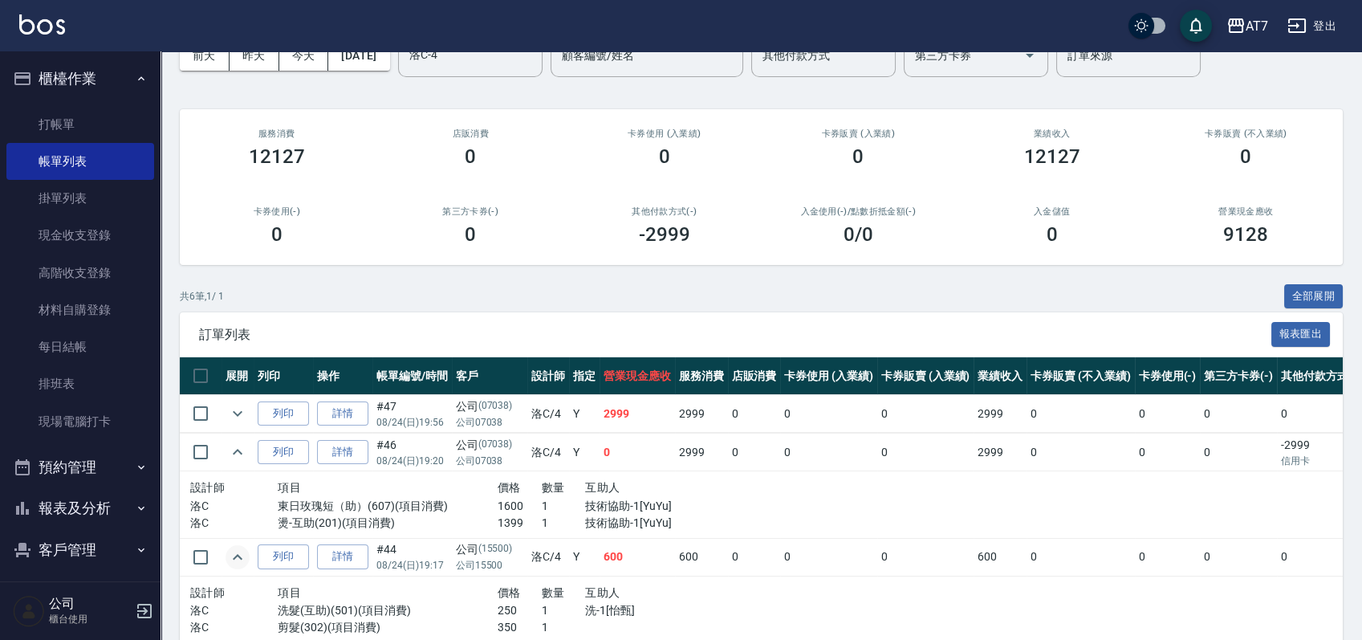
scroll to position [0, 0]
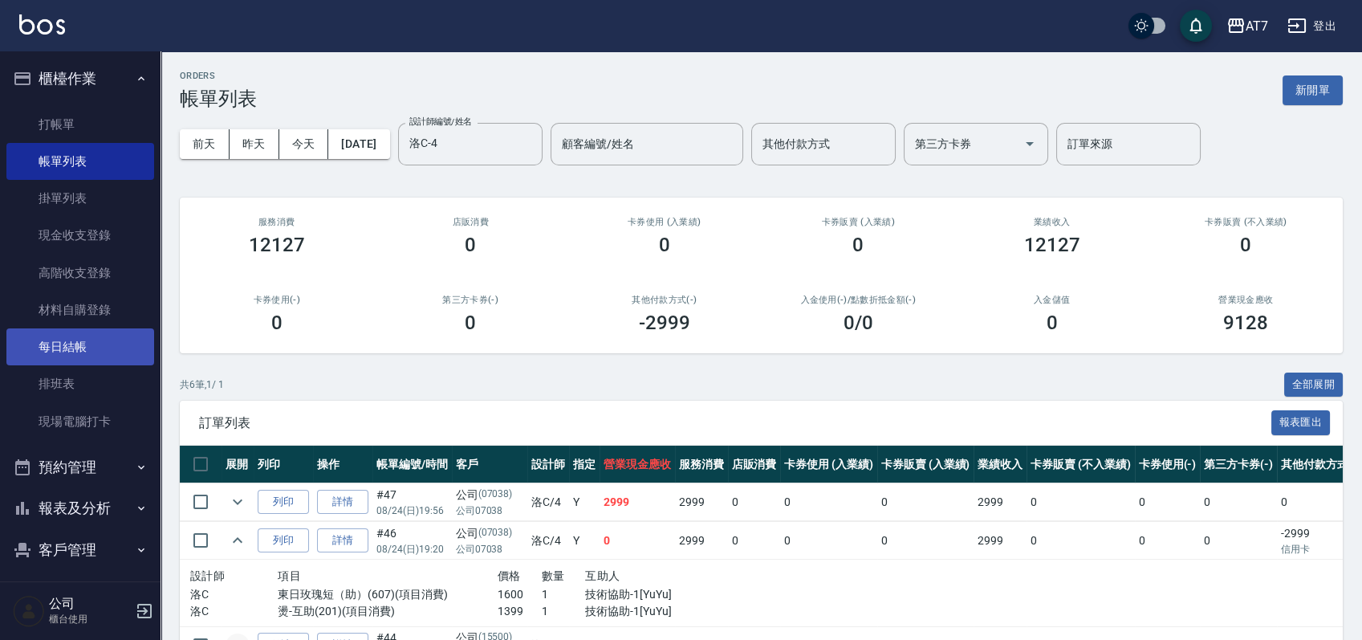
click at [93, 356] on link "每日結帳" at bounding box center [80, 346] width 148 height 37
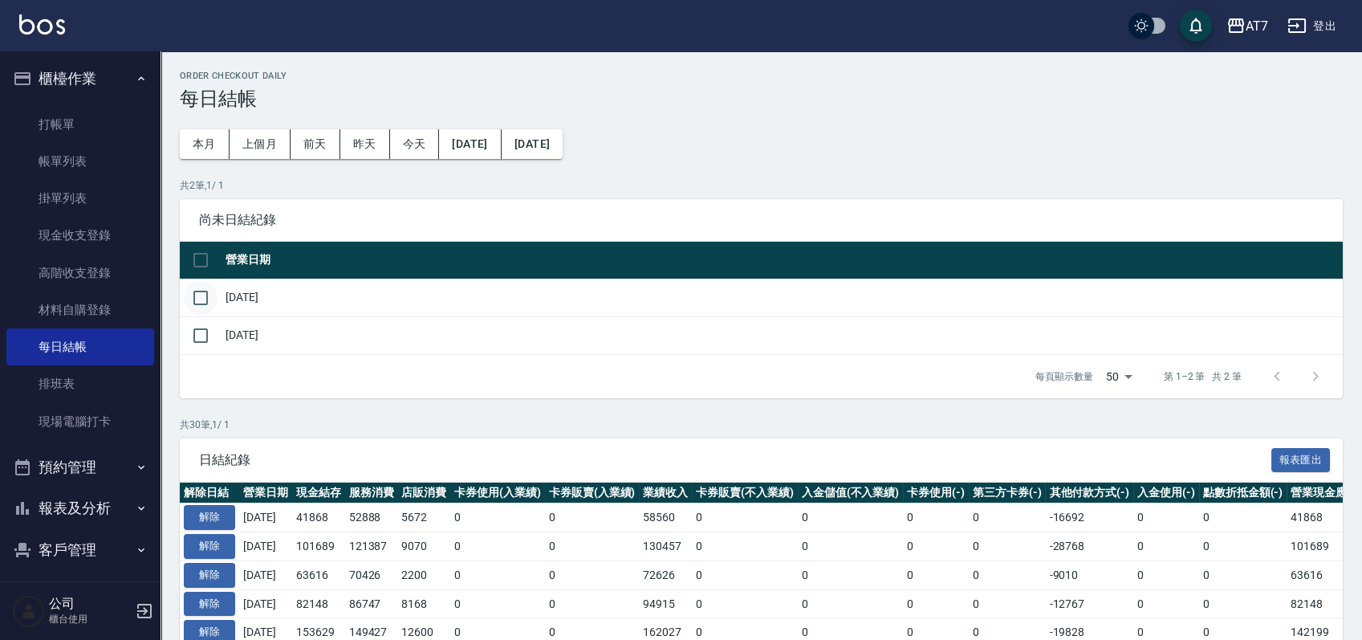
click at [202, 294] on input "checkbox" at bounding box center [201, 298] width 34 height 34
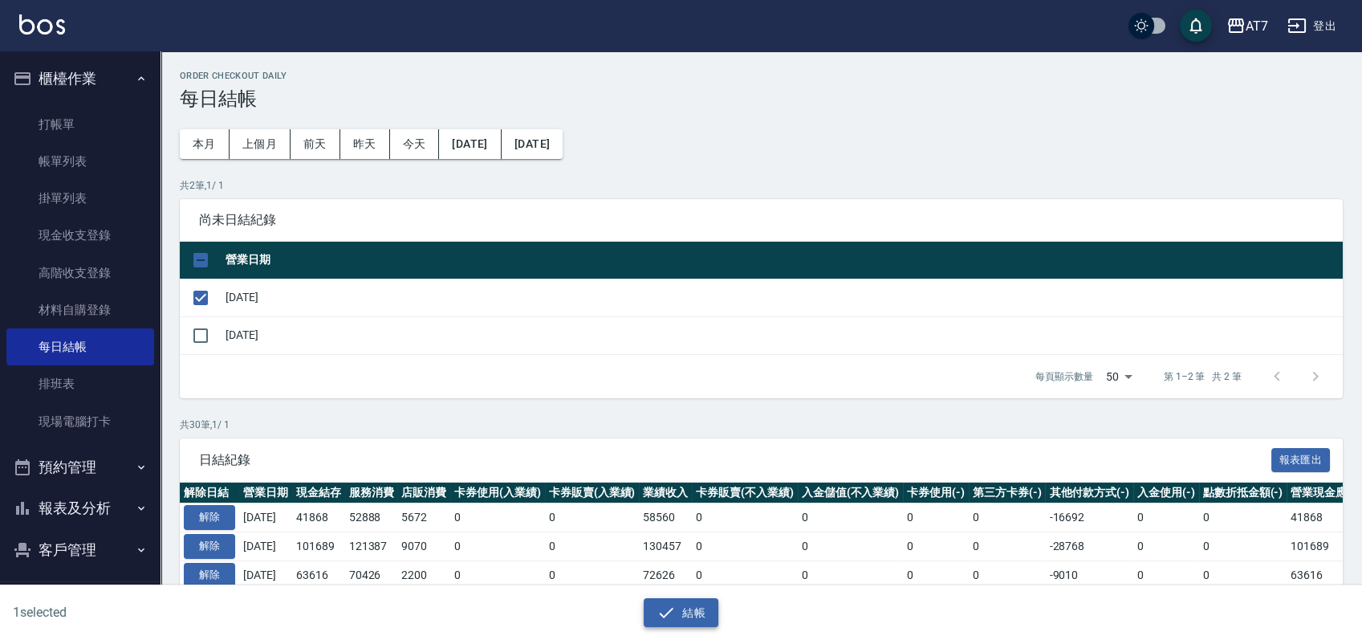
click at [703, 605] on button "結帳" at bounding box center [681, 613] width 75 height 30
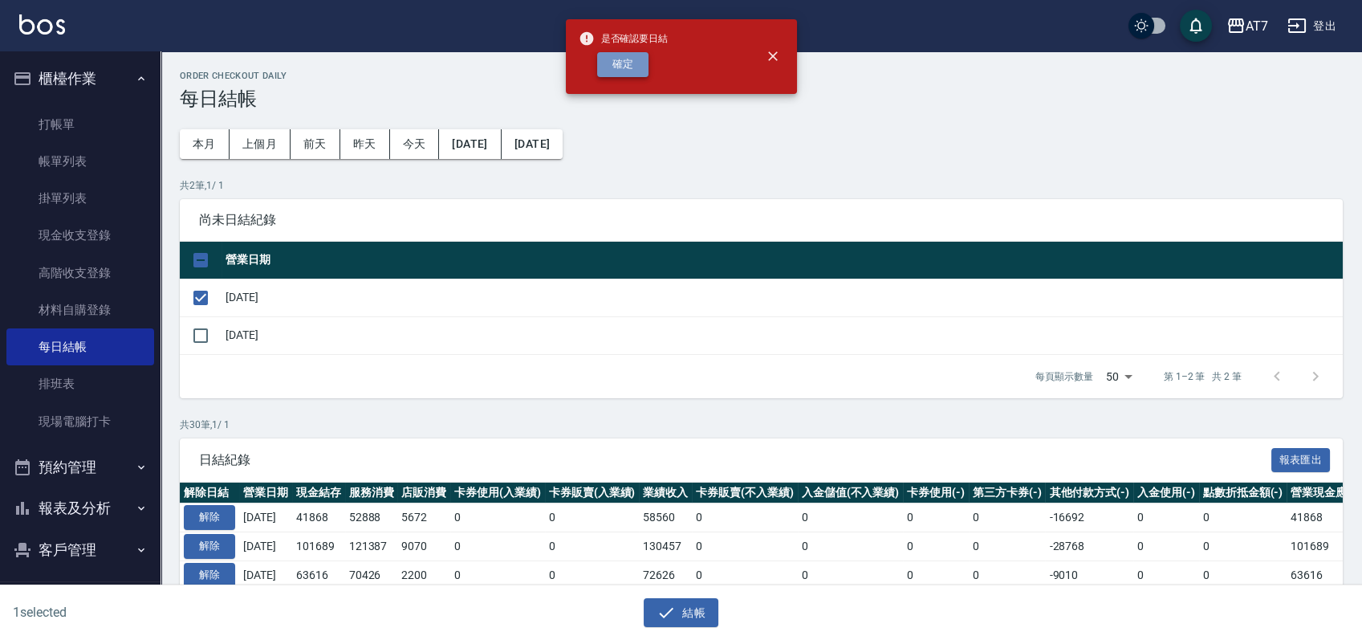
click at [619, 63] on button "確定" at bounding box center [622, 64] width 51 height 25
checkbox input "false"
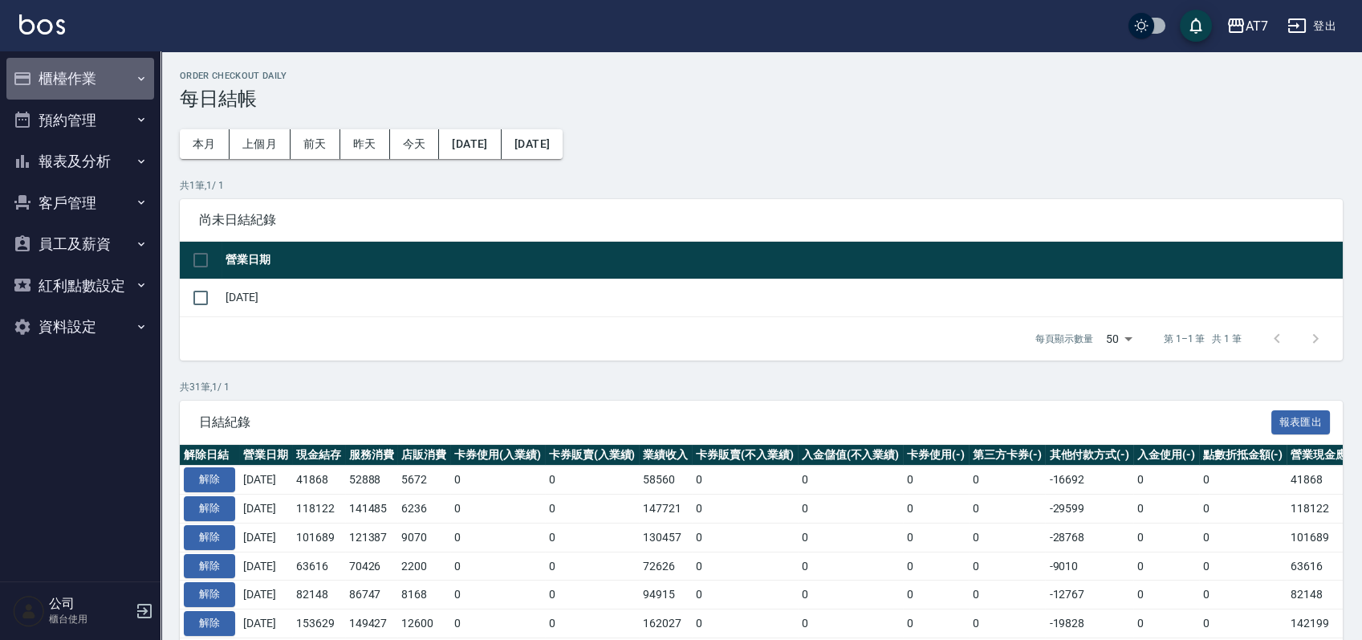
click at [107, 74] on button "櫃檯作業" at bounding box center [80, 79] width 148 height 42
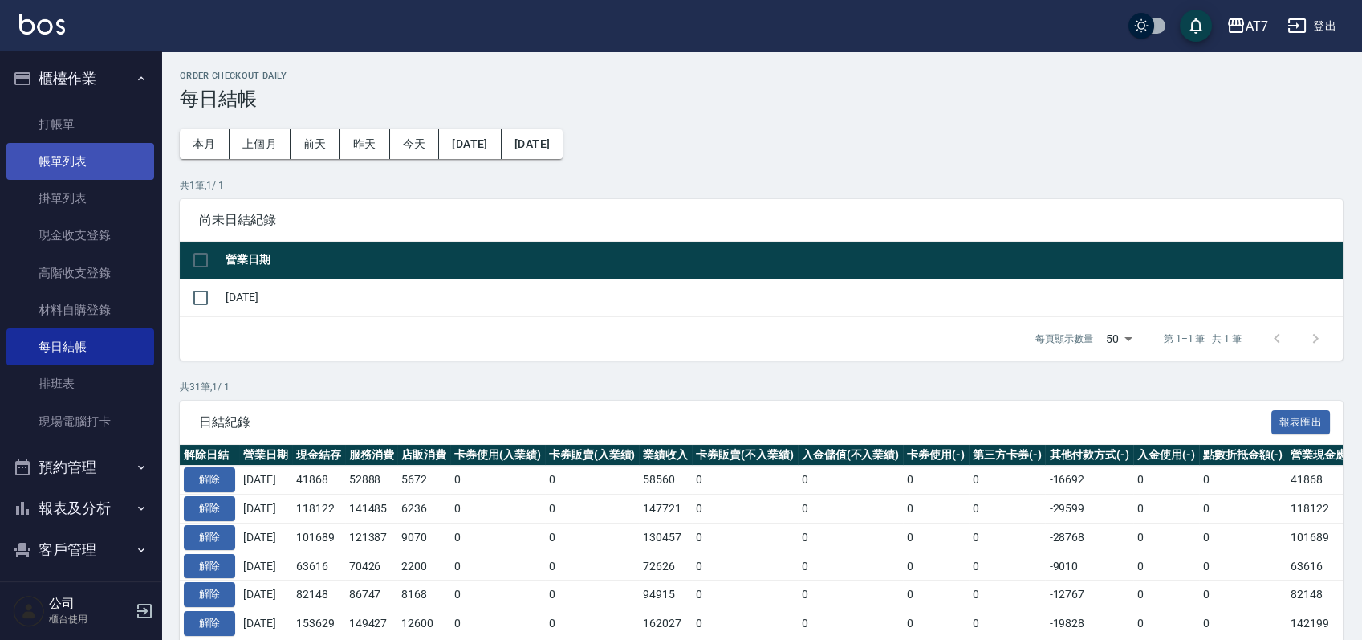
click at [83, 158] on link "帳單列表" at bounding box center [80, 161] width 148 height 37
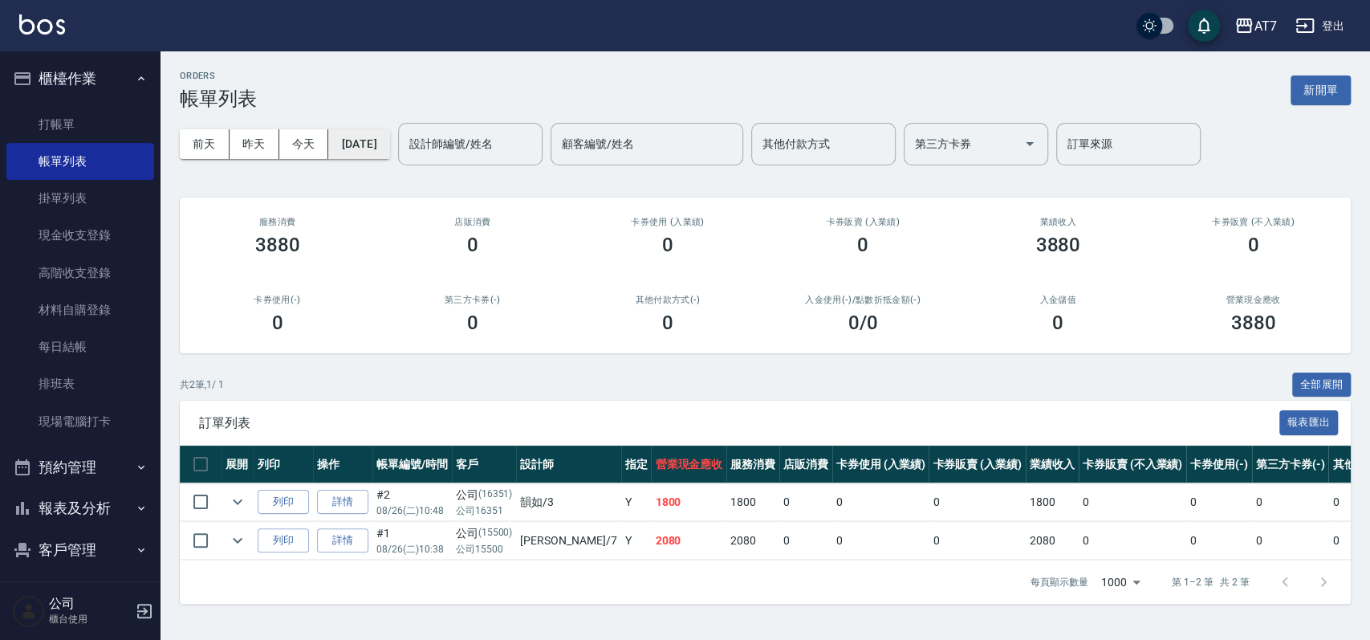
click at [384, 148] on button "[DATE]" at bounding box center [358, 144] width 61 height 30
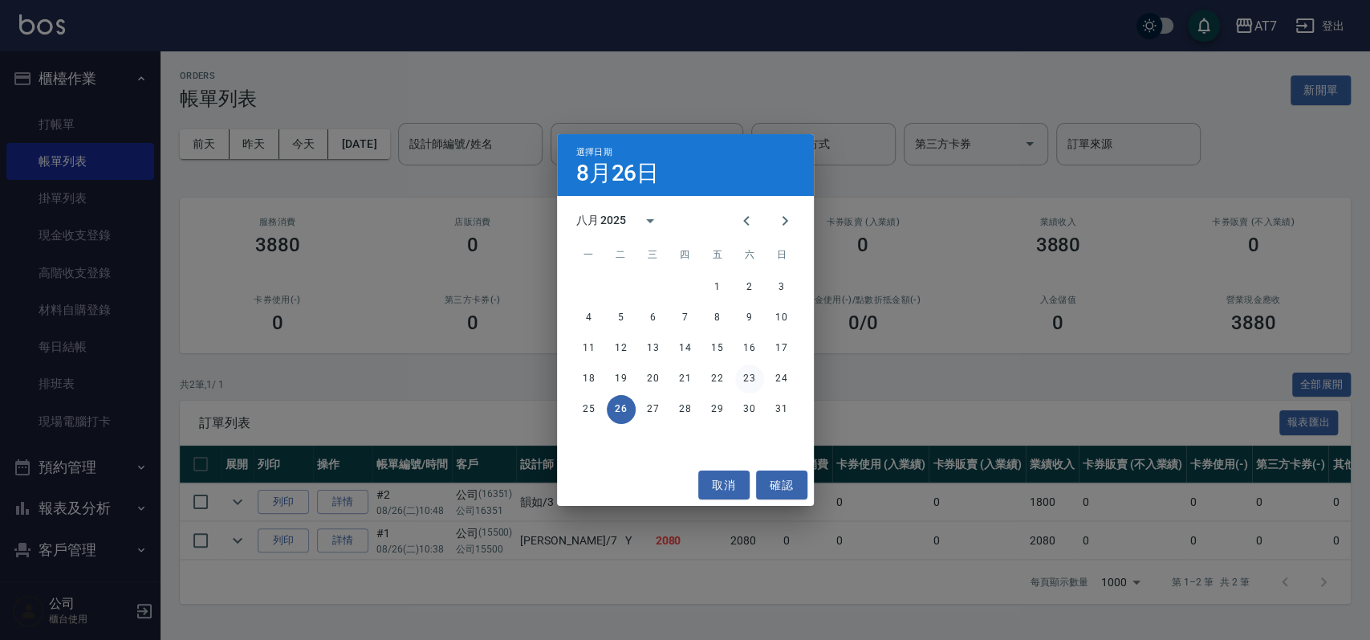
click at [755, 376] on button "23" at bounding box center [749, 378] width 29 height 29
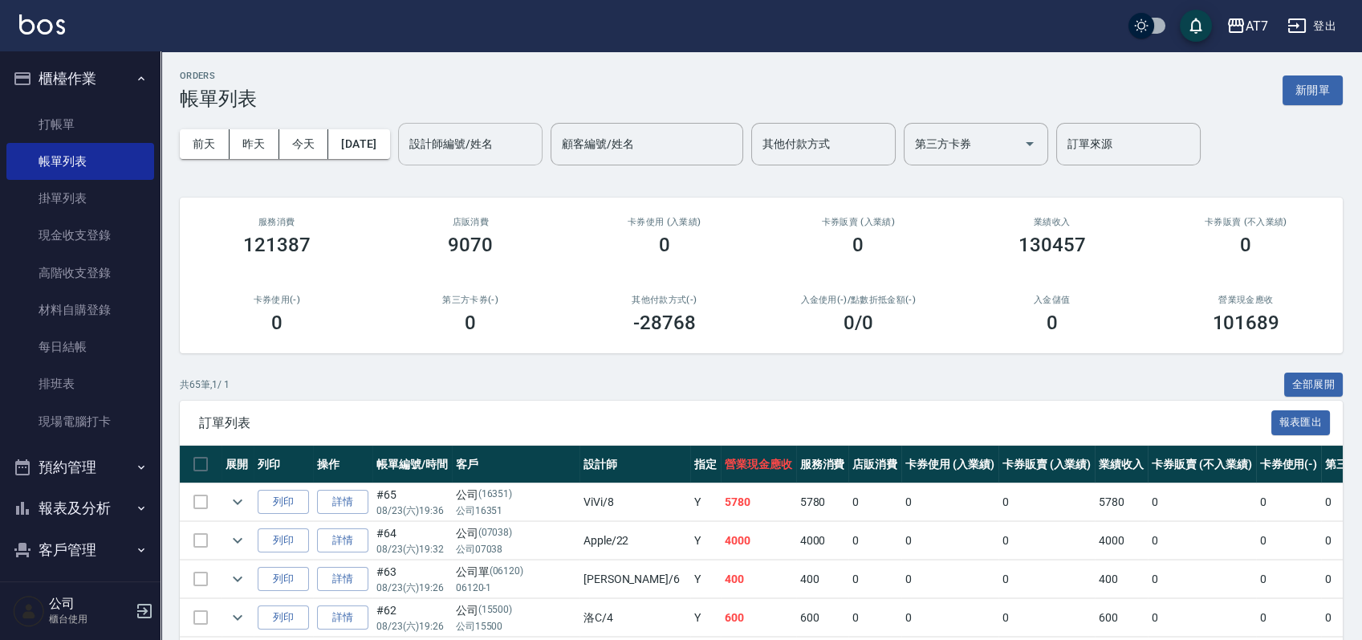
click at [507, 152] on input "設計師編號/姓名" at bounding box center [470, 144] width 130 height 28
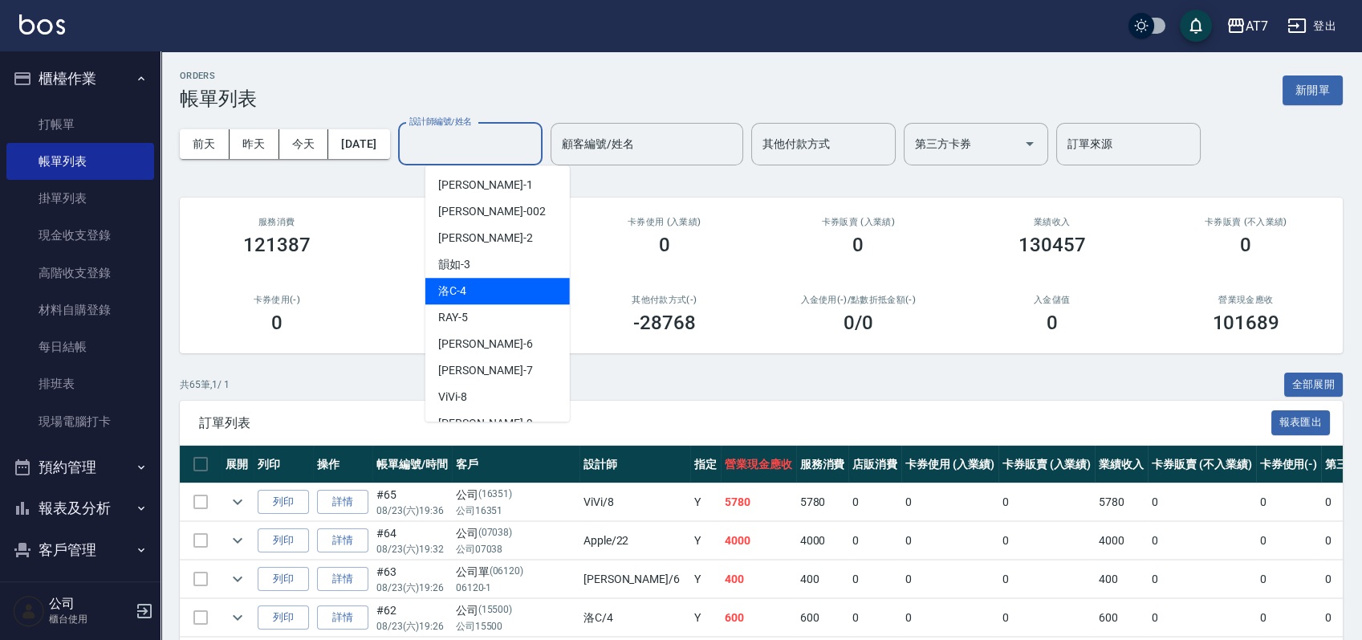
click at [495, 285] on div "洛C -4" at bounding box center [497, 291] width 144 height 26
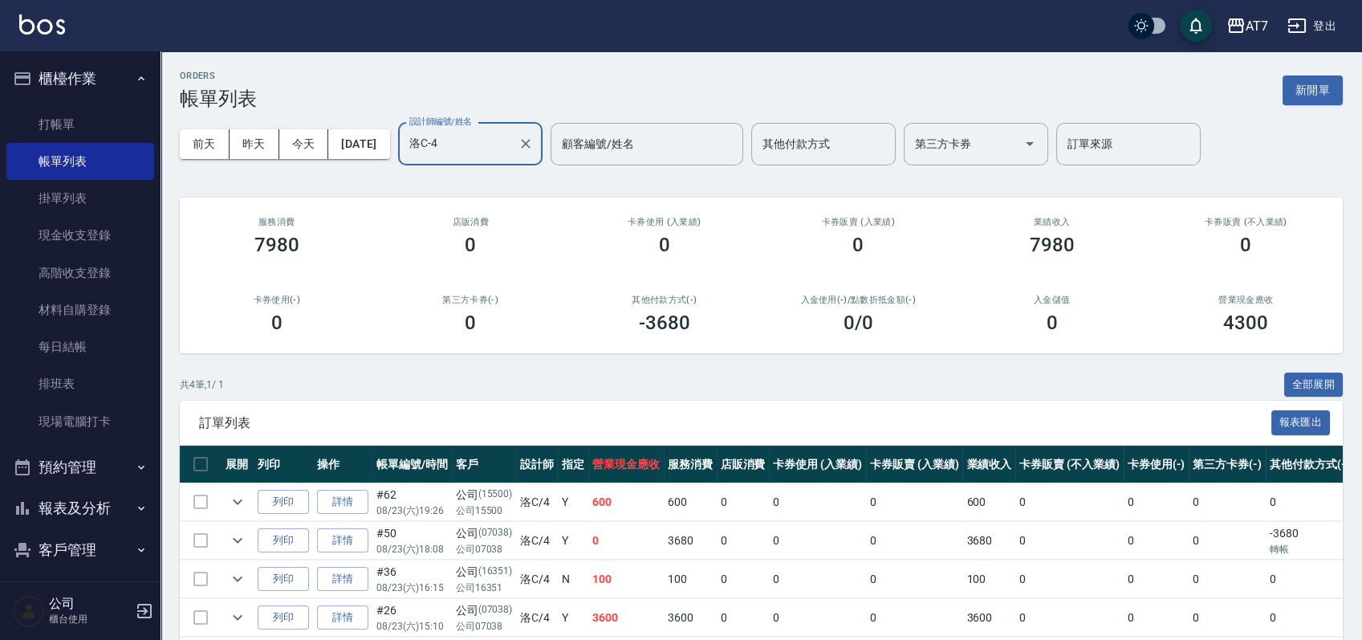
scroll to position [75, 0]
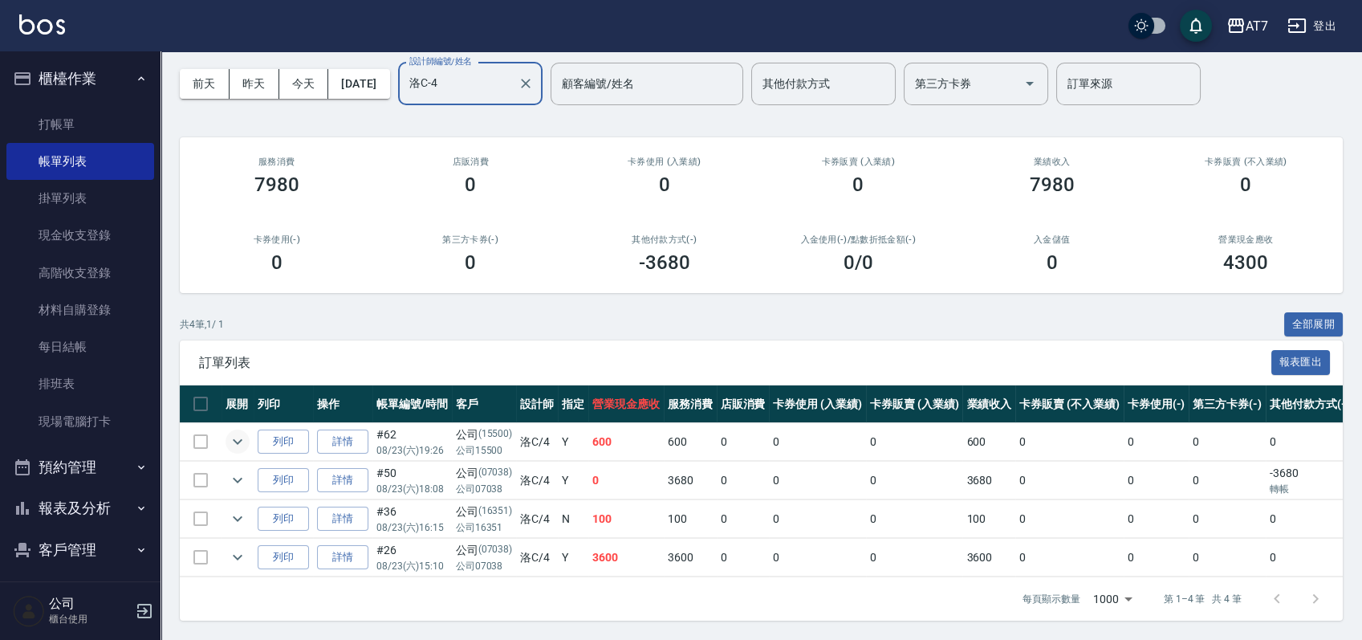
click at [234, 439] on icon "expand row" at bounding box center [238, 442] width 10 height 6
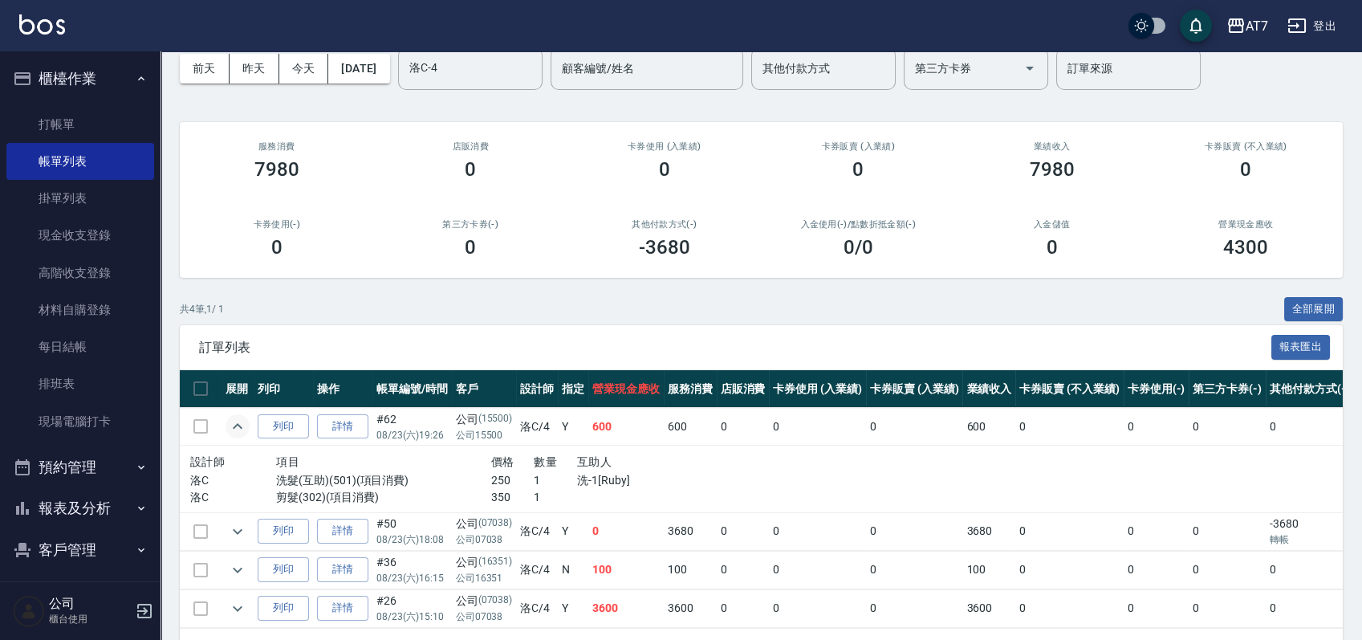
click at [244, 543] on td at bounding box center [237, 531] width 32 height 38
click at [241, 534] on icon "expand row" at bounding box center [237, 531] width 19 height 19
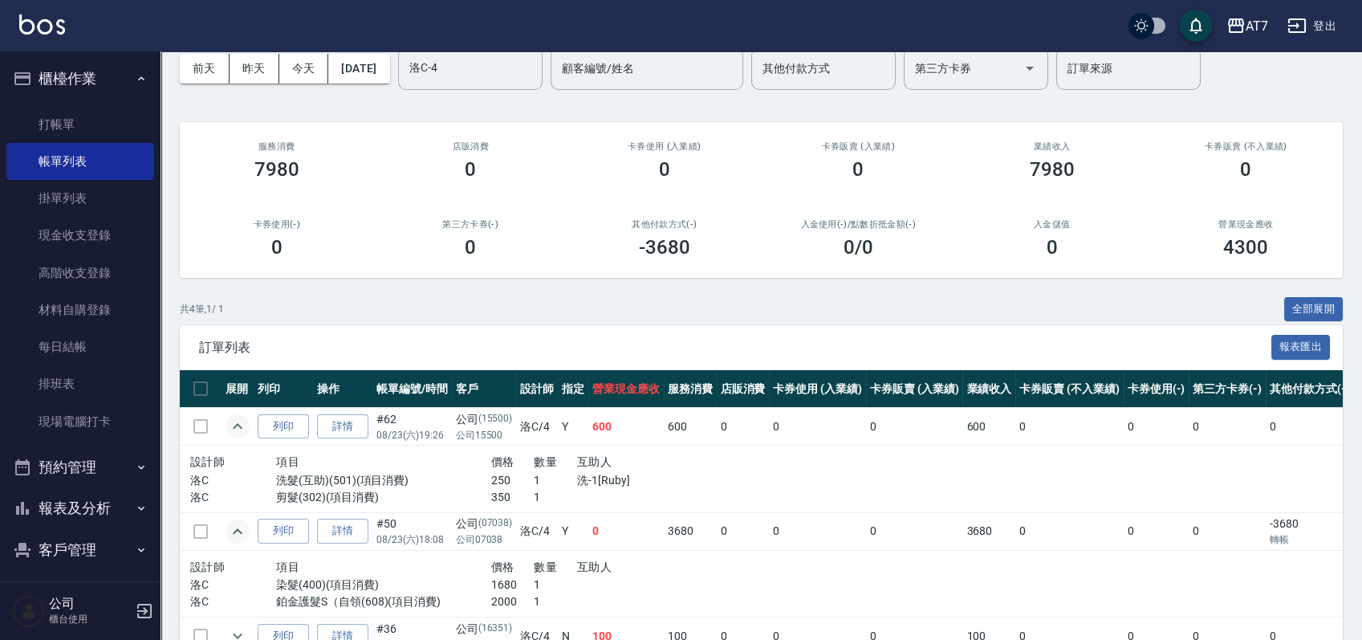
scroll to position [208, 0]
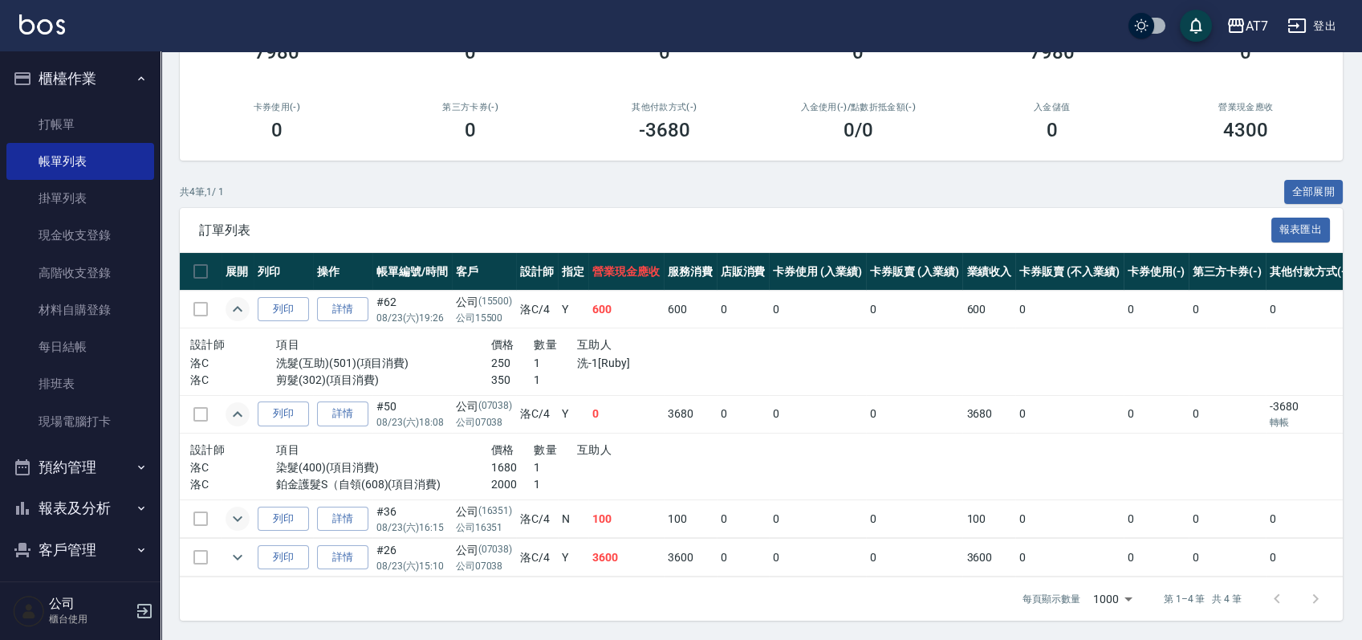
click at [235, 510] on icon "expand row" at bounding box center [237, 518] width 19 height 19
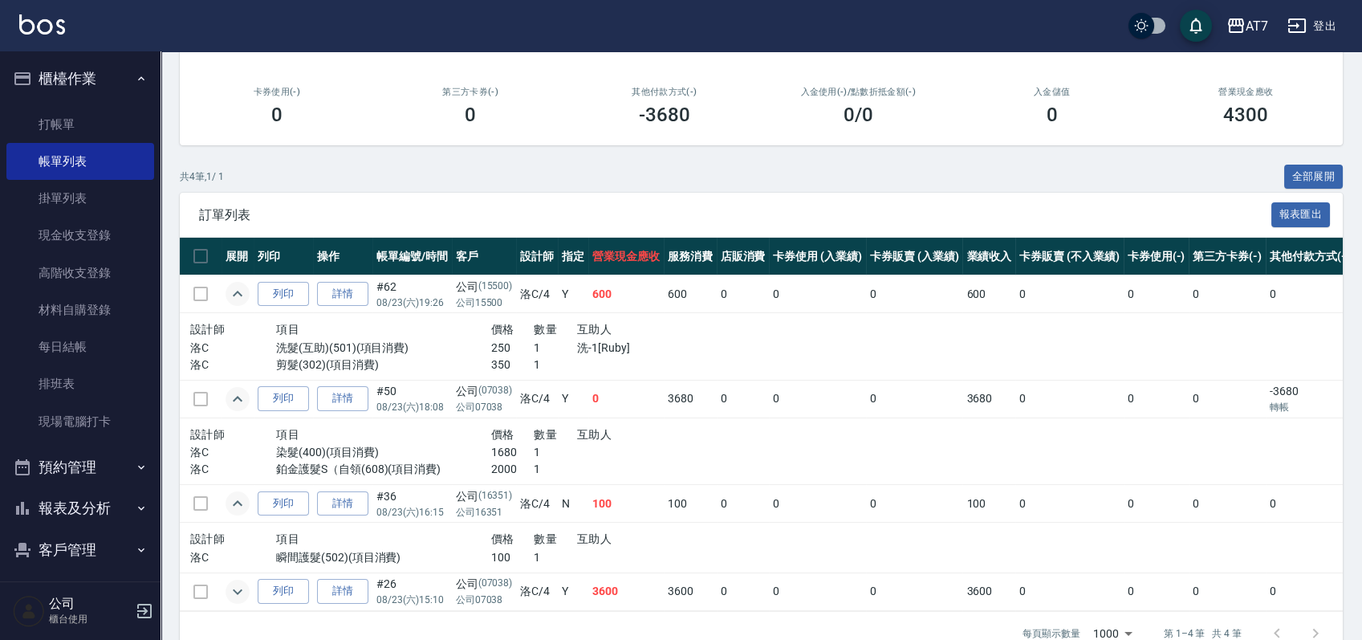
click at [236, 582] on icon "expand row" at bounding box center [237, 591] width 19 height 19
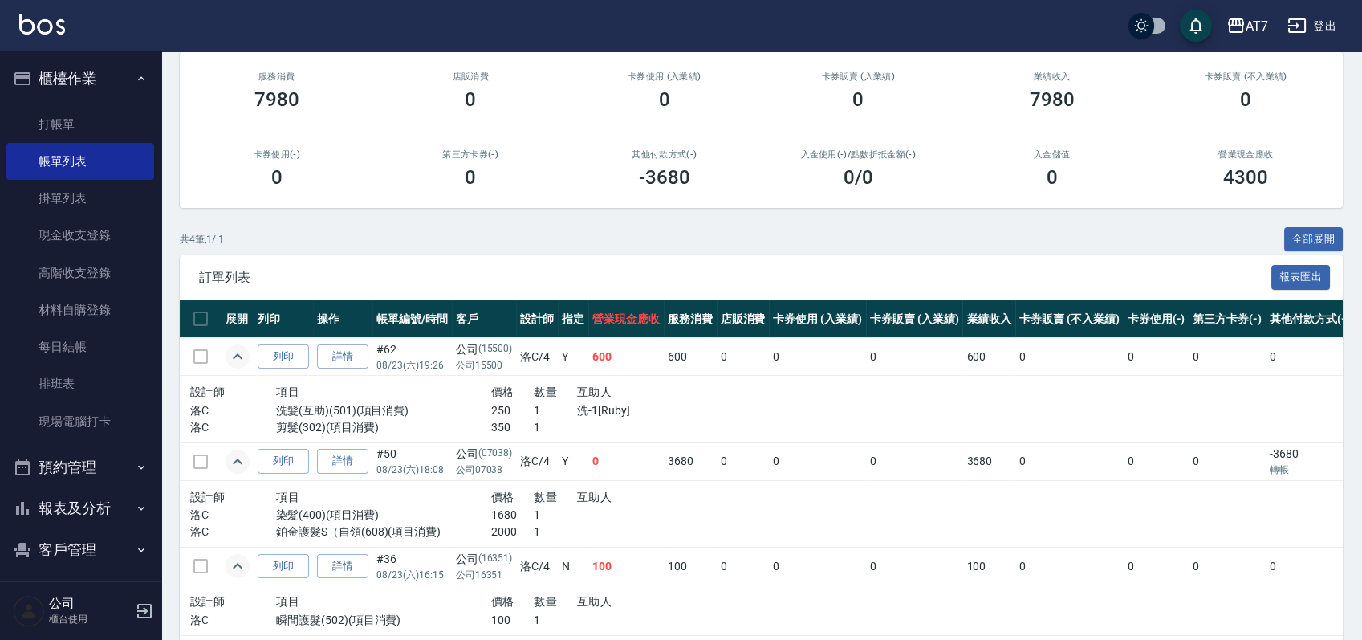
scroll to position [0, 0]
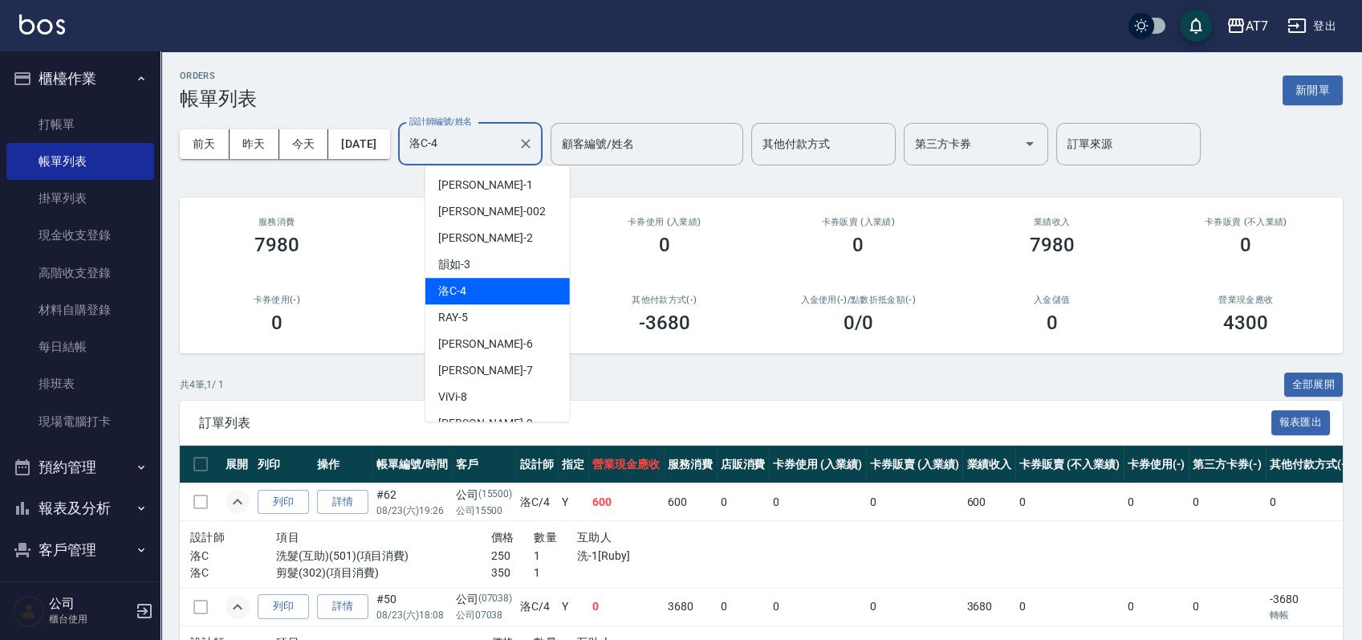
click at [502, 144] on input "洛C-4" at bounding box center [458, 144] width 106 height 28
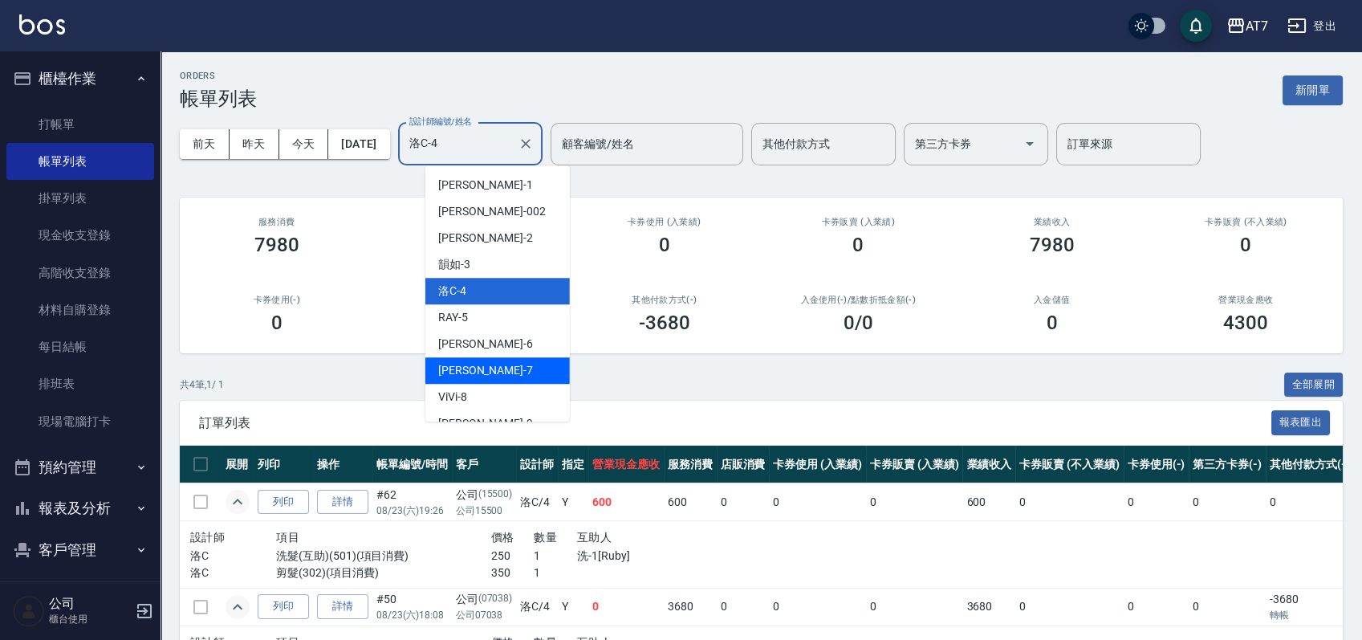
click at [471, 358] on div "[PERSON_NAME] -7" at bounding box center [497, 370] width 144 height 26
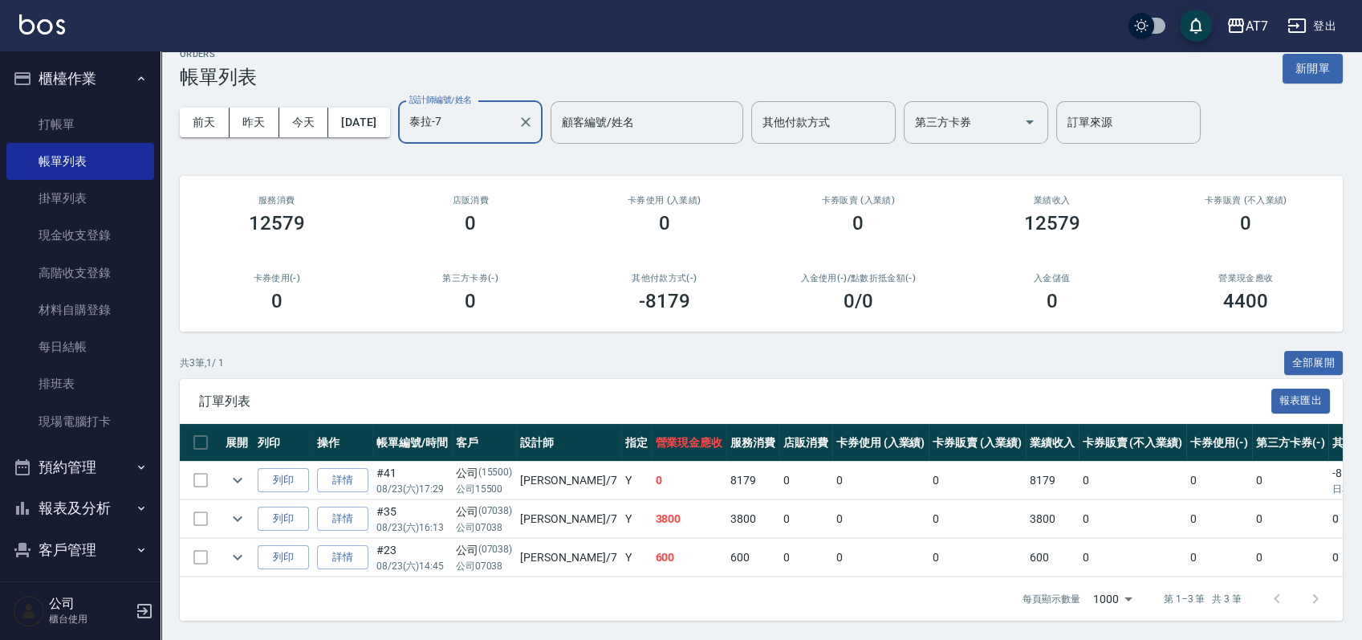
scroll to position [37, 0]
click at [239, 509] on icon "expand row" at bounding box center [237, 518] width 19 height 19
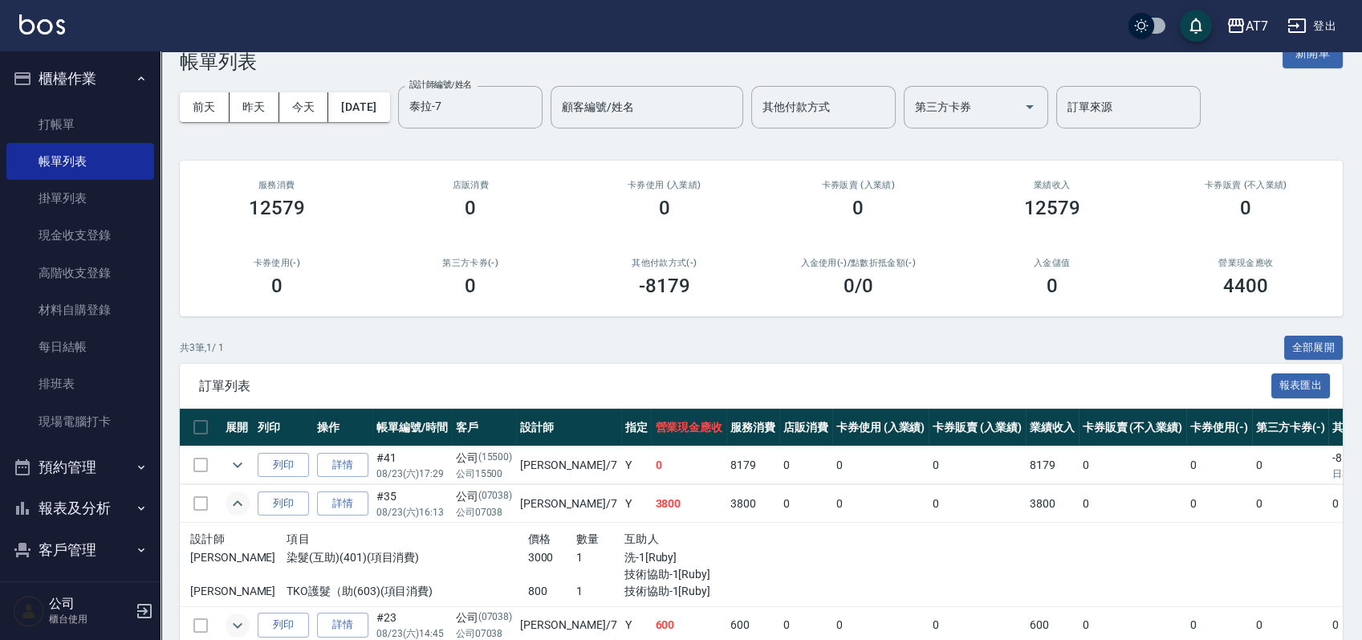
click at [238, 623] on icon "expand row" at bounding box center [237, 624] width 19 height 19
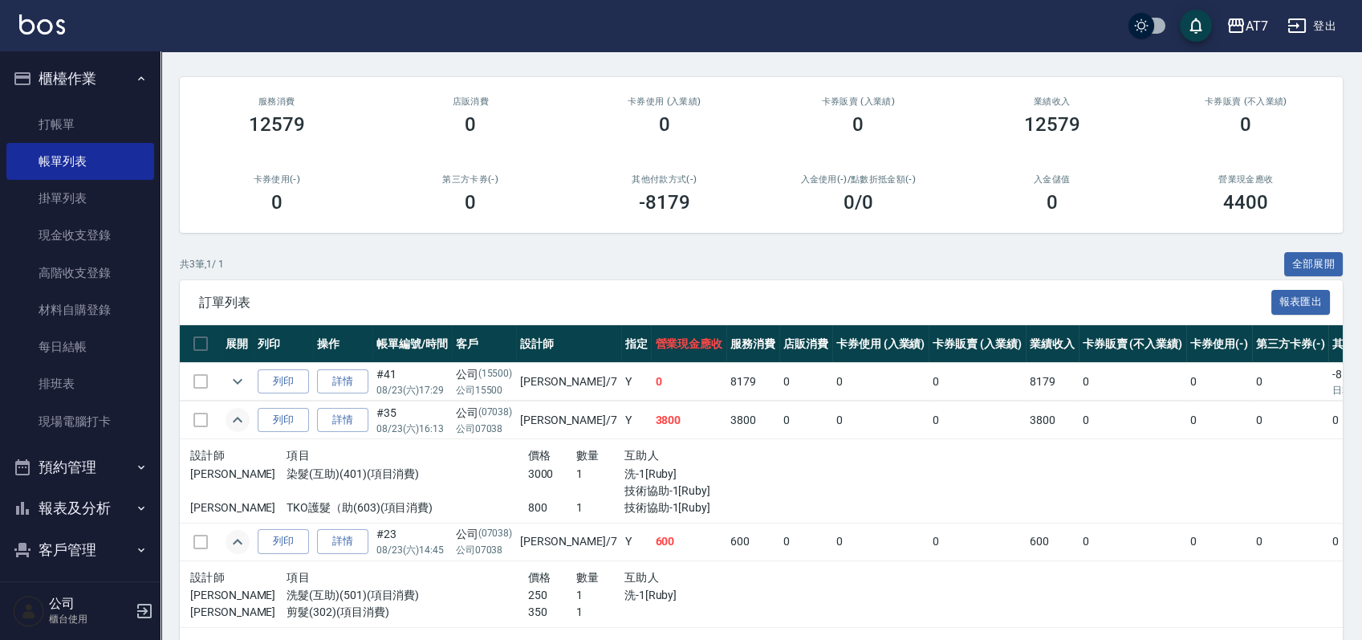
scroll to position [186, 0]
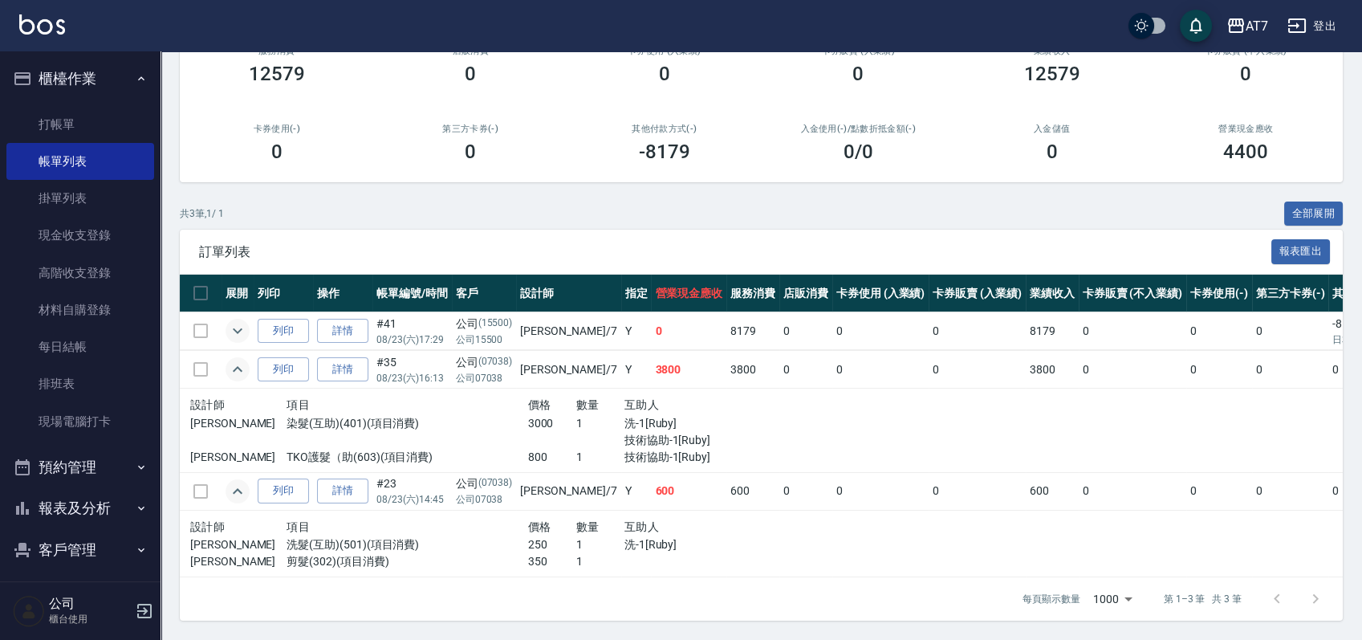
click at [247, 319] on button "expand row" at bounding box center [237, 331] width 24 height 24
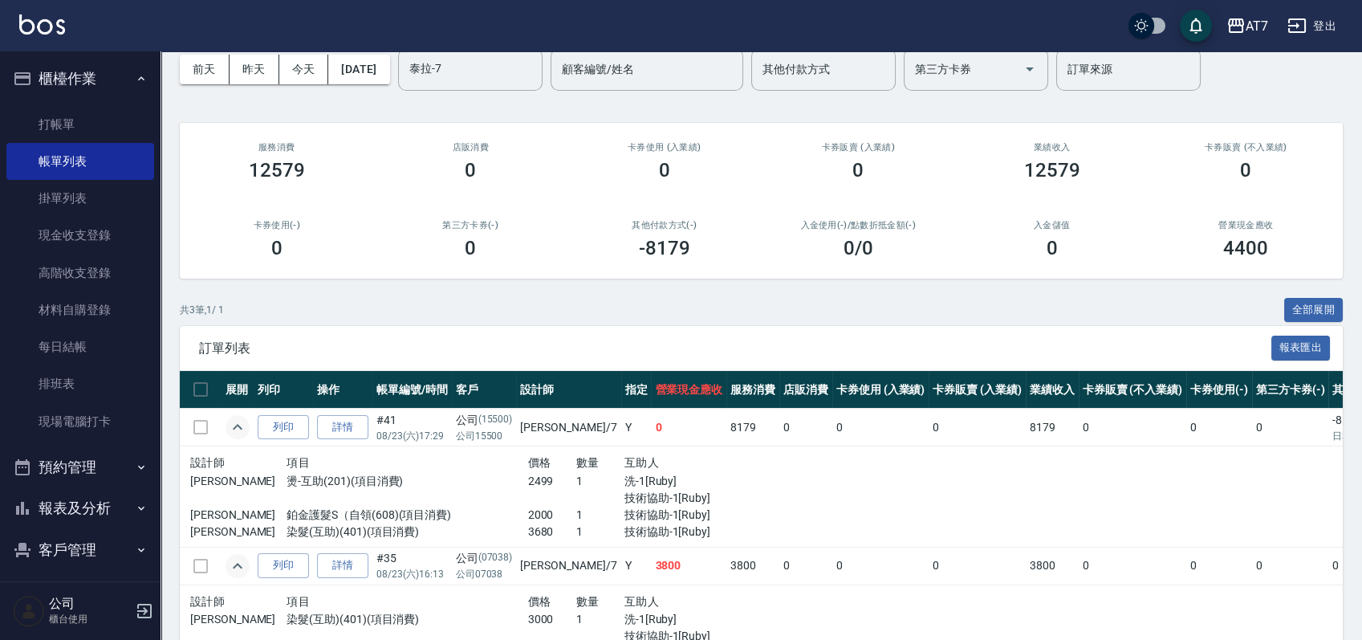
scroll to position [0, 0]
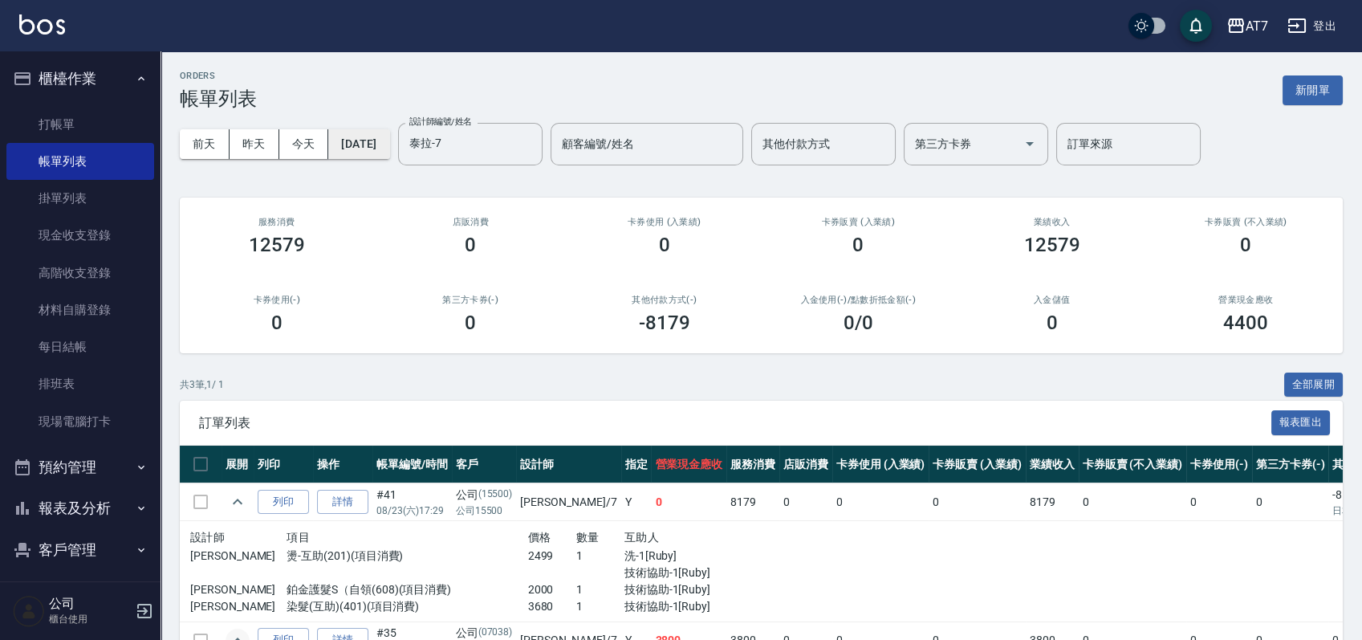
click at [379, 141] on button "[DATE]" at bounding box center [358, 144] width 61 height 30
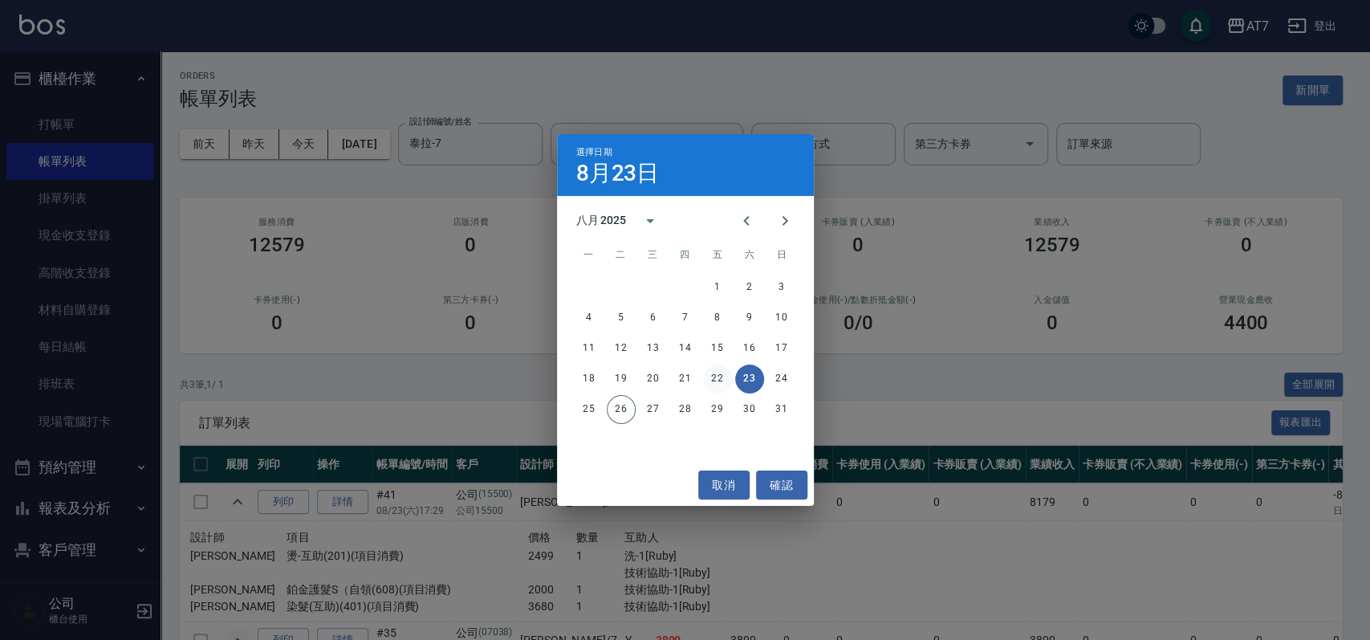
click at [720, 376] on button "22" at bounding box center [717, 378] width 29 height 29
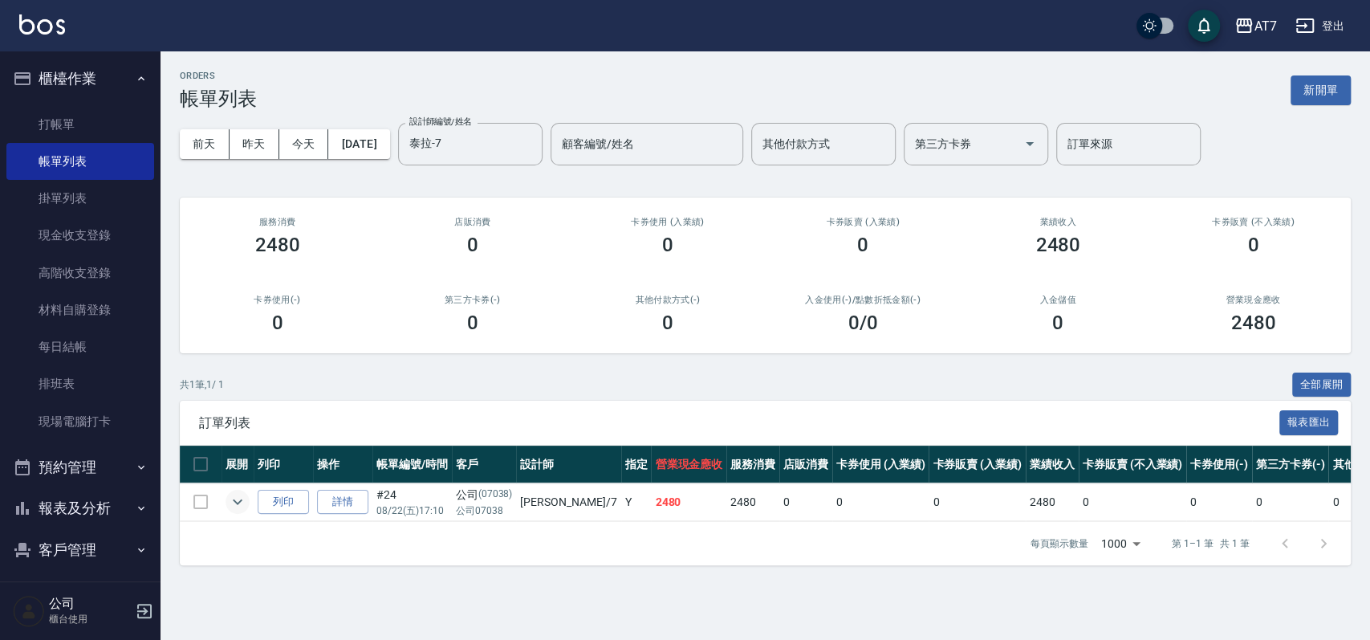
click at [241, 502] on icon "expand row" at bounding box center [237, 501] width 19 height 19
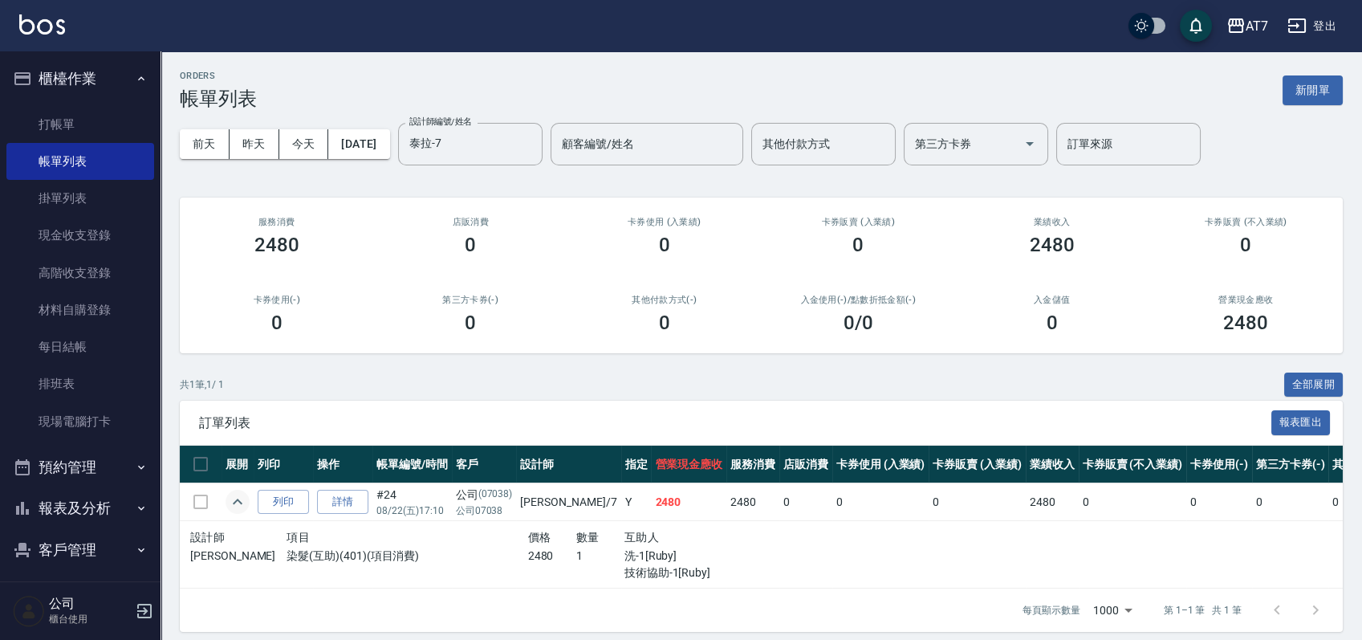
click at [241, 502] on icon "expand row" at bounding box center [238, 501] width 10 height 6
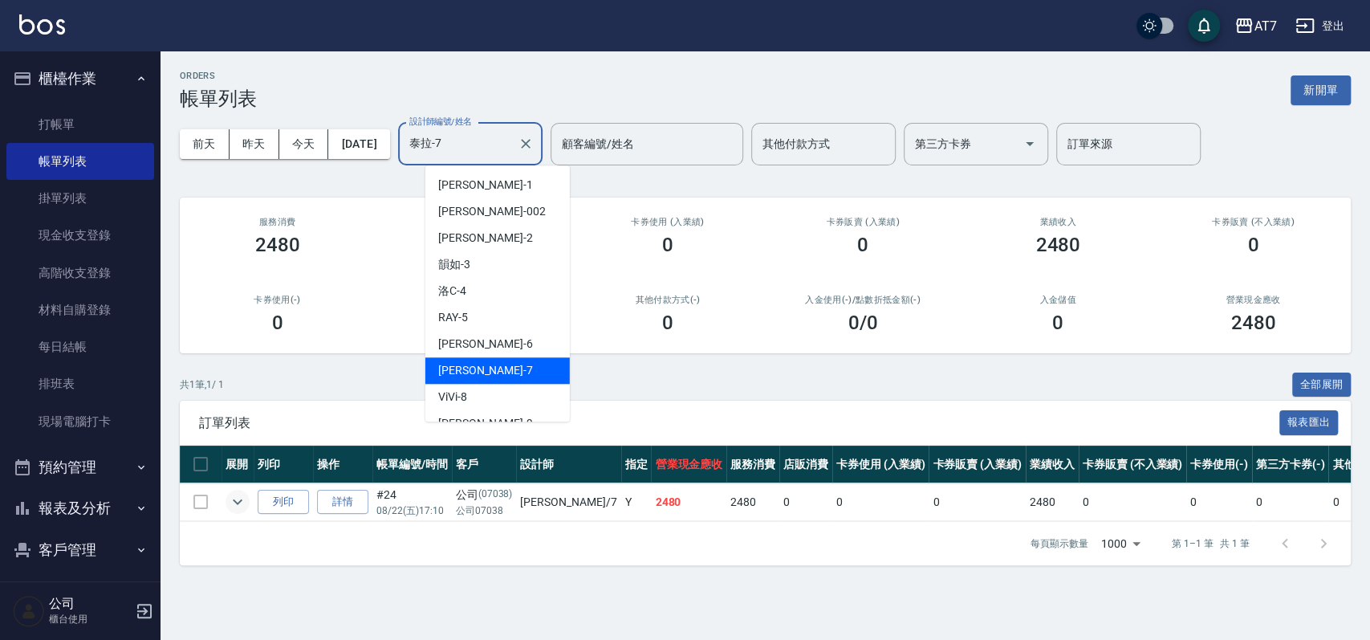
click at [511, 144] on input "泰拉-7" at bounding box center [458, 144] width 106 height 28
click at [488, 298] on div "洛C -4" at bounding box center [497, 291] width 144 height 26
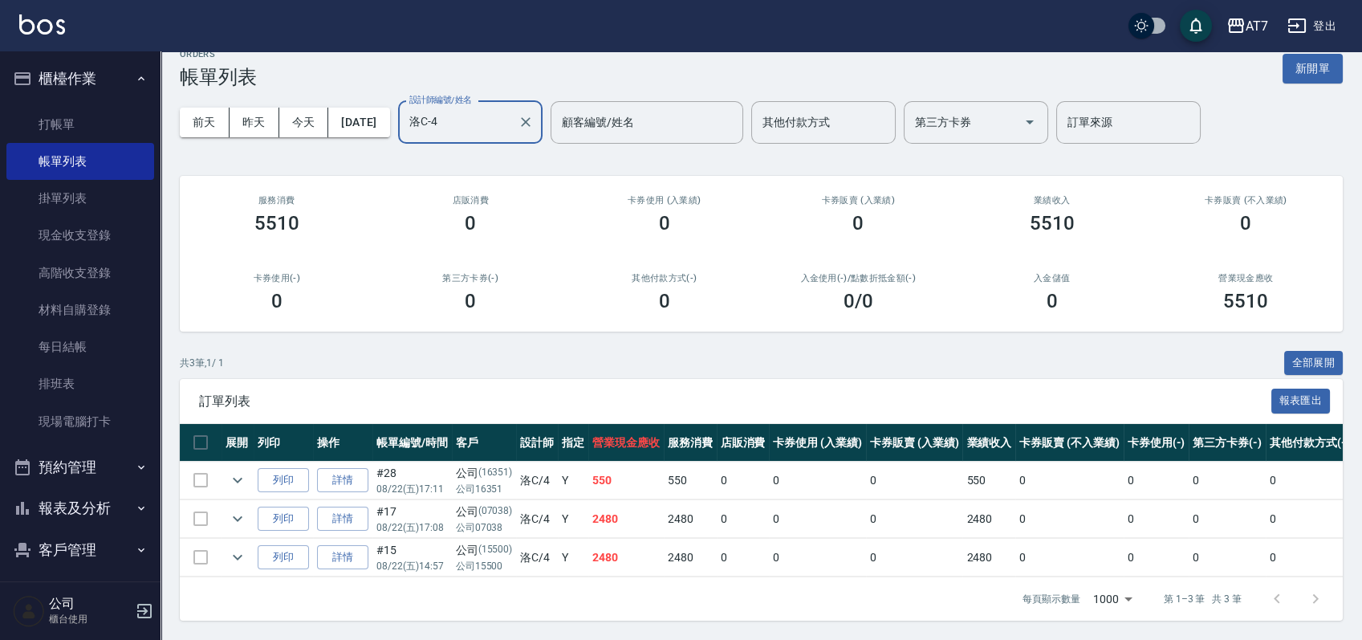
scroll to position [37, 0]
click at [245, 509] on icon "expand row" at bounding box center [237, 518] width 19 height 19
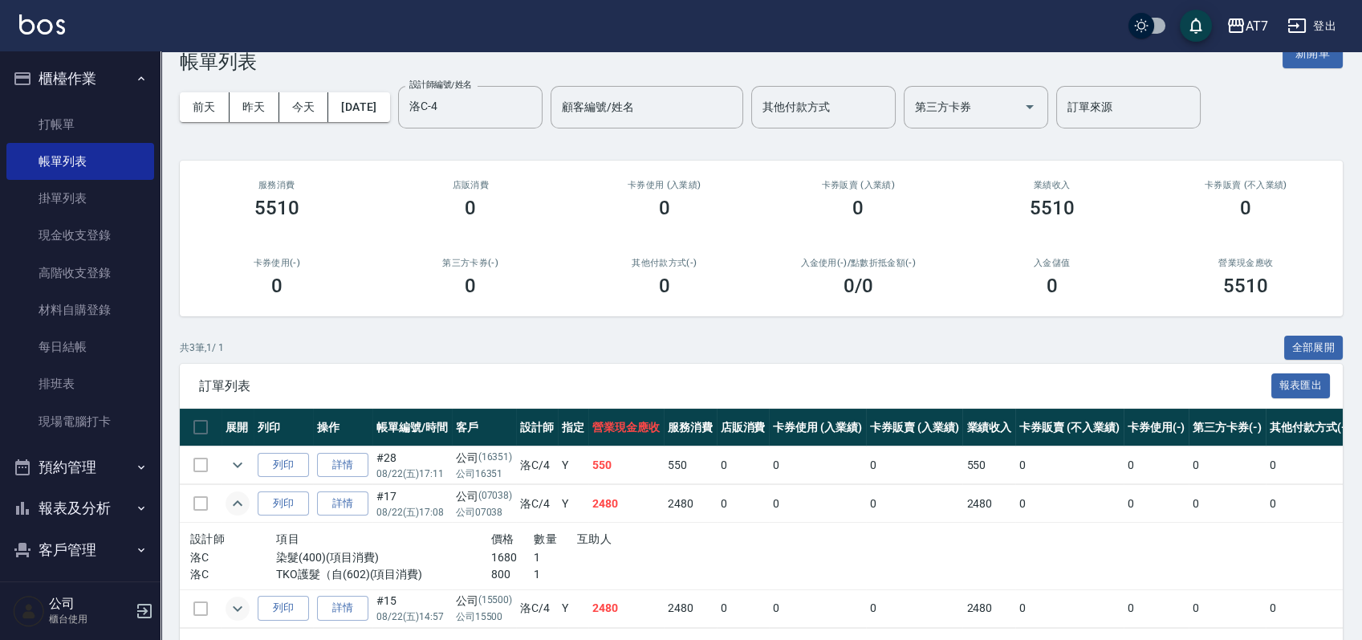
click at [238, 612] on icon "expand row" at bounding box center [237, 608] width 19 height 19
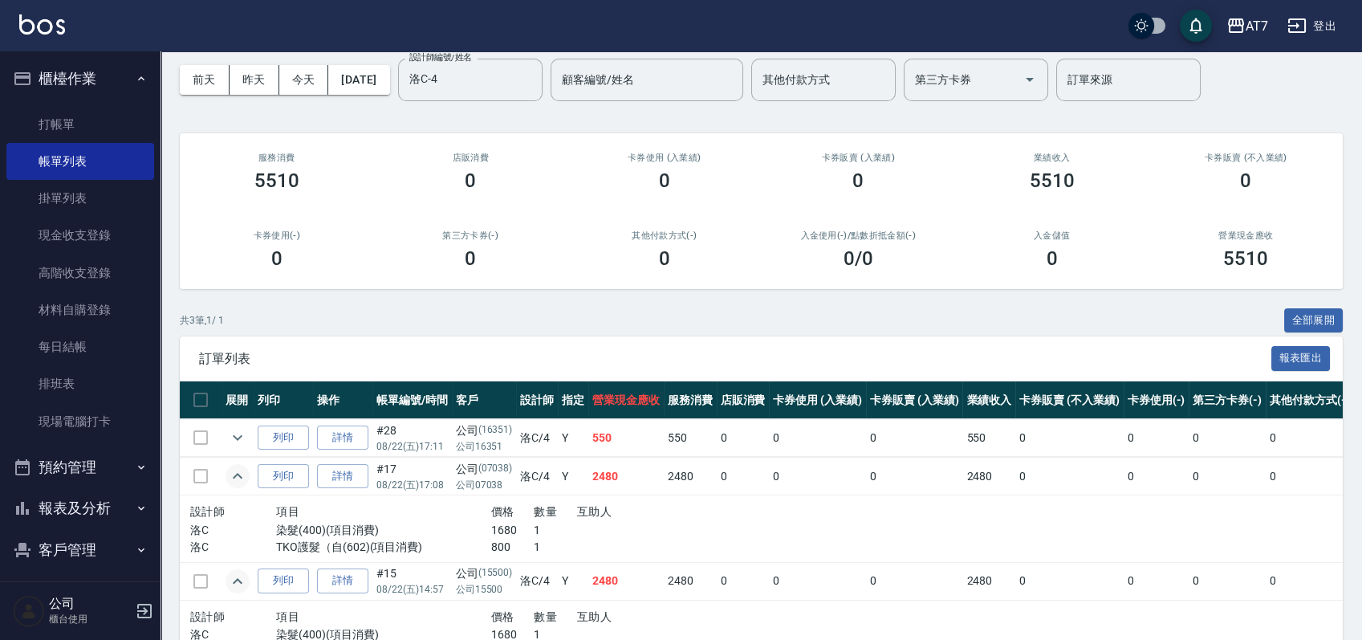
scroll to position [0, 0]
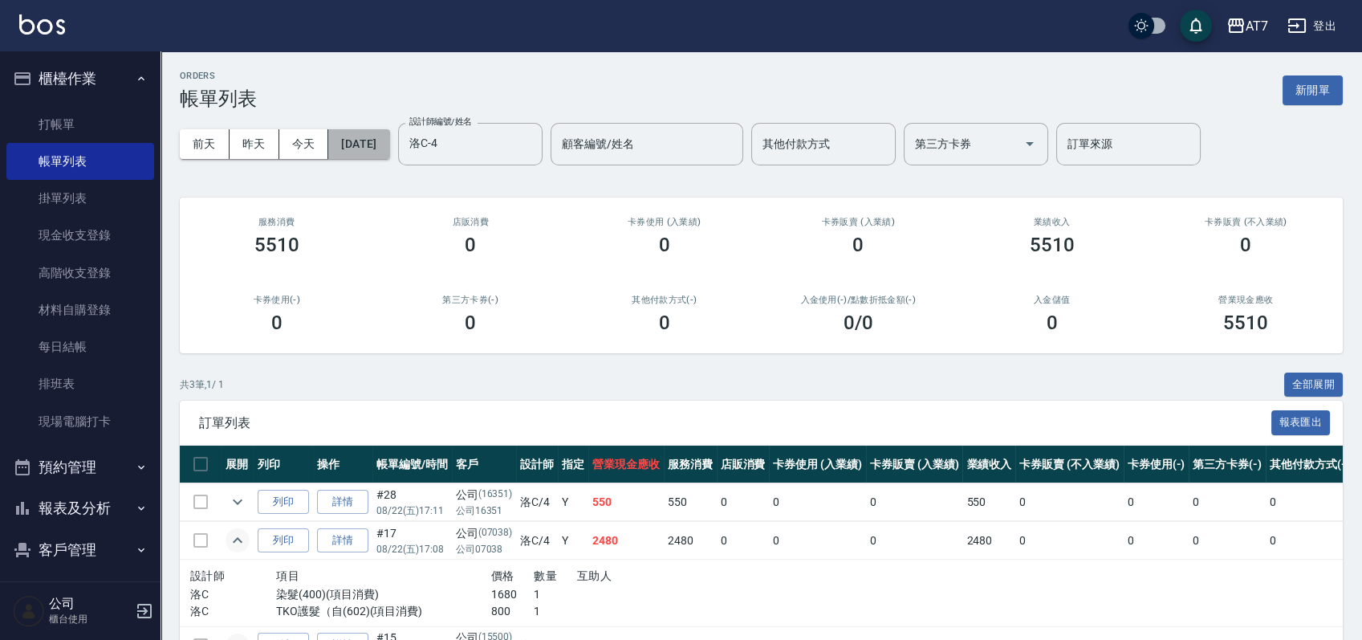
click at [389, 146] on button "[DATE]" at bounding box center [358, 144] width 61 height 30
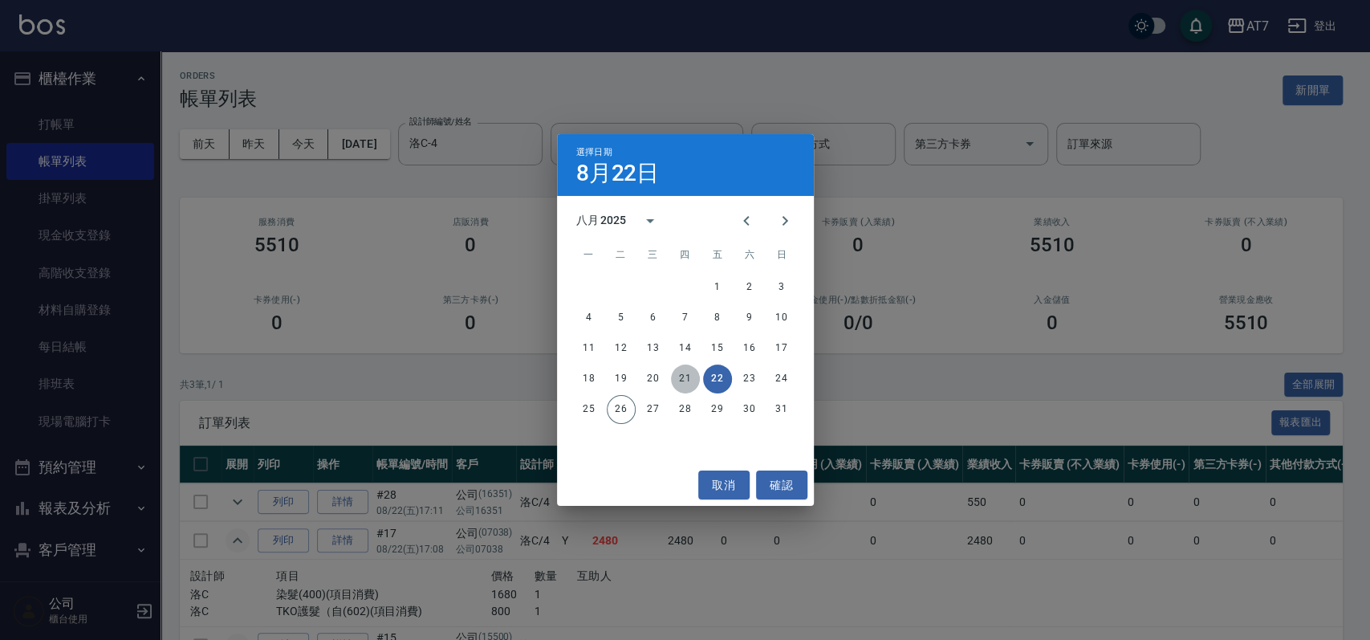
click at [687, 372] on button "21" at bounding box center [685, 378] width 29 height 29
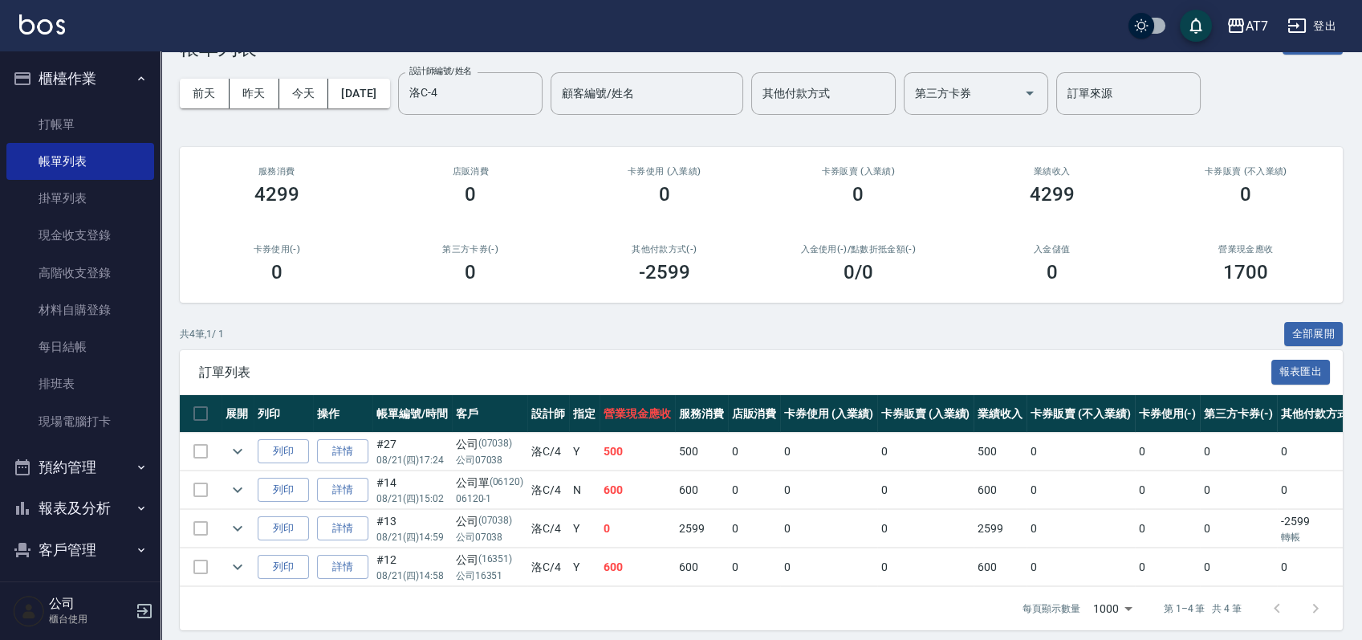
scroll to position [75, 0]
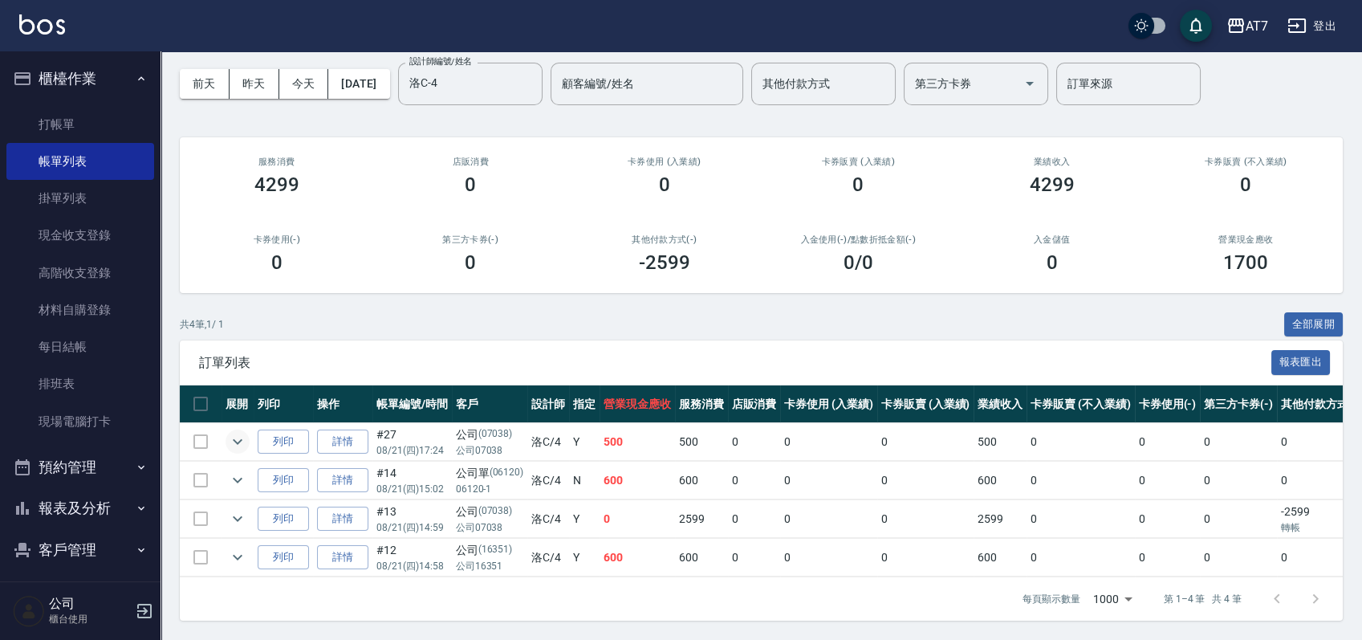
click at [231, 432] on icon "expand row" at bounding box center [237, 441] width 19 height 19
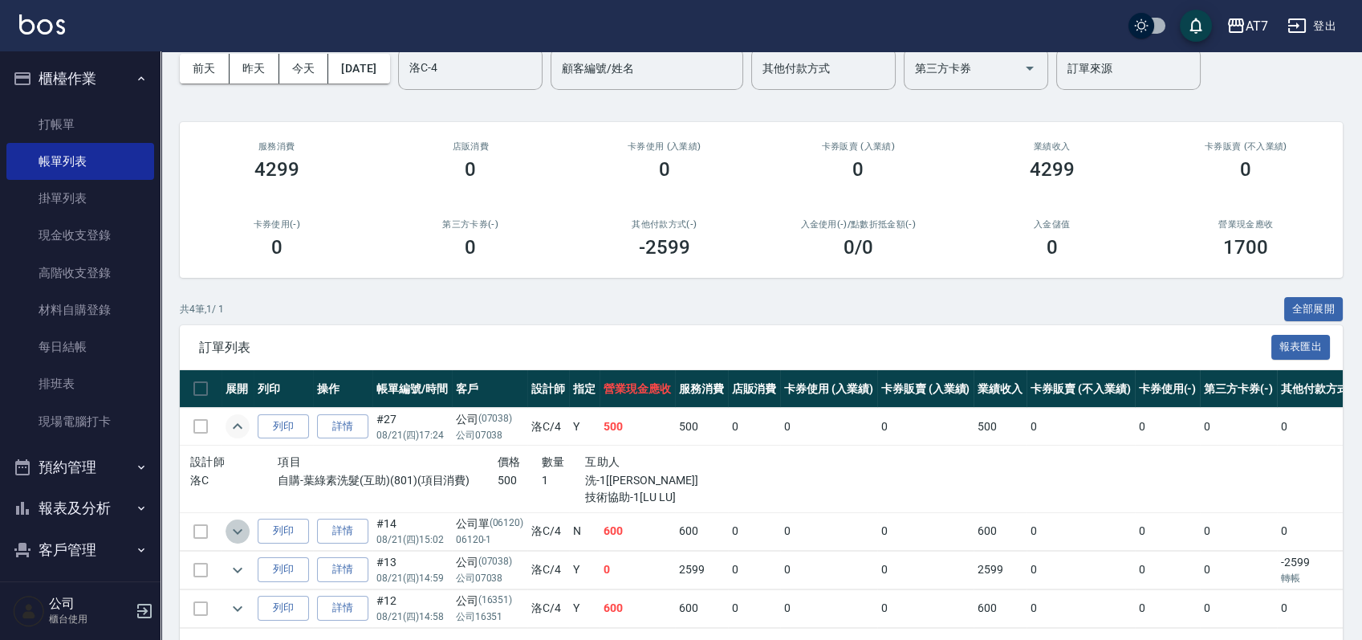
click at [240, 530] on icon "expand row" at bounding box center [238, 531] width 10 height 6
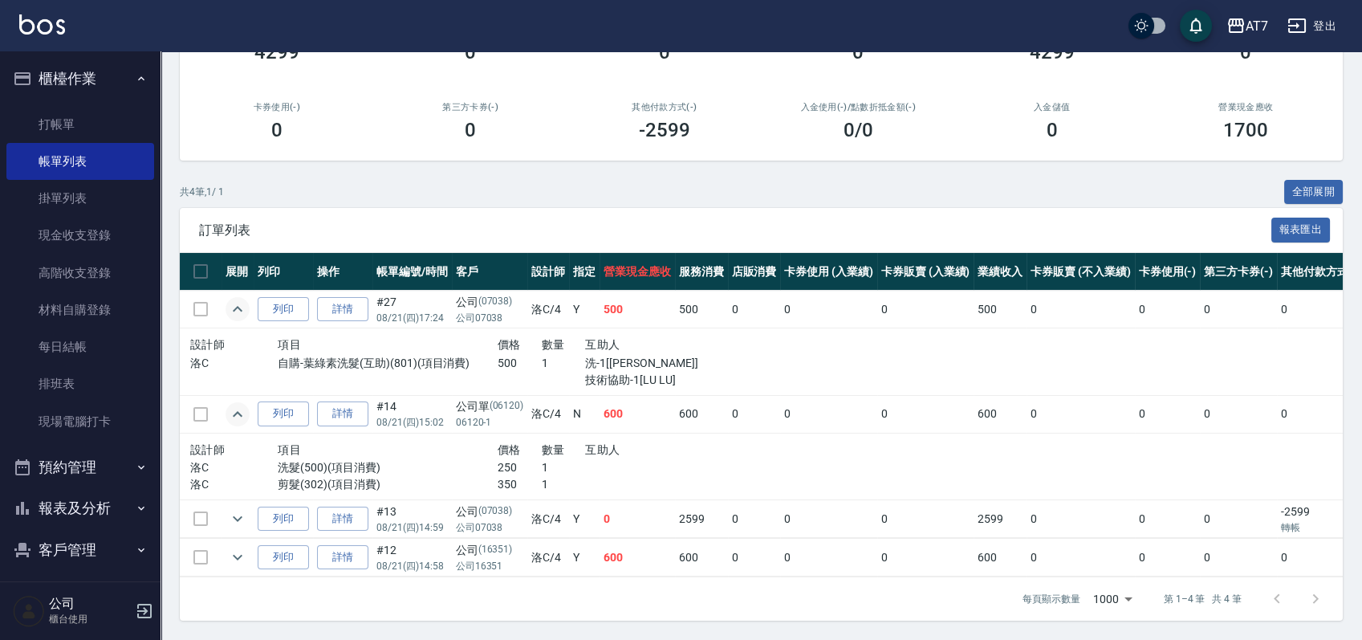
scroll to position [208, 0]
click at [238, 509] on icon "expand row" at bounding box center [237, 518] width 19 height 19
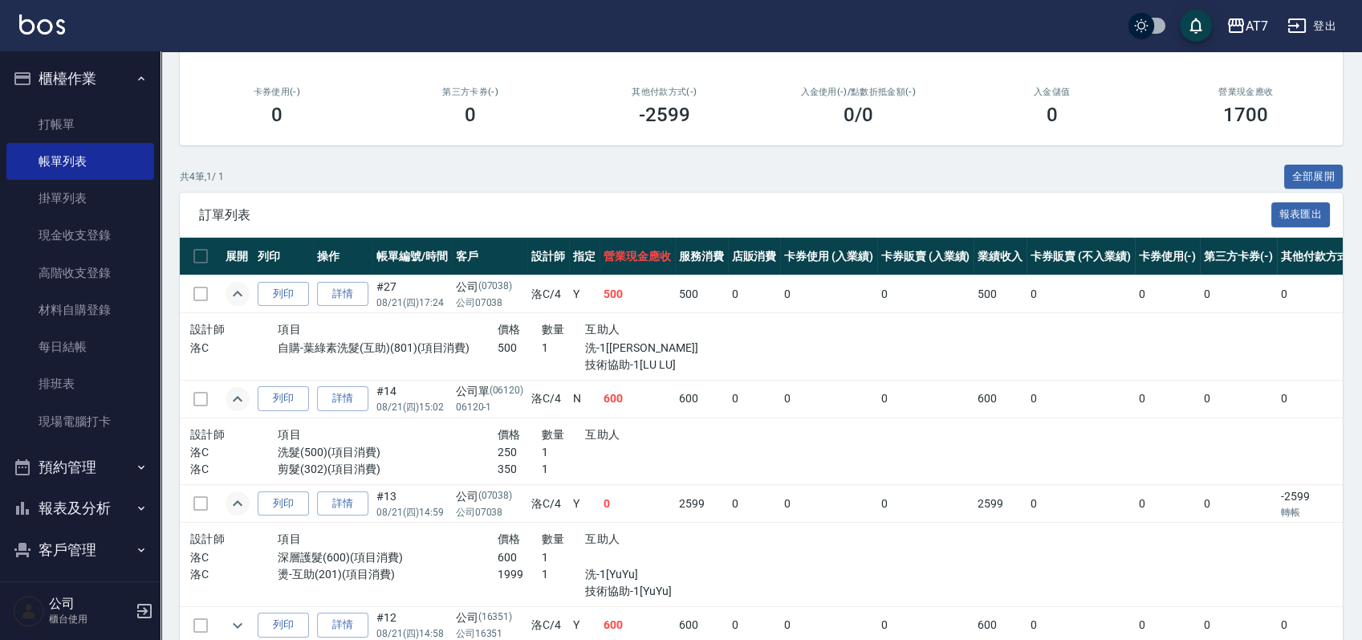
scroll to position [290, 0]
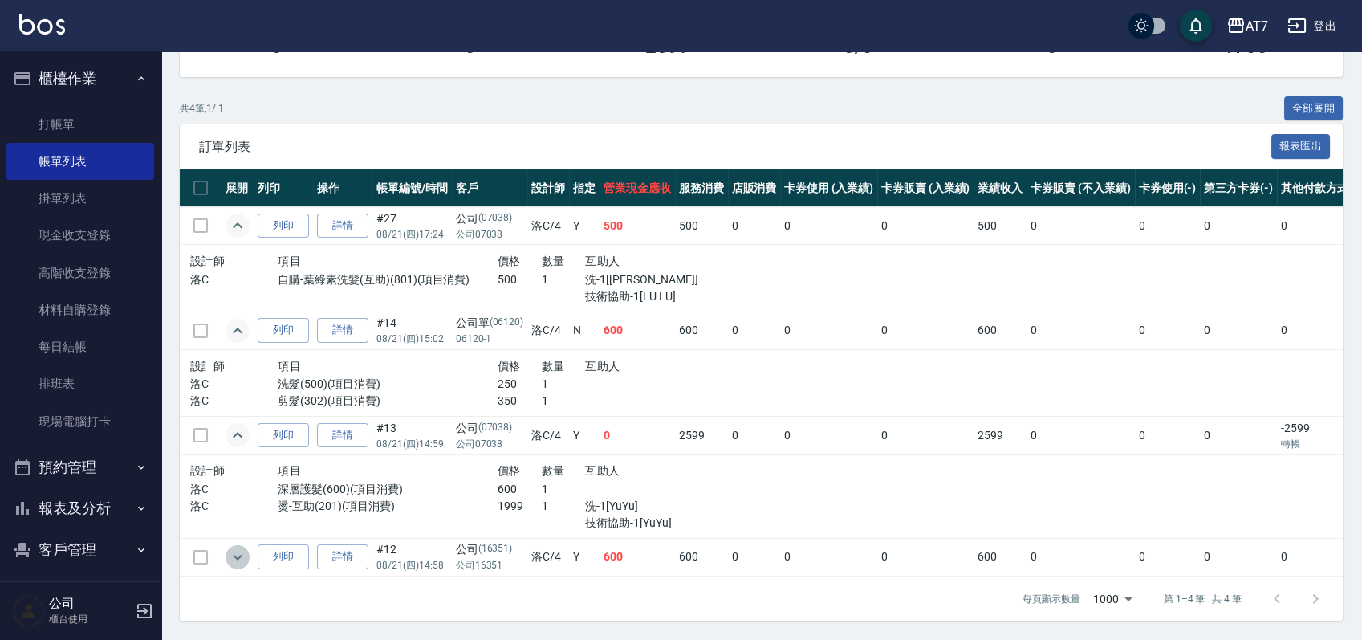
click at [231, 547] on icon "expand row" at bounding box center [237, 556] width 19 height 19
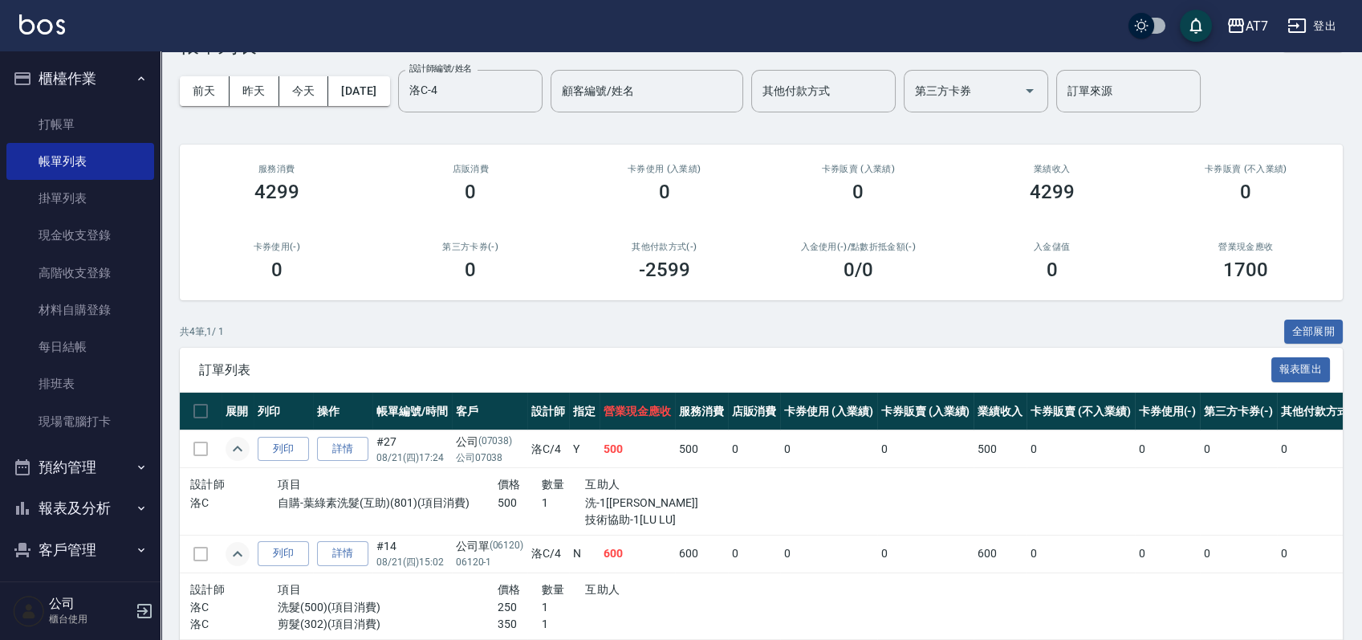
scroll to position [0, 0]
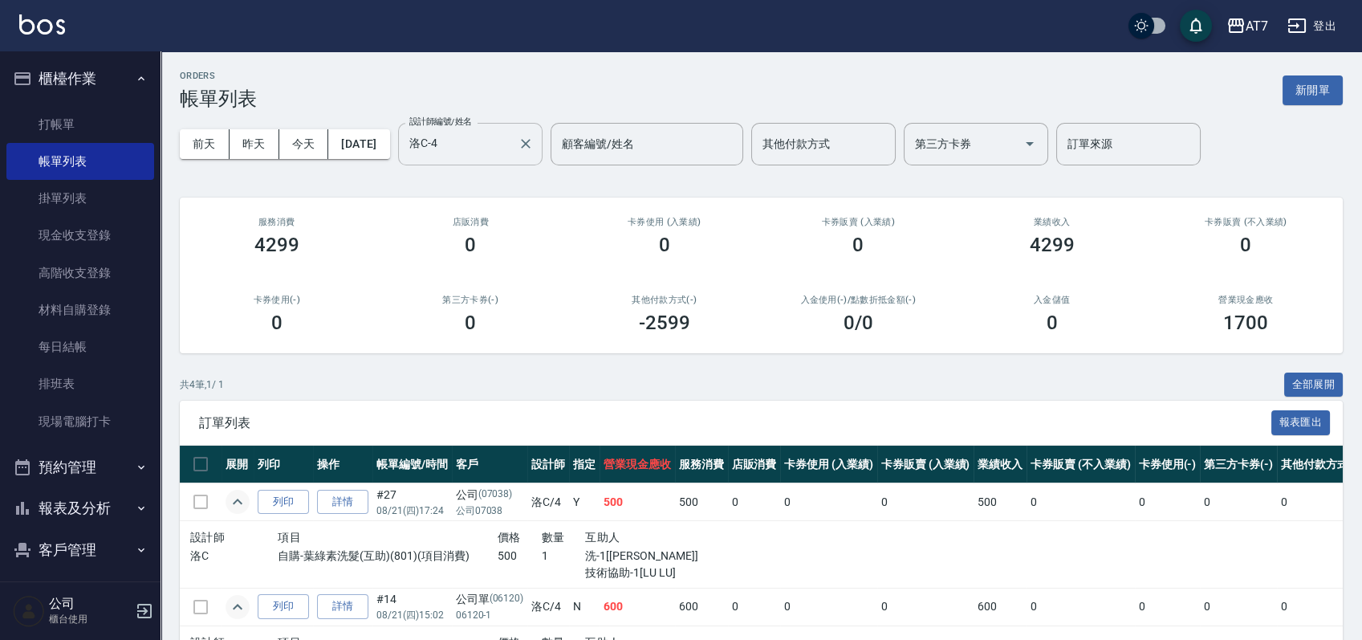
click at [484, 142] on input "洛C-4" at bounding box center [458, 144] width 106 height 28
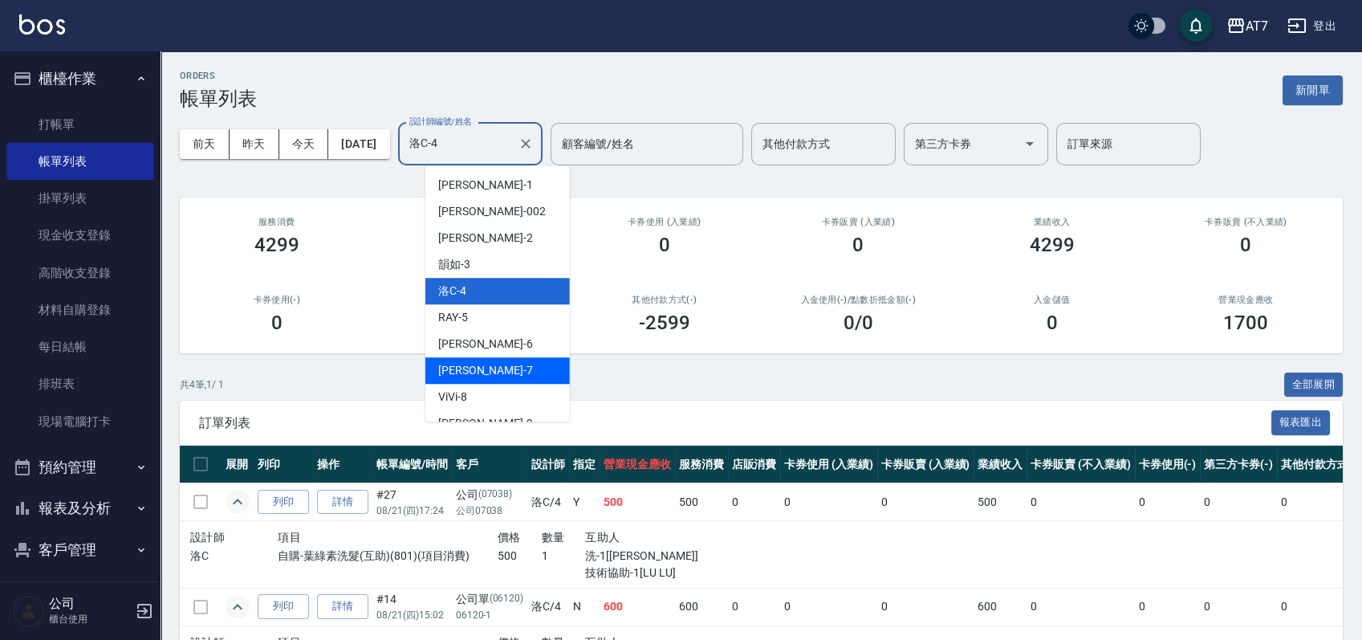
click at [456, 375] on span "[PERSON_NAME] -7" at bounding box center [485, 370] width 95 height 17
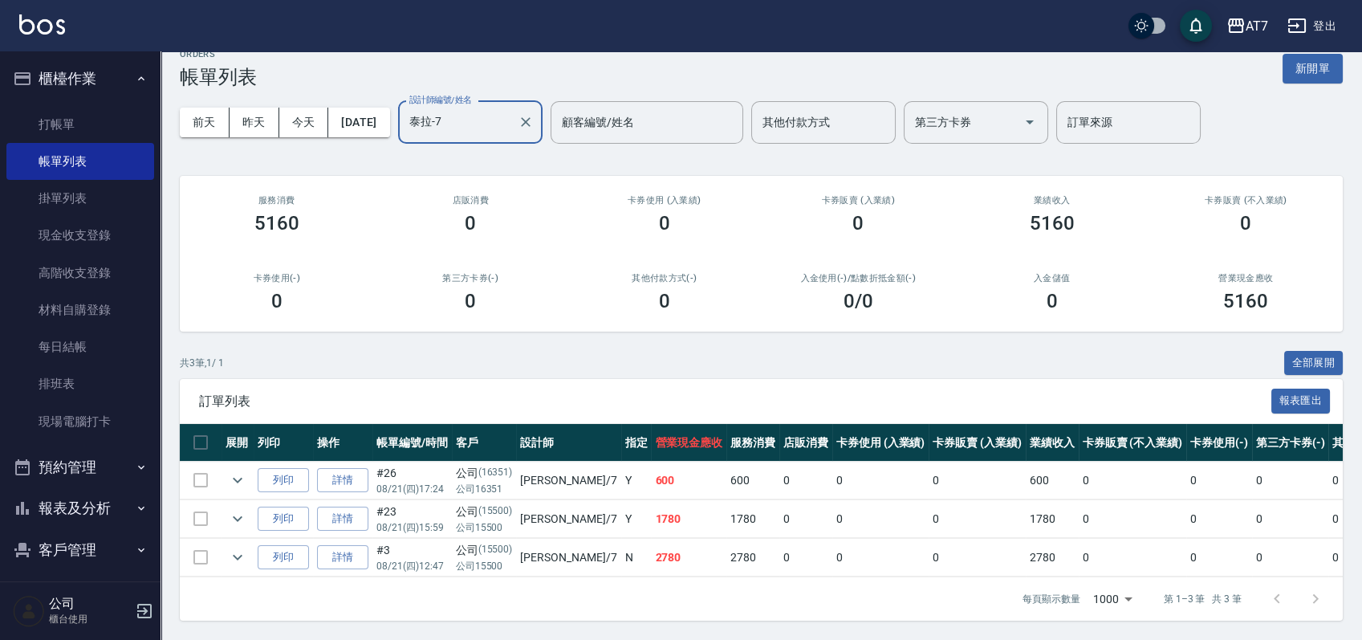
scroll to position [37, 0]
click at [237, 472] on icon "expand row" at bounding box center [237, 479] width 19 height 19
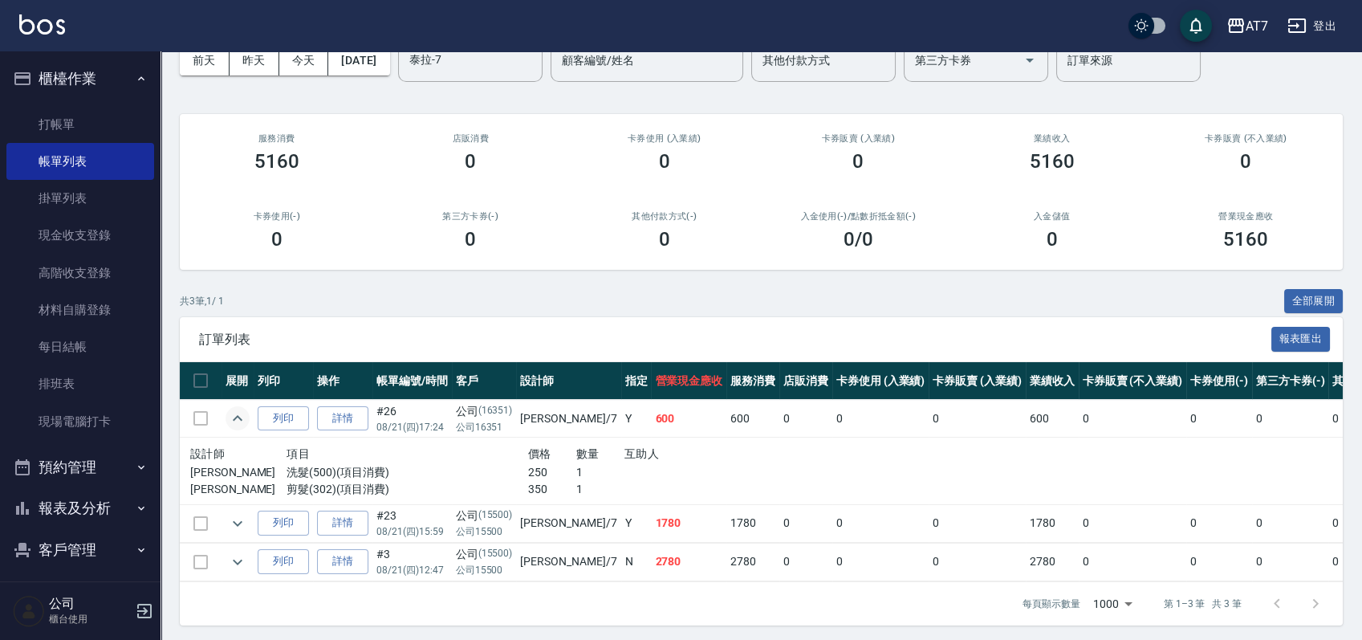
scroll to position [103, 0]
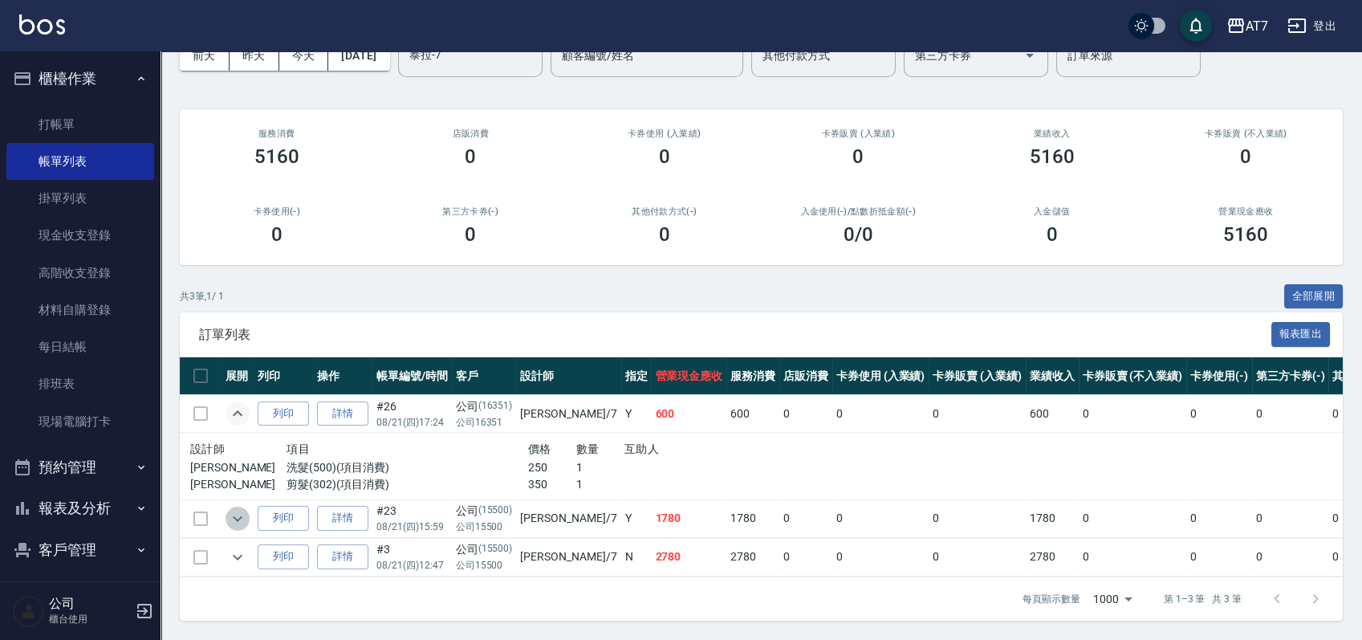
click at [233, 509] on icon "expand row" at bounding box center [237, 518] width 19 height 19
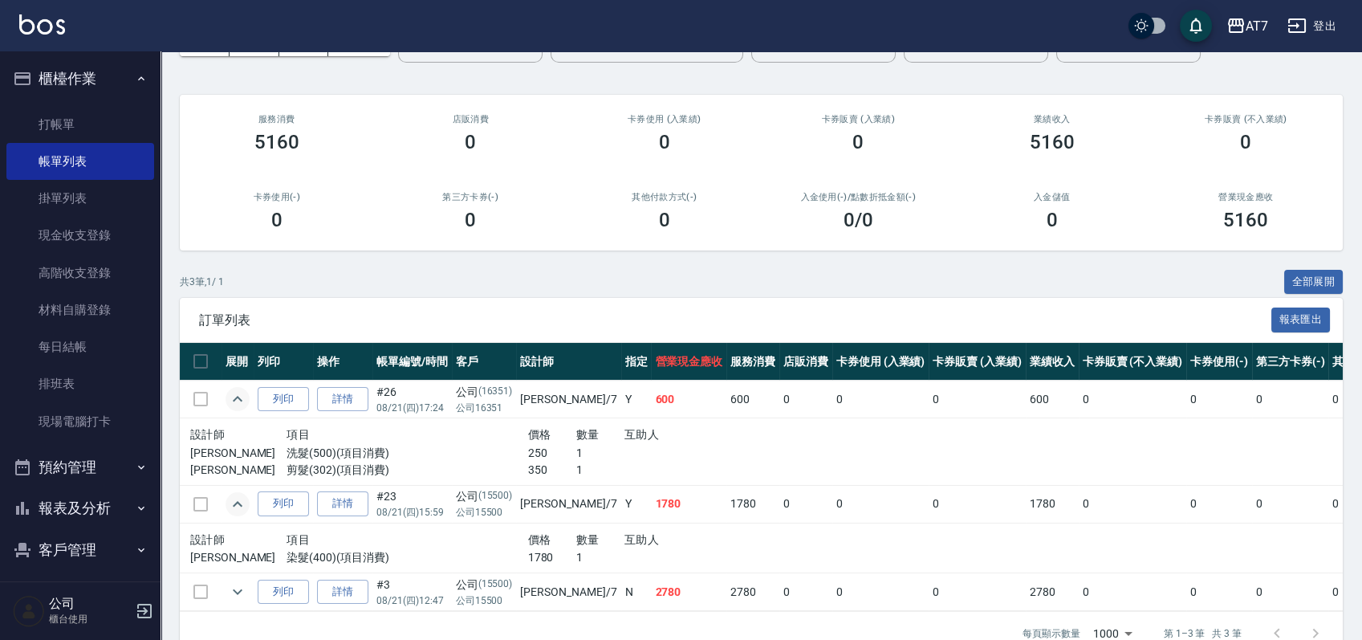
scroll to position [152, 0]
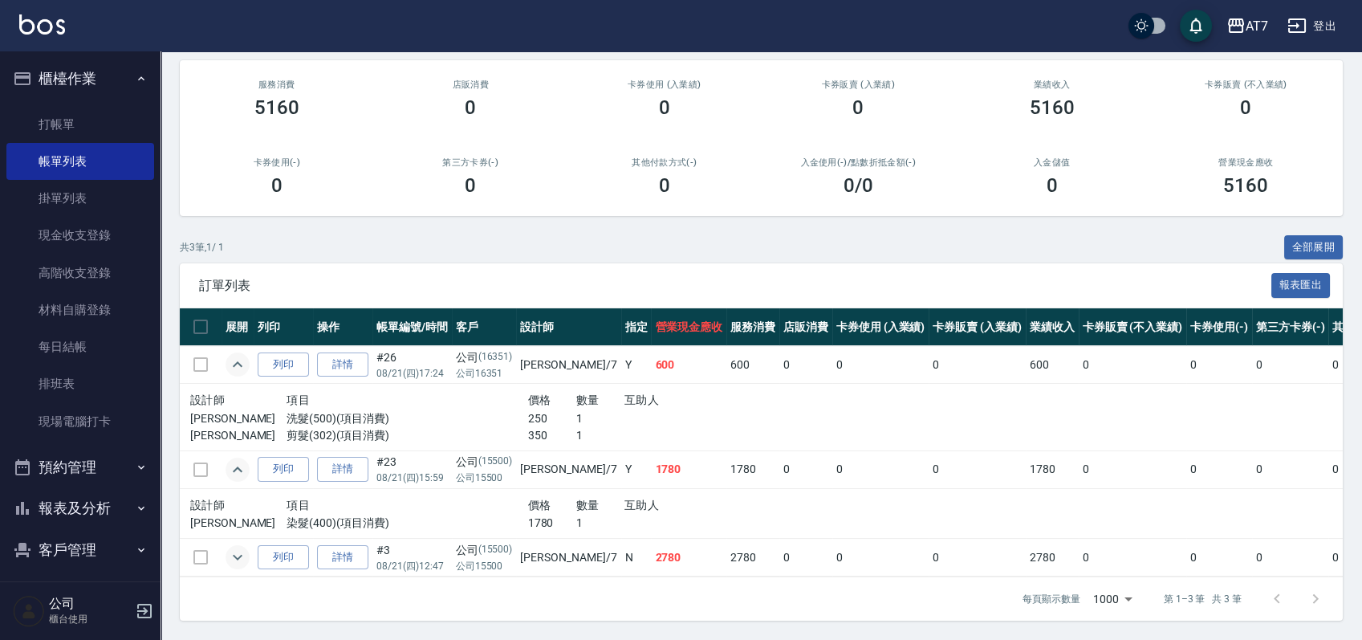
click at [237, 547] on icon "expand row" at bounding box center [237, 556] width 19 height 19
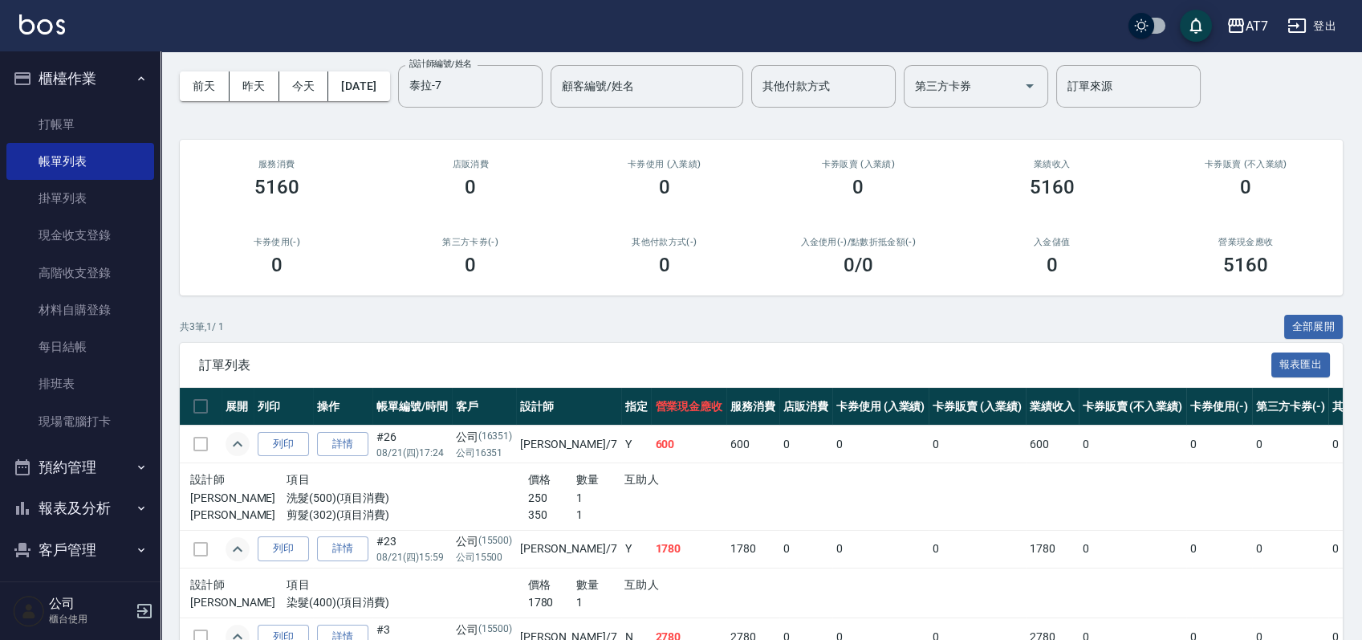
scroll to position [0, 0]
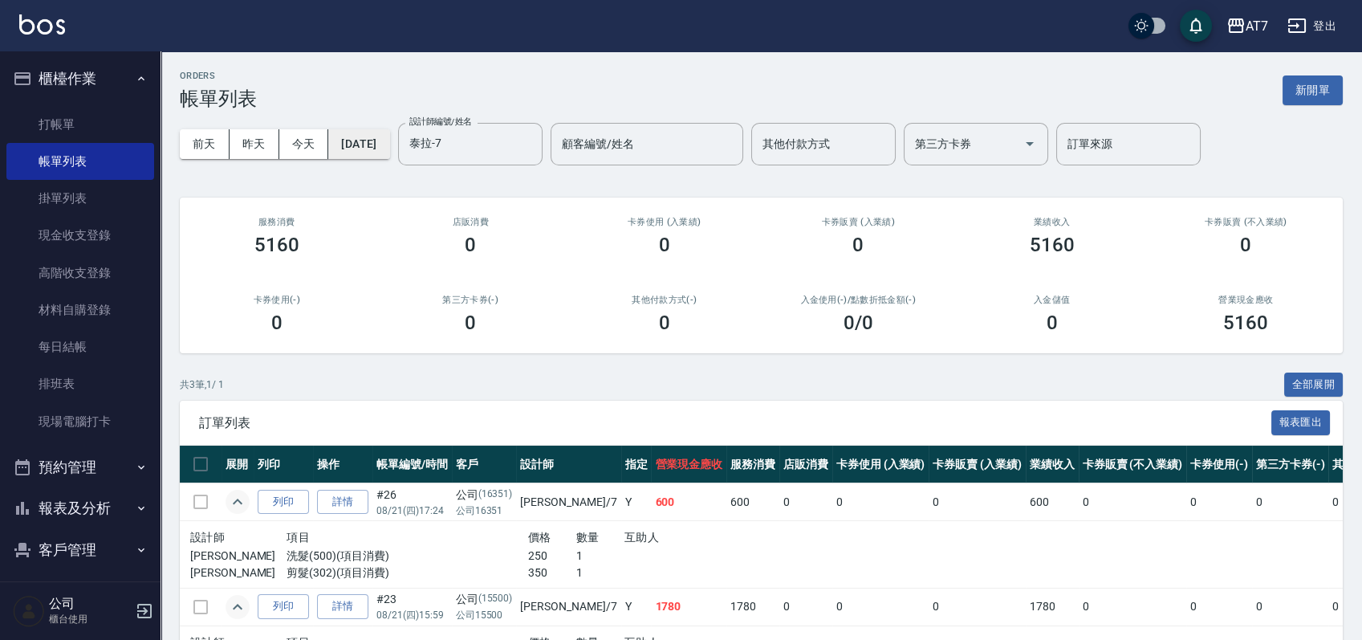
click at [389, 150] on button "[DATE]" at bounding box center [358, 144] width 61 height 30
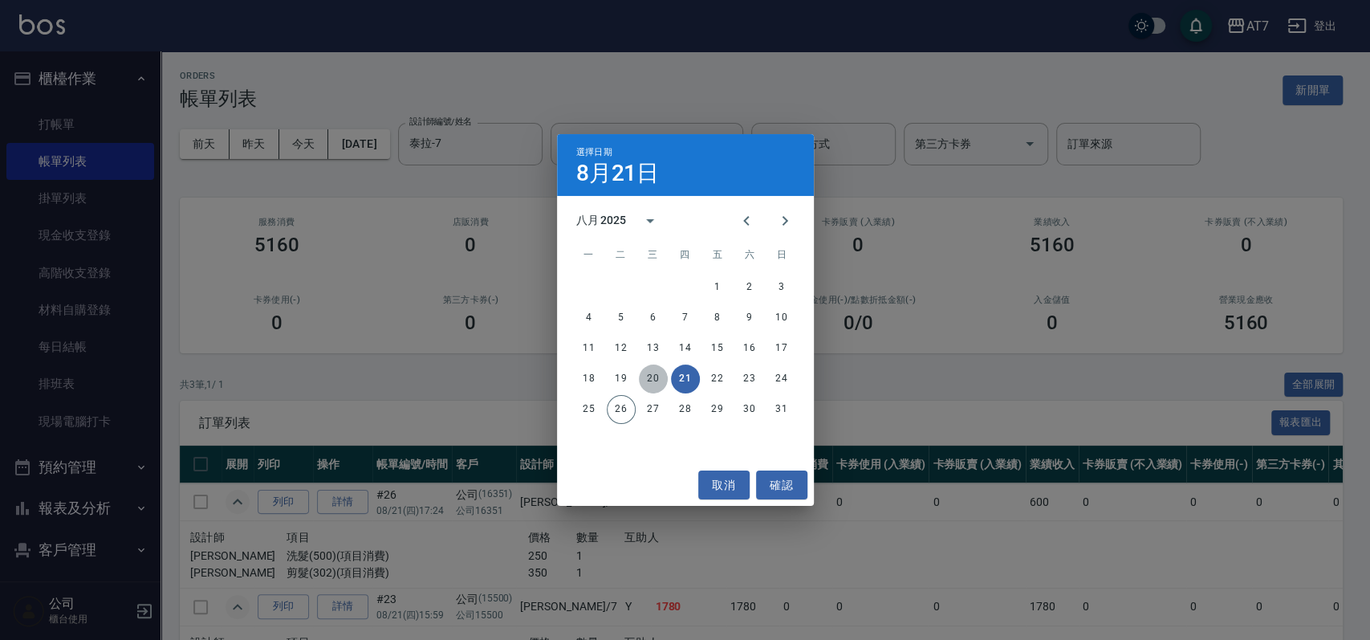
click at [645, 381] on button "20" at bounding box center [653, 378] width 29 height 29
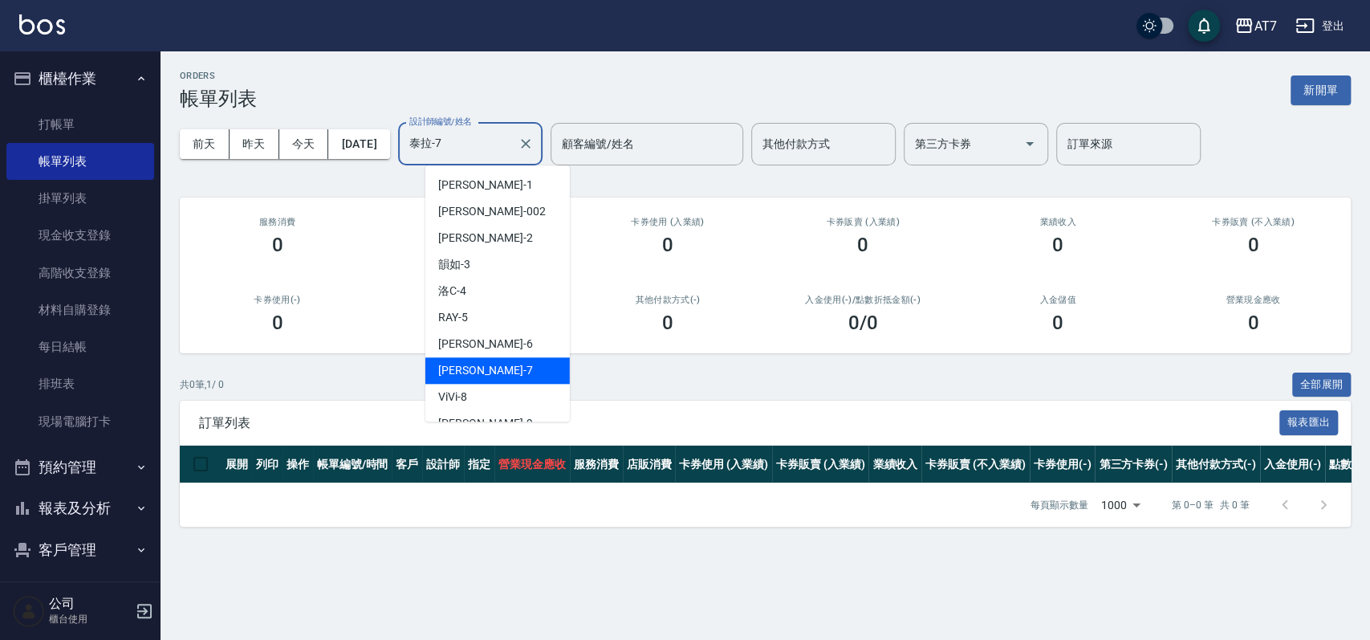
click at [511, 150] on input "泰拉-7" at bounding box center [458, 144] width 106 height 28
click at [496, 289] on div "洛C -4" at bounding box center [497, 291] width 144 height 26
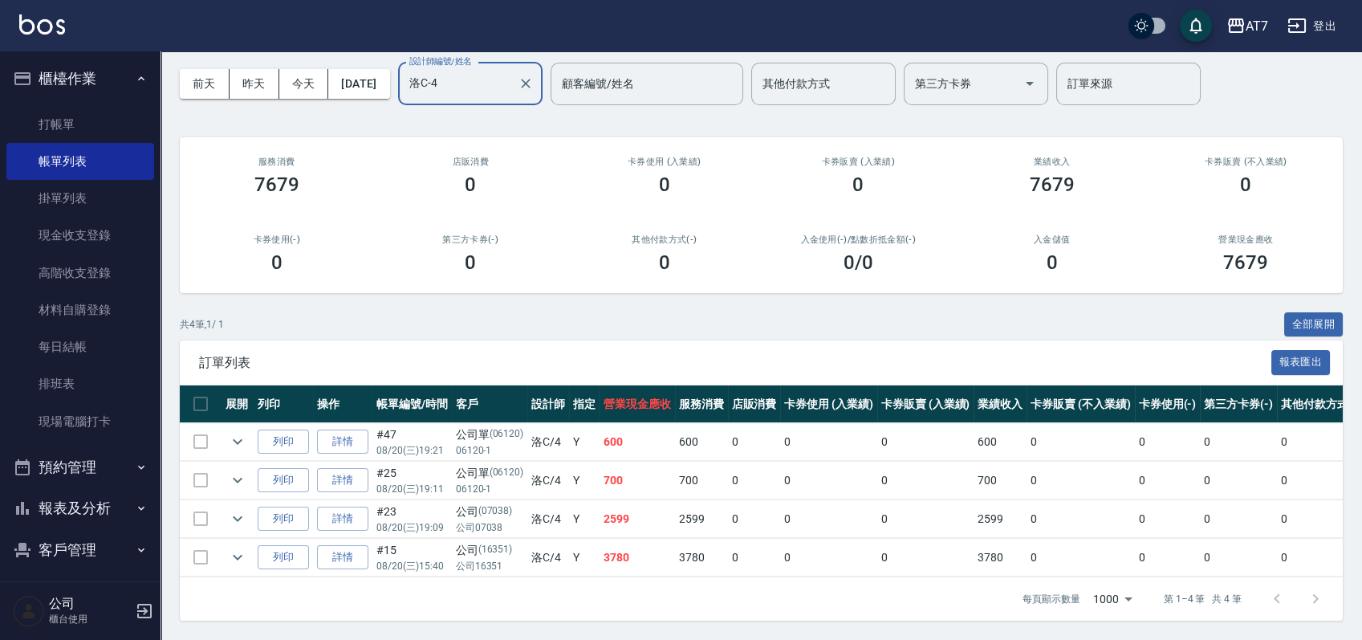
scroll to position [75, 0]
click at [240, 509] on icon "expand row" at bounding box center [237, 518] width 19 height 19
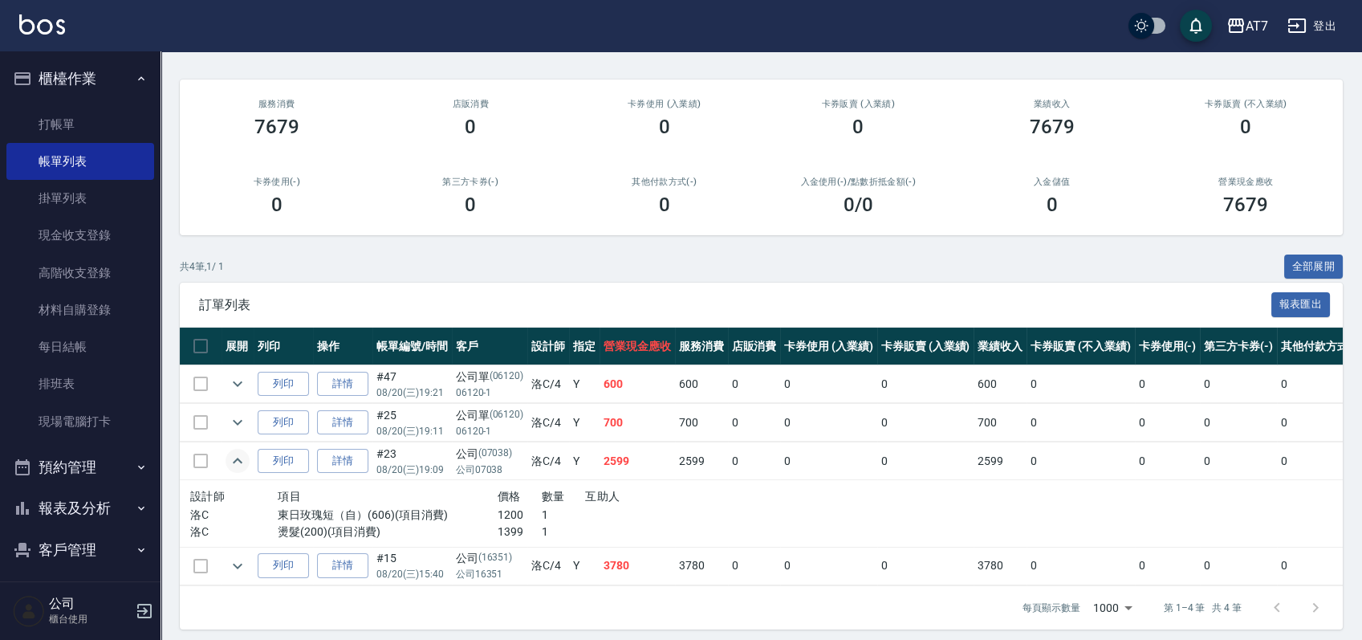
scroll to position [141, 0]
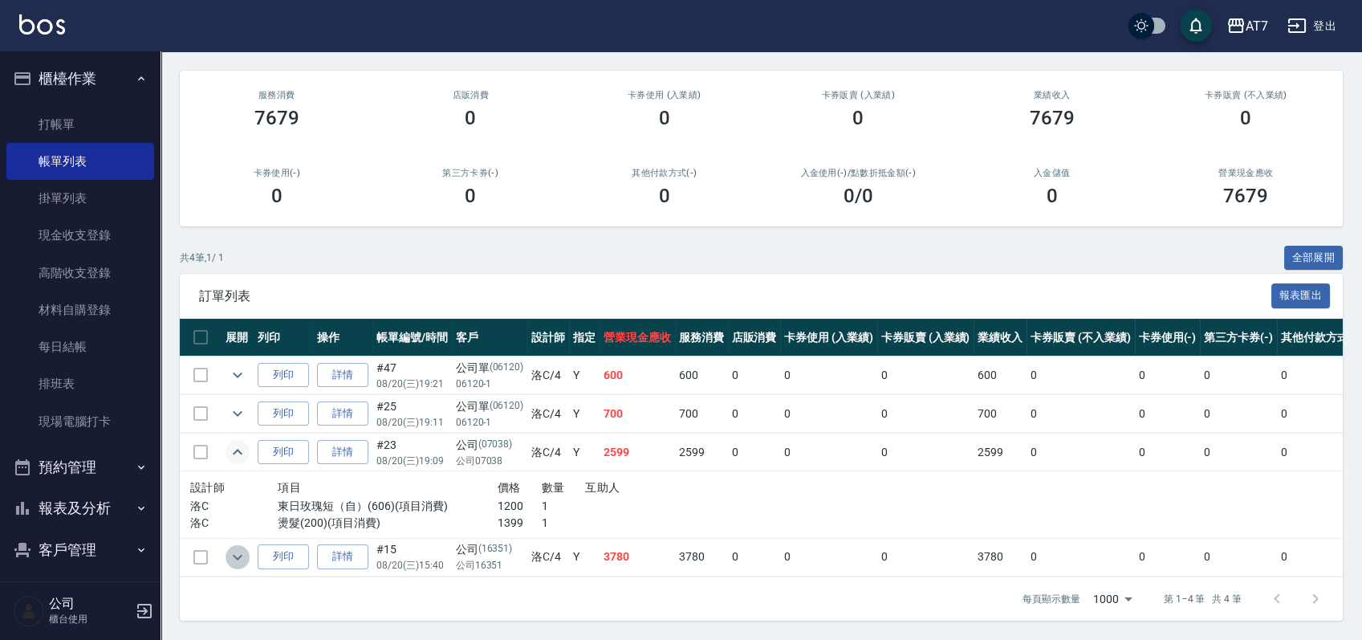
click at [238, 547] on icon "expand row" at bounding box center [237, 556] width 19 height 19
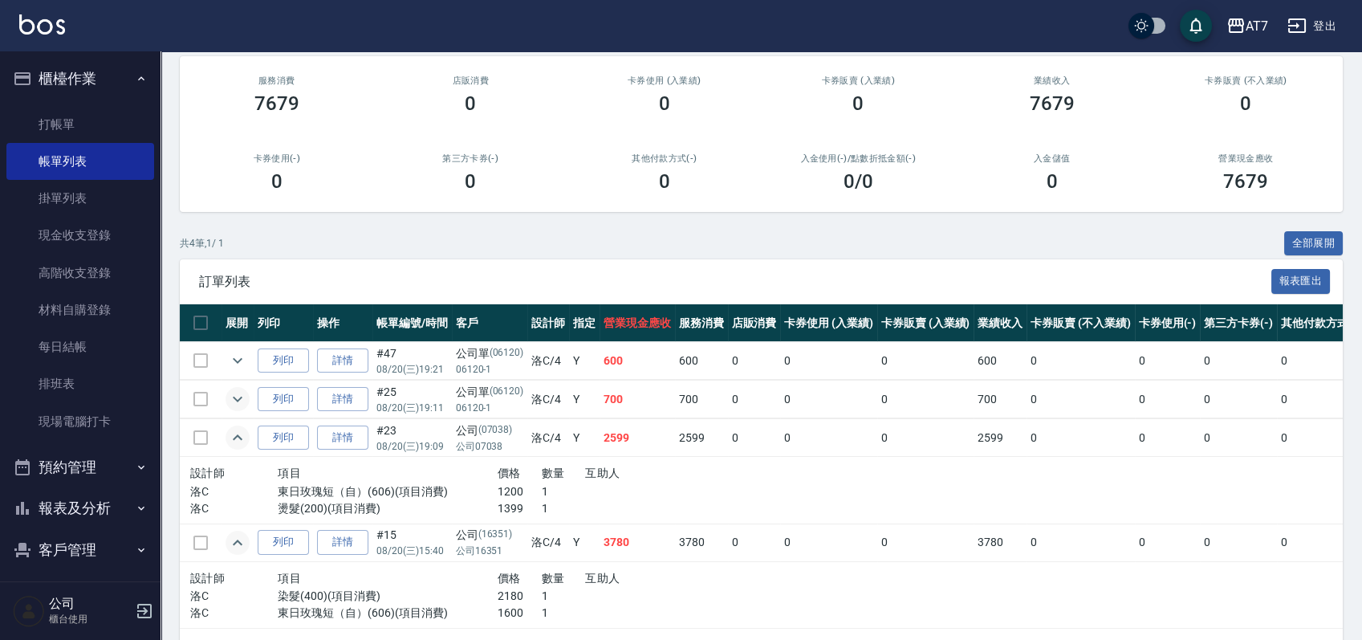
click at [235, 404] on icon "expand row" at bounding box center [237, 398] width 19 height 19
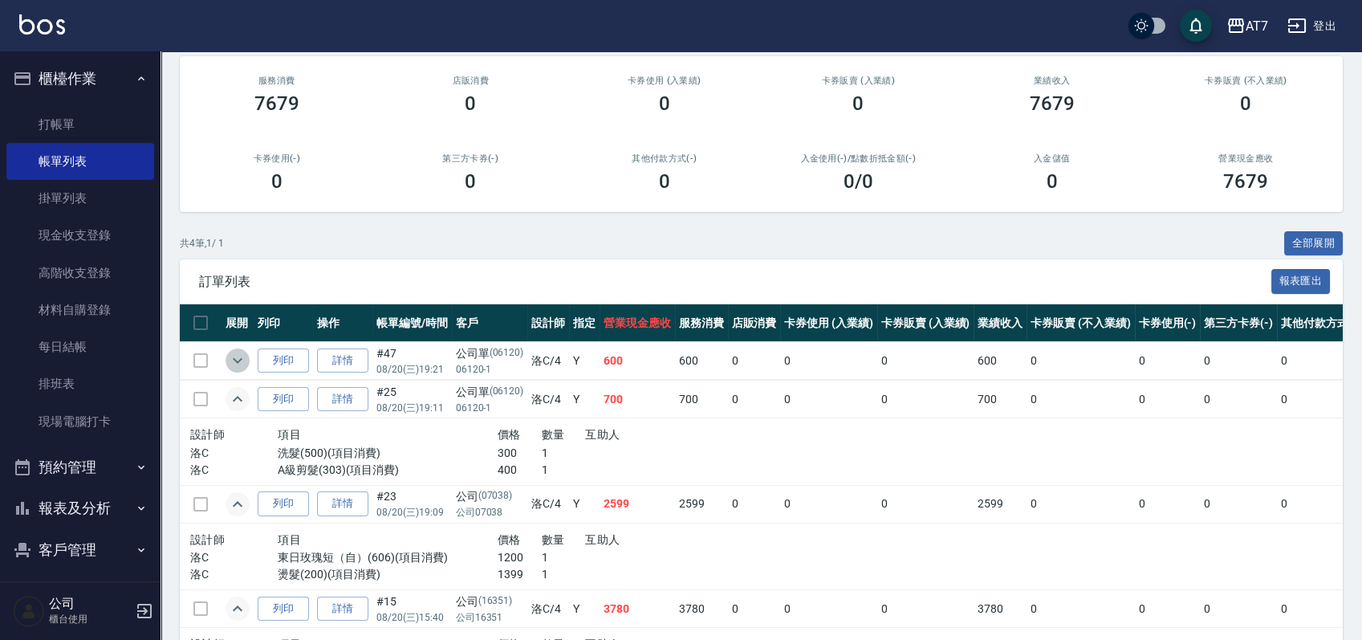
click at [239, 348] on button "expand row" at bounding box center [237, 360] width 24 height 24
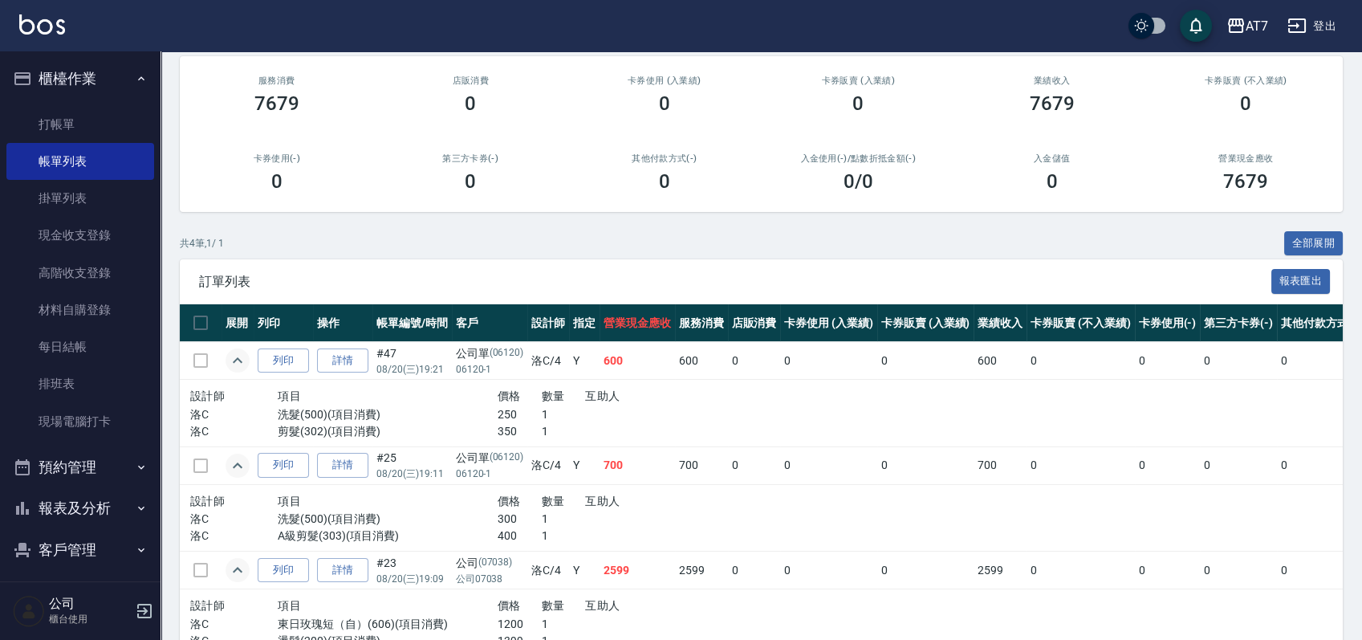
scroll to position [0, 0]
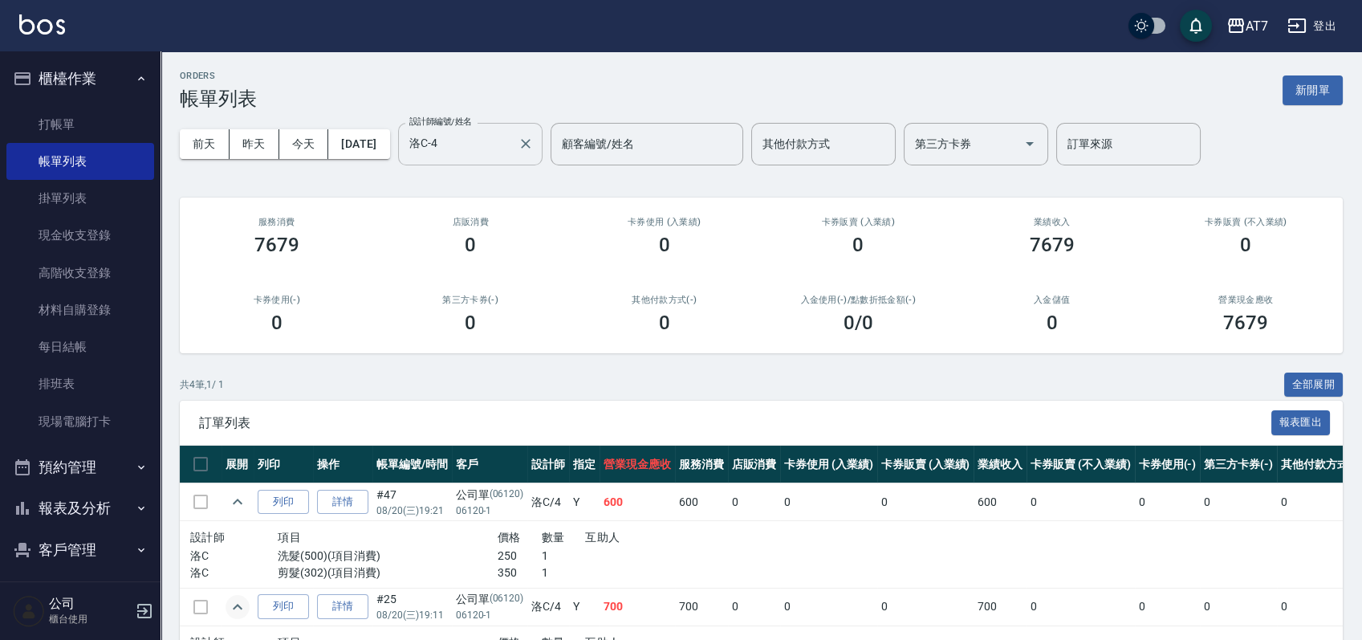
click at [507, 157] on div "洛C-4 設計師編號/姓名" at bounding box center [470, 144] width 144 height 43
click at [389, 144] on button "[DATE]" at bounding box center [358, 144] width 61 height 30
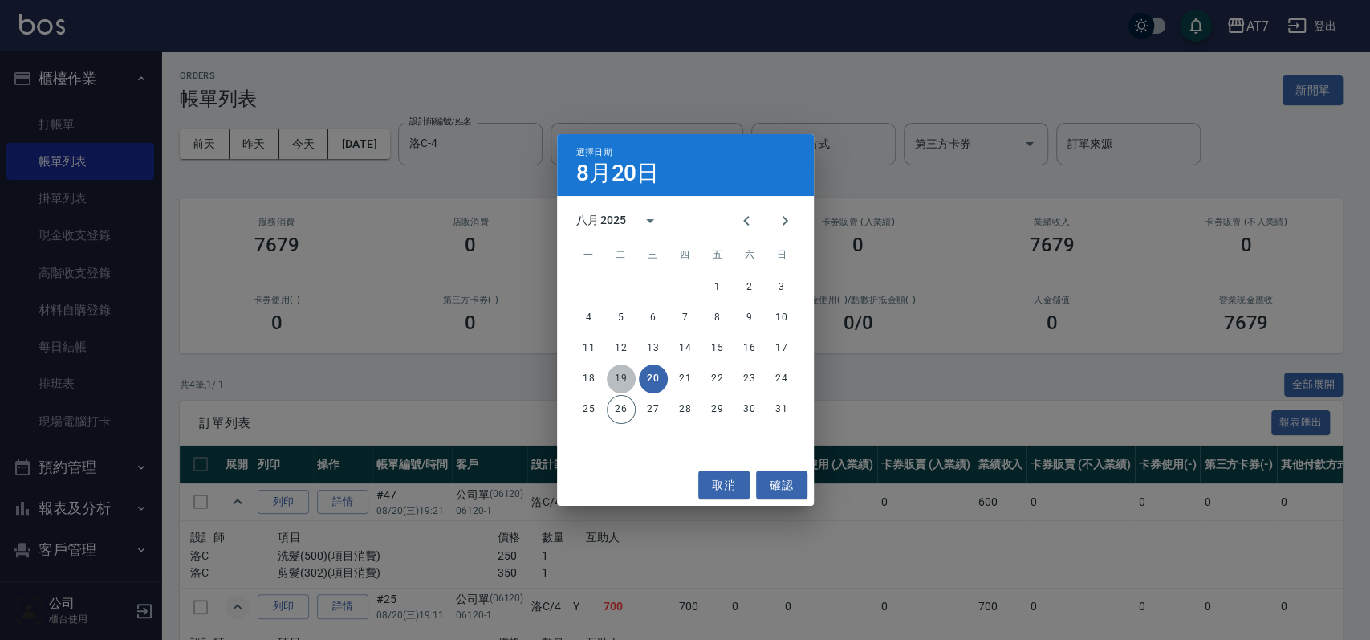
click at [617, 376] on button "19" at bounding box center [621, 378] width 29 height 29
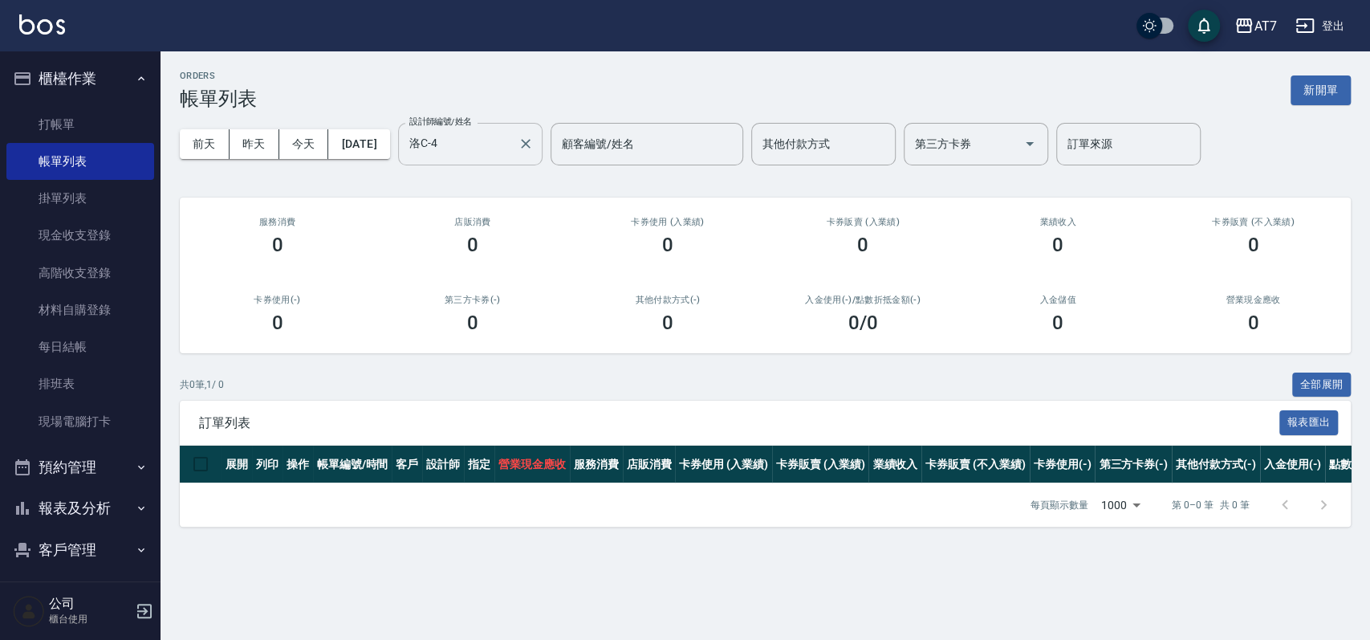
click at [511, 147] on input "洛C-4" at bounding box center [458, 144] width 106 height 28
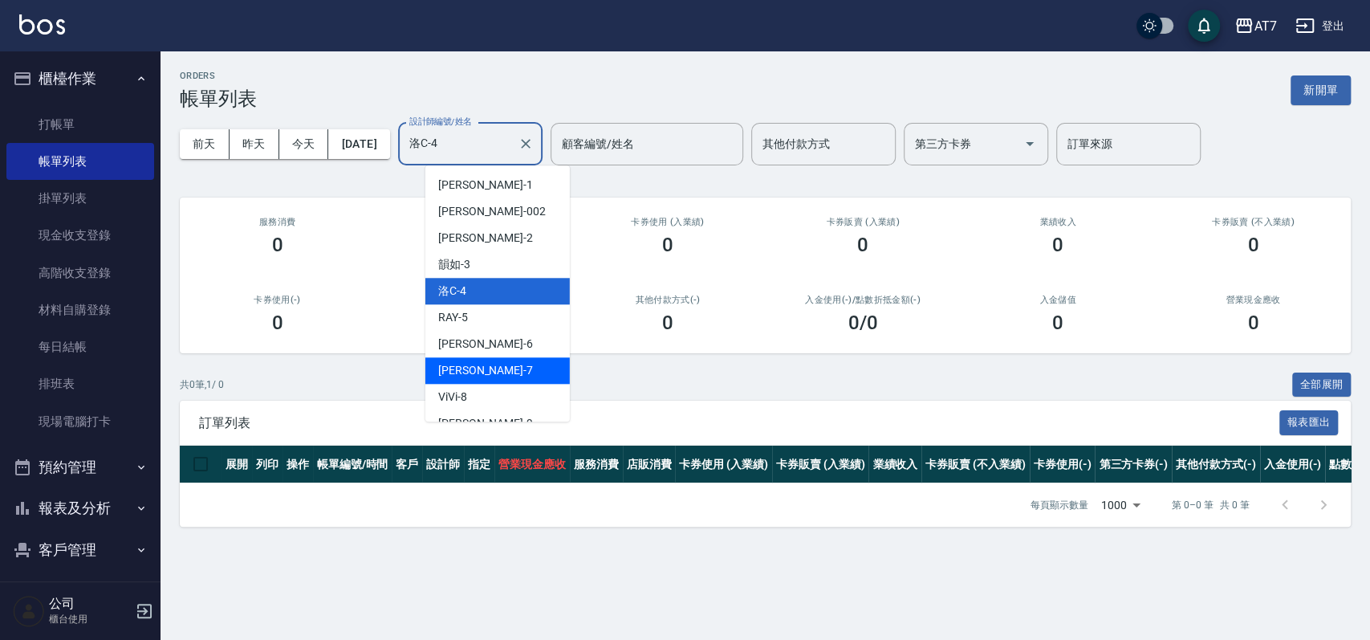
click at [497, 371] on div "[PERSON_NAME] -7" at bounding box center [497, 370] width 144 height 26
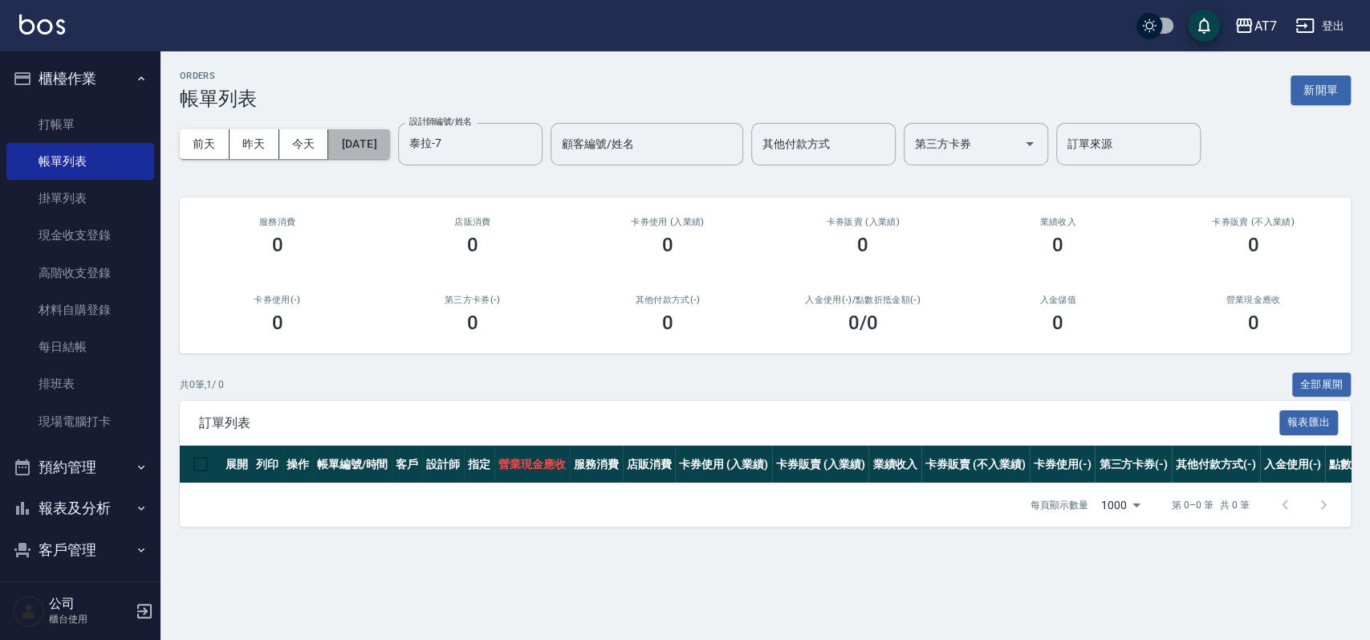
click at [383, 151] on button "[DATE]" at bounding box center [358, 144] width 61 height 30
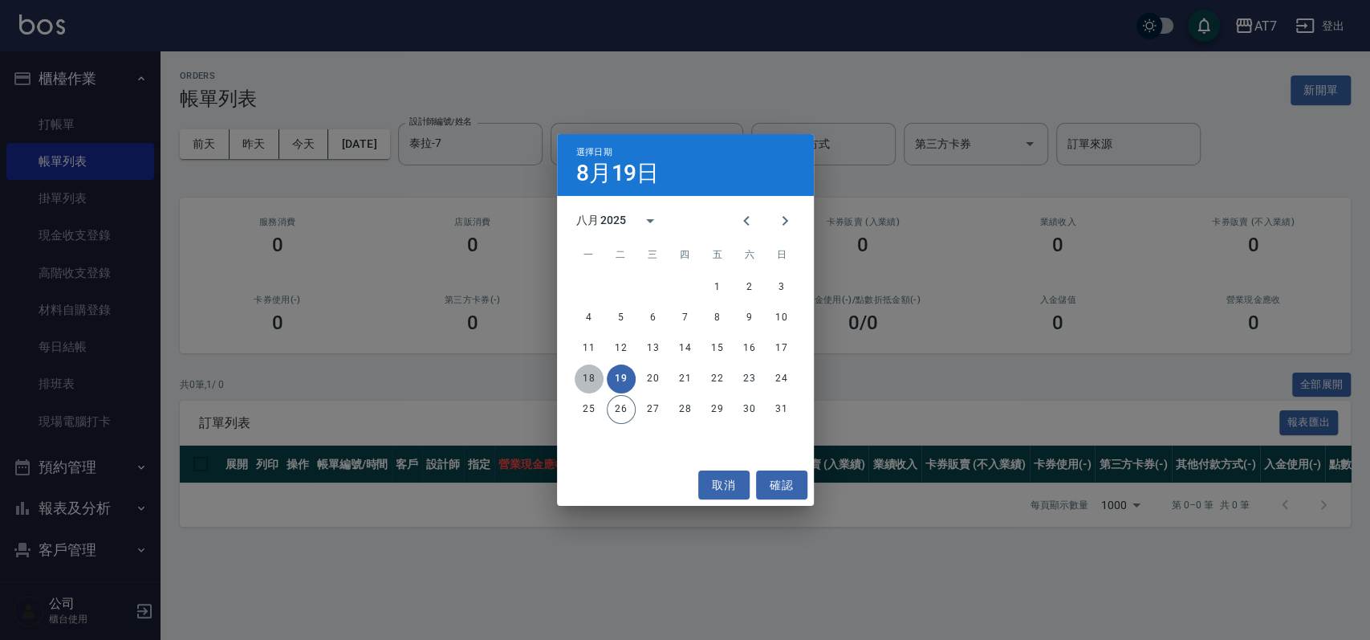
click at [586, 376] on button "18" at bounding box center [589, 378] width 29 height 29
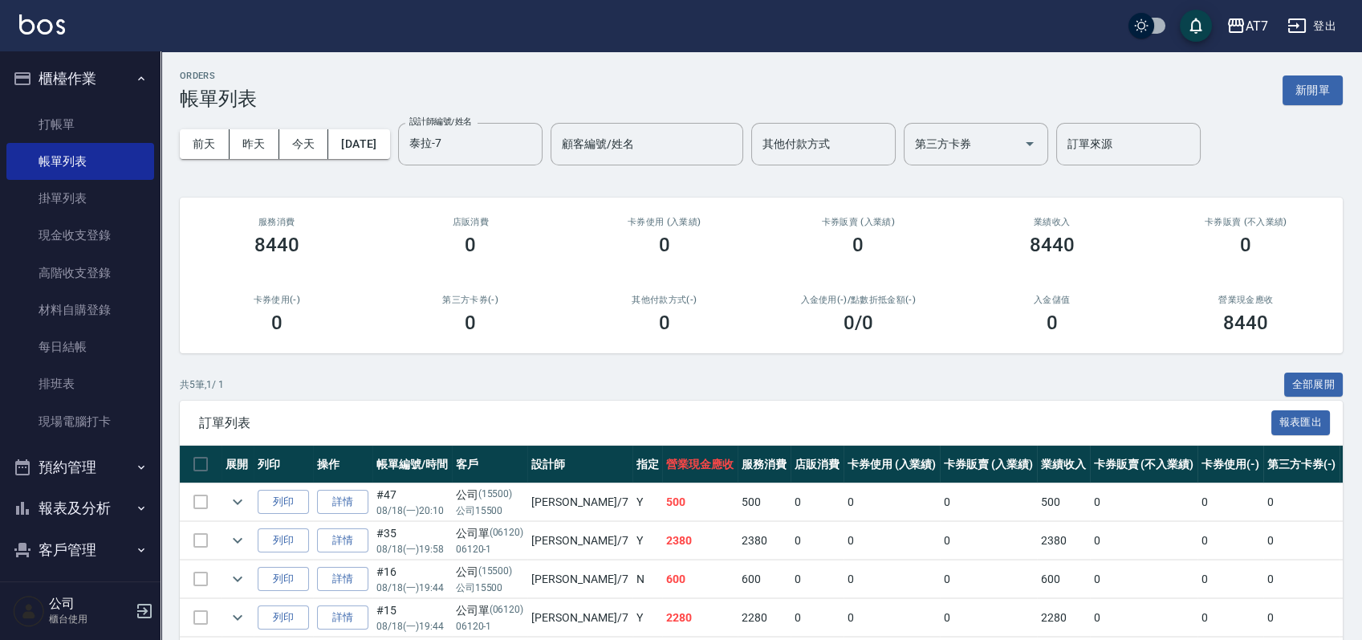
scroll to position [114, 0]
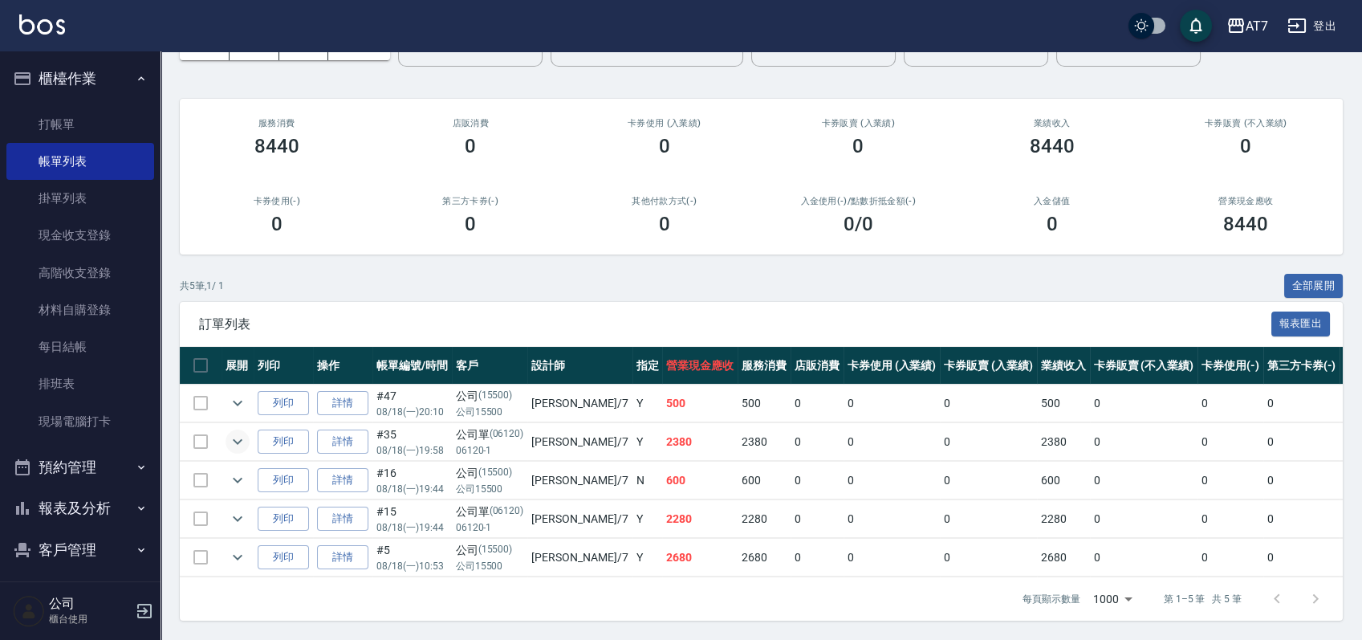
click at [239, 432] on icon "expand row" at bounding box center [237, 441] width 19 height 19
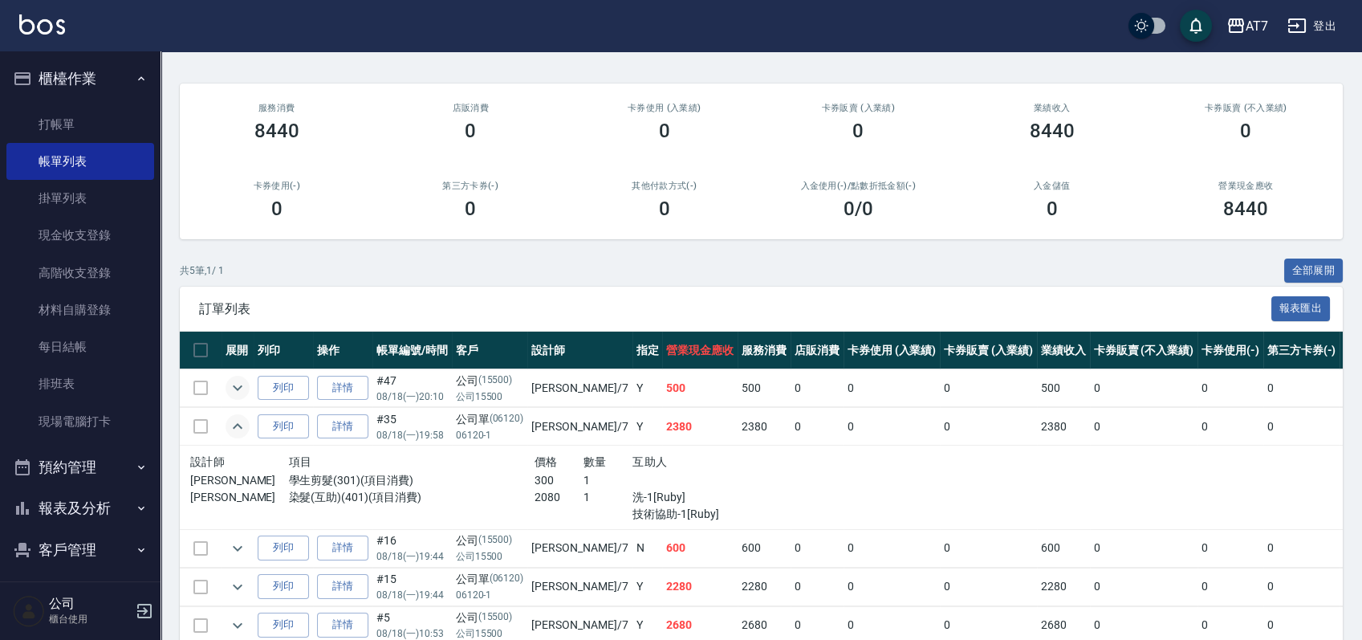
click at [246, 380] on icon "expand row" at bounding box center [237, 387] width 19 height 19
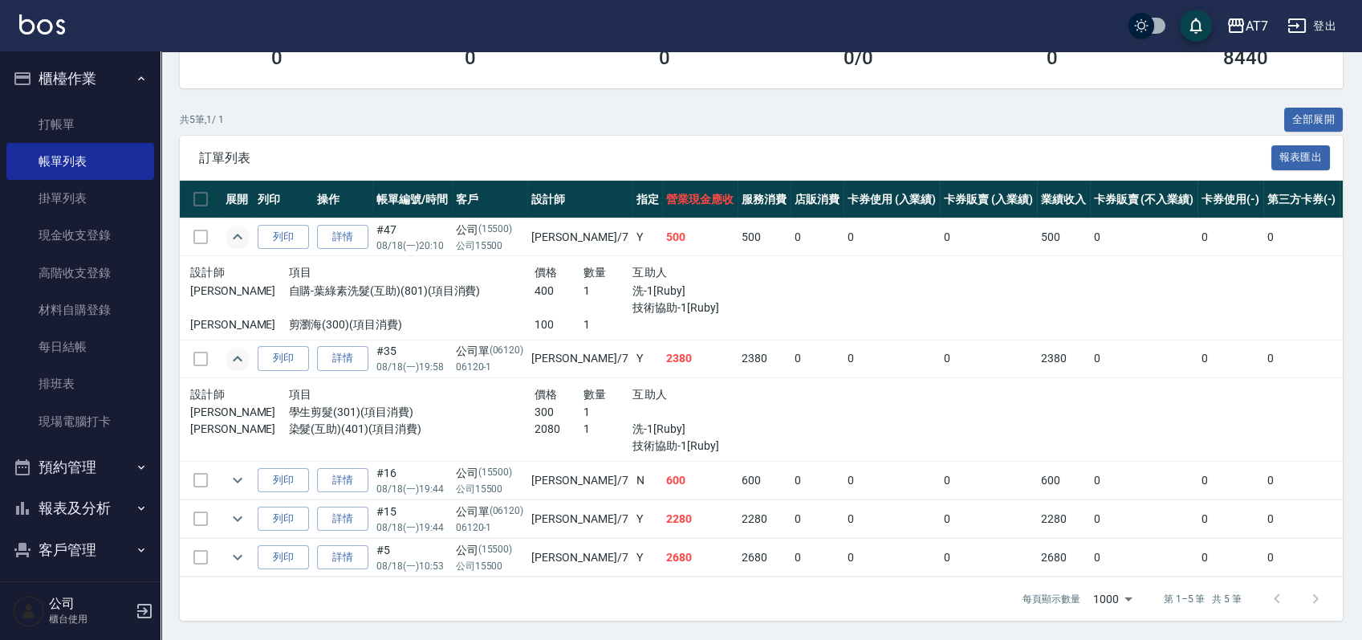
scroll to position [280, 0]
click at [247, 472] on td at bounding box center [237, 480] width 32 height 38
click at [236, 470] on icon "expand row" at bounding box center [237, 479] width 19 height 19
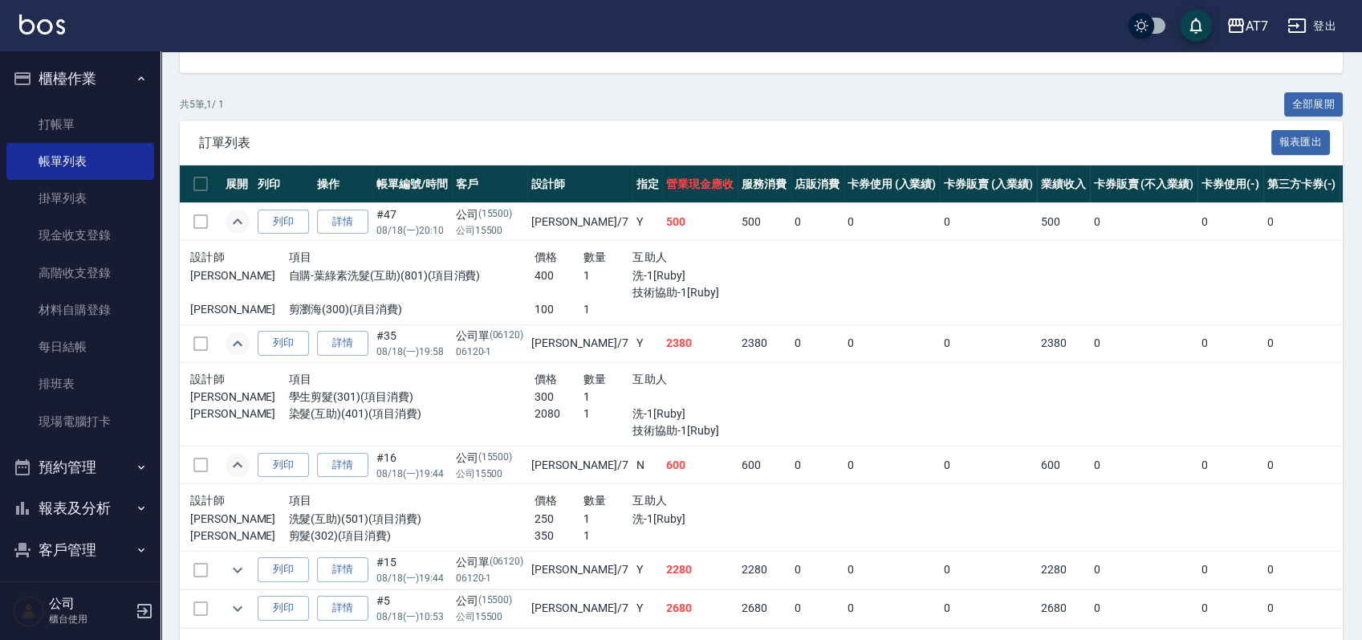
scroll to position [346, 0]
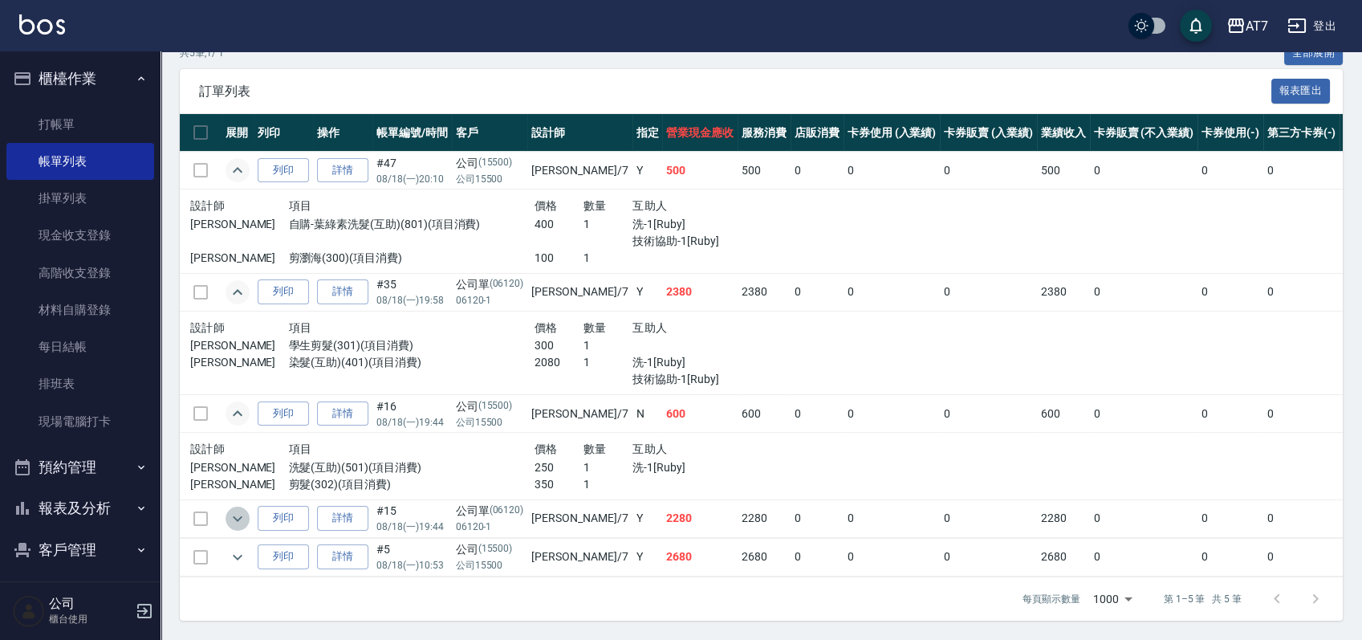
click at [239, 509] on icon "expand row" at bounding box center [237, 518] width 19 height 19
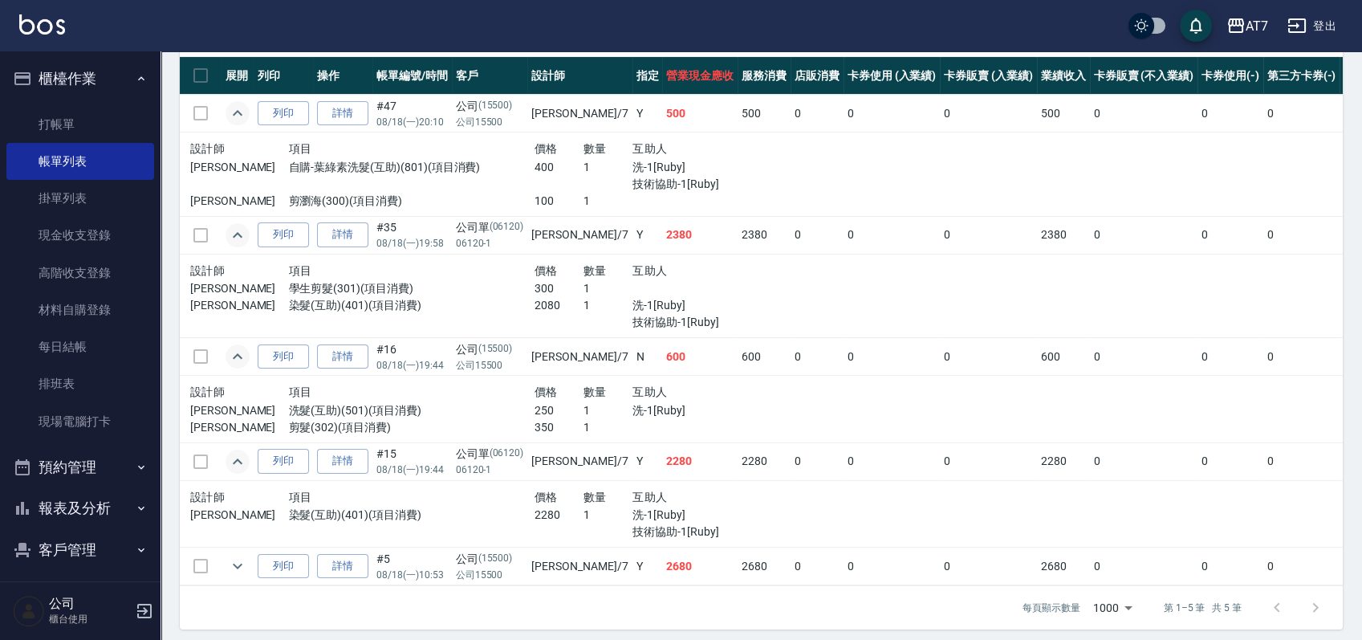
scroll to position [412, 0]
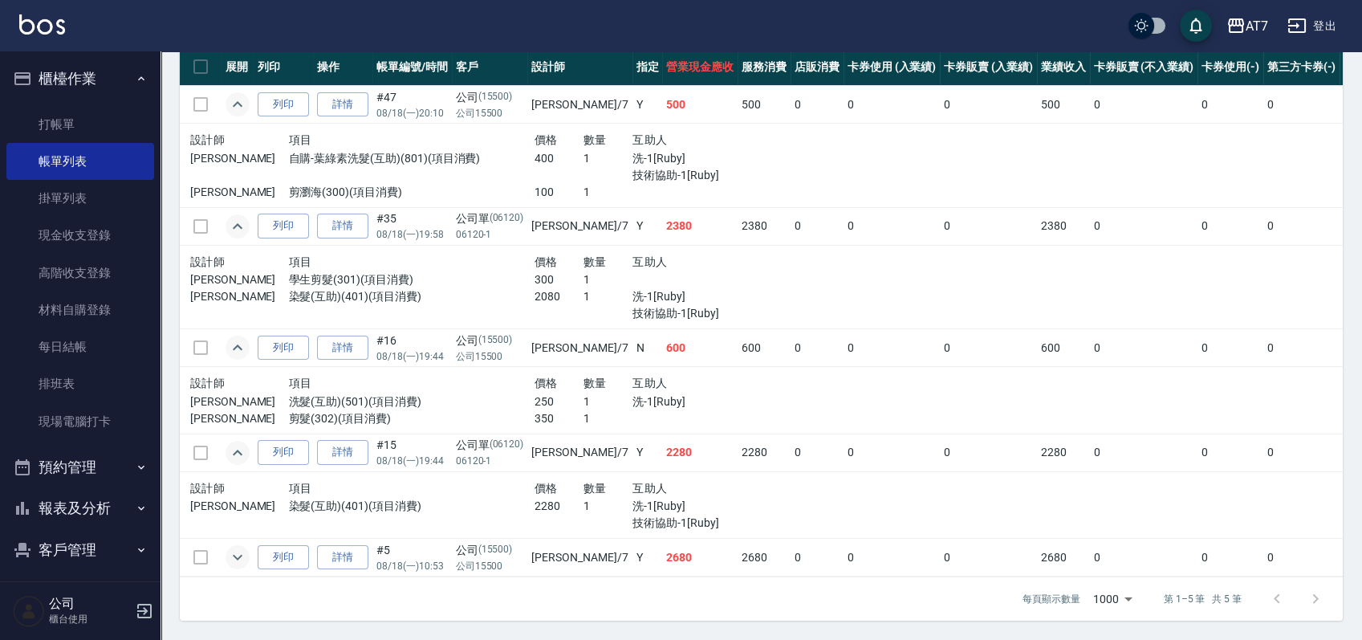
click at [238, 545] on button "expand row" at bounding box center [237, 557] width 24 height 24
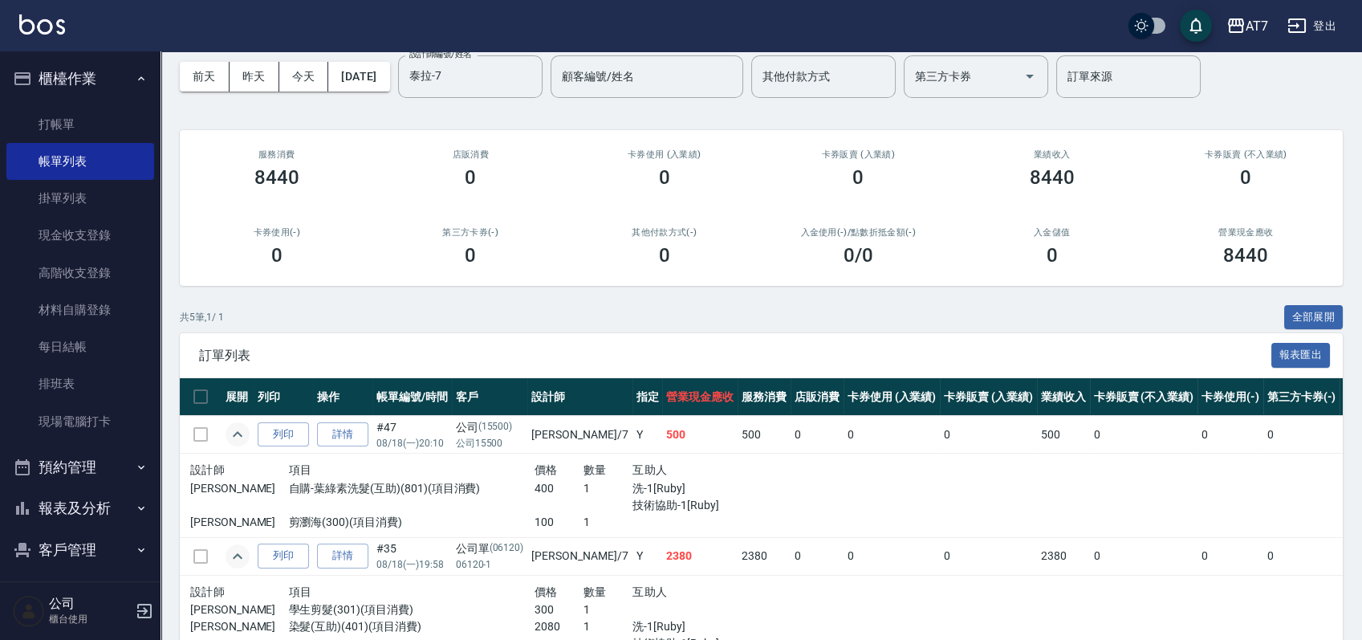
scroll to position [0, 0]
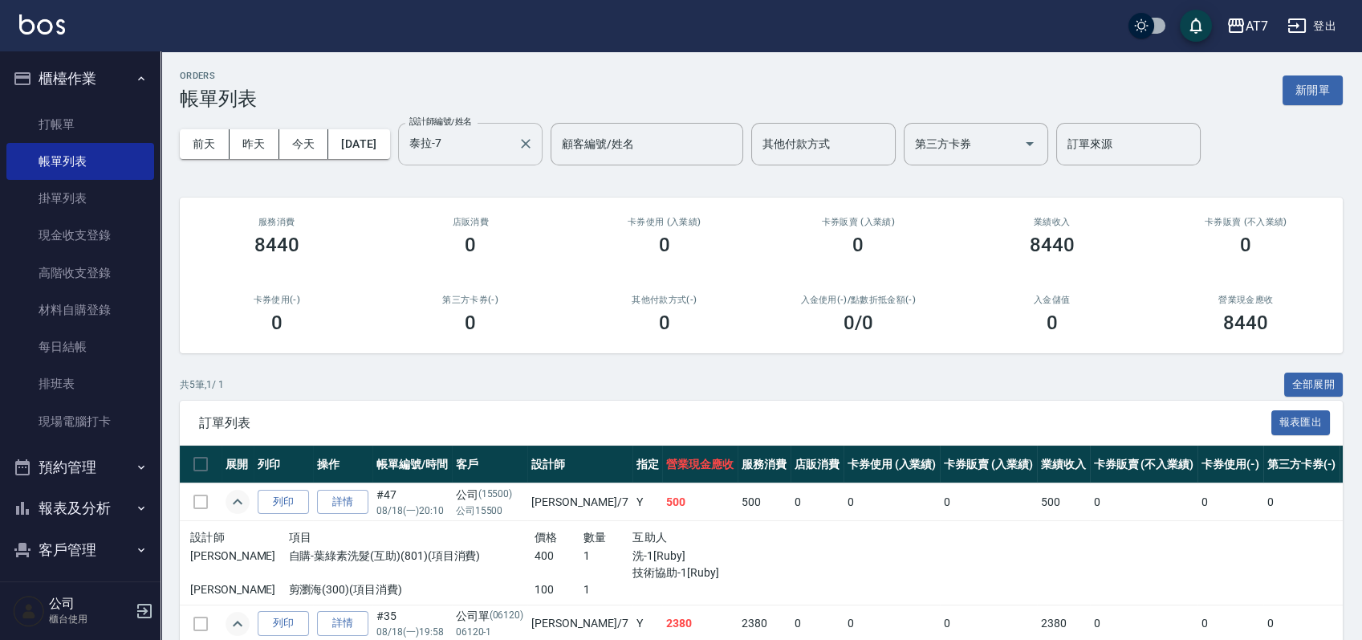
click at [494, 156] on input "泰拉-7" at bounding box center [458, 144] width 106 height 28
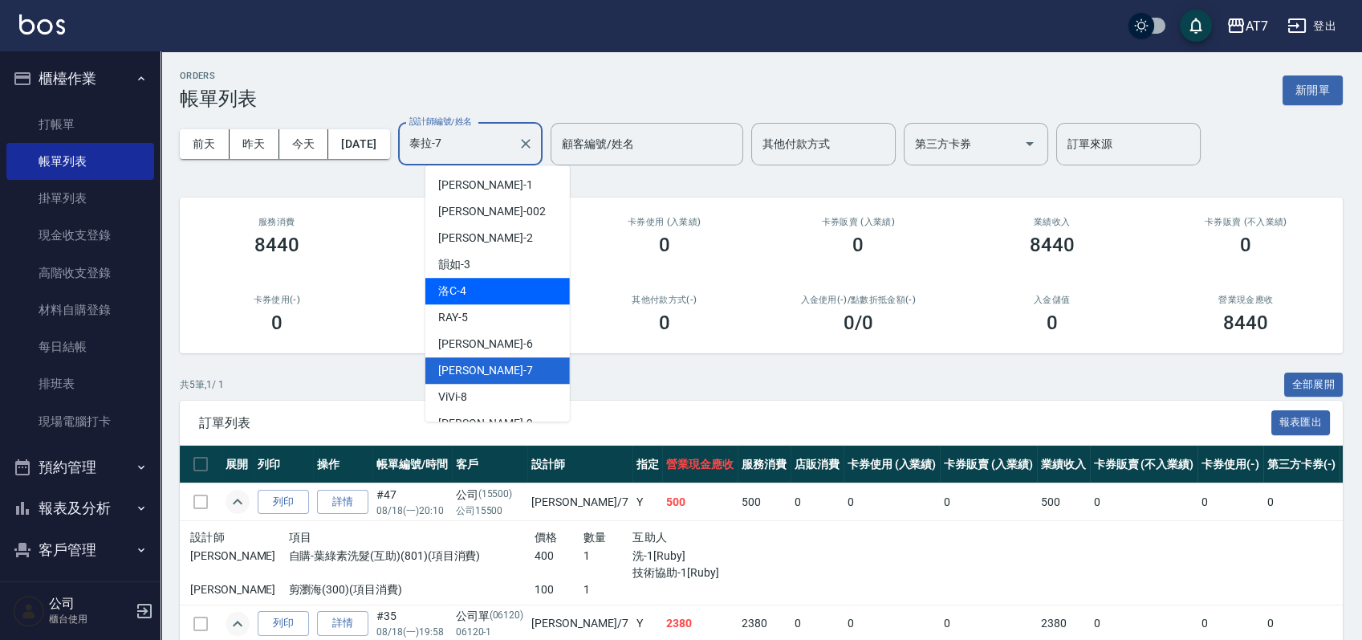
click at [494, 298] on div "洛C -4" at bounding box center [497, 291] width 144 height 26
type input "洛C-4"
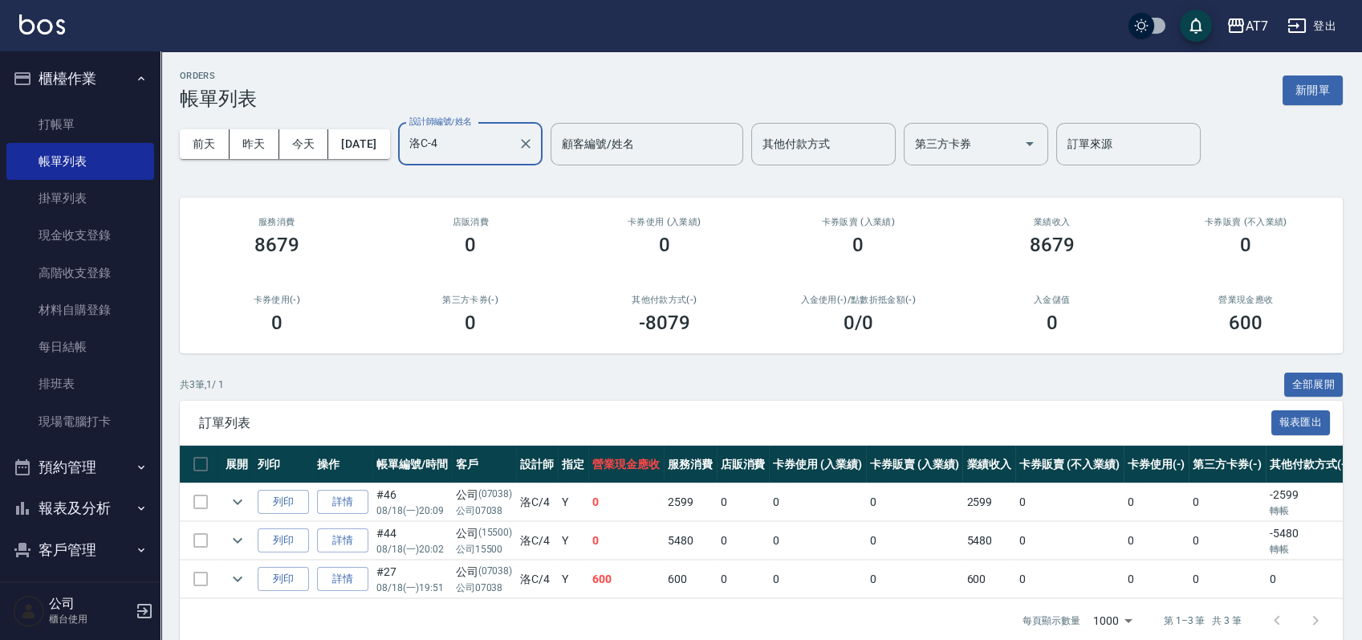
scroll to position [37, 0]
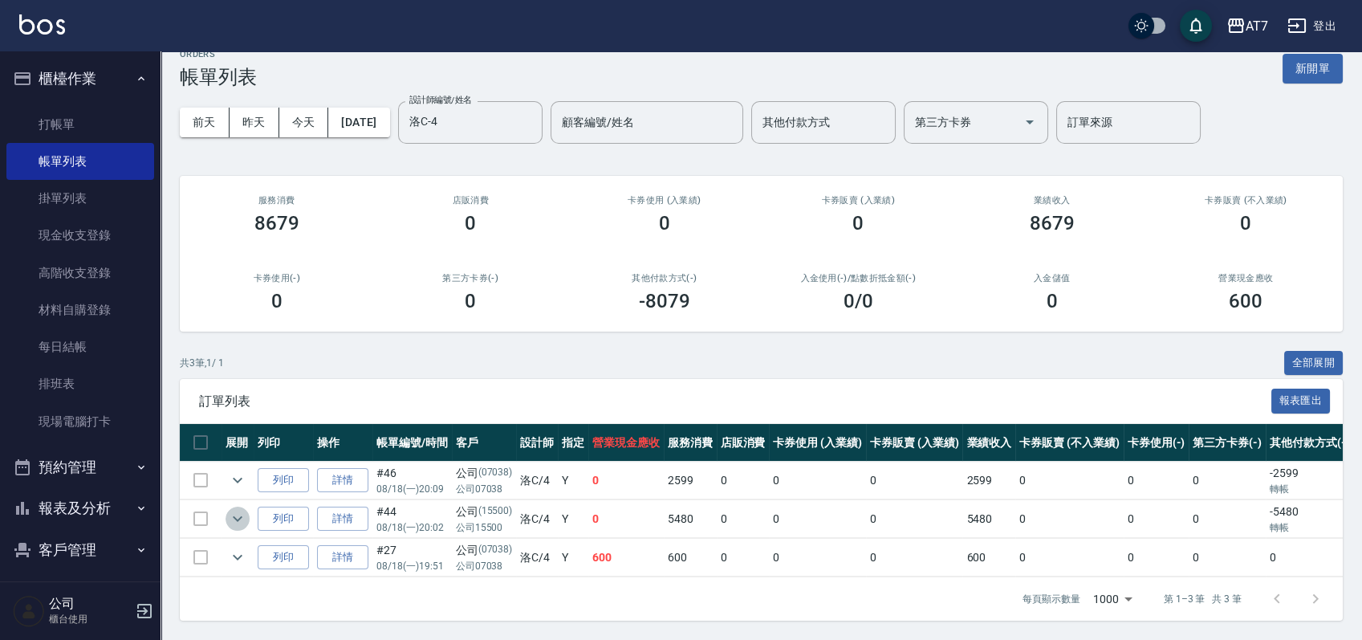
click at [238, 509] on icon "expand row" at bounding box center [237, 518] width 19 height 19
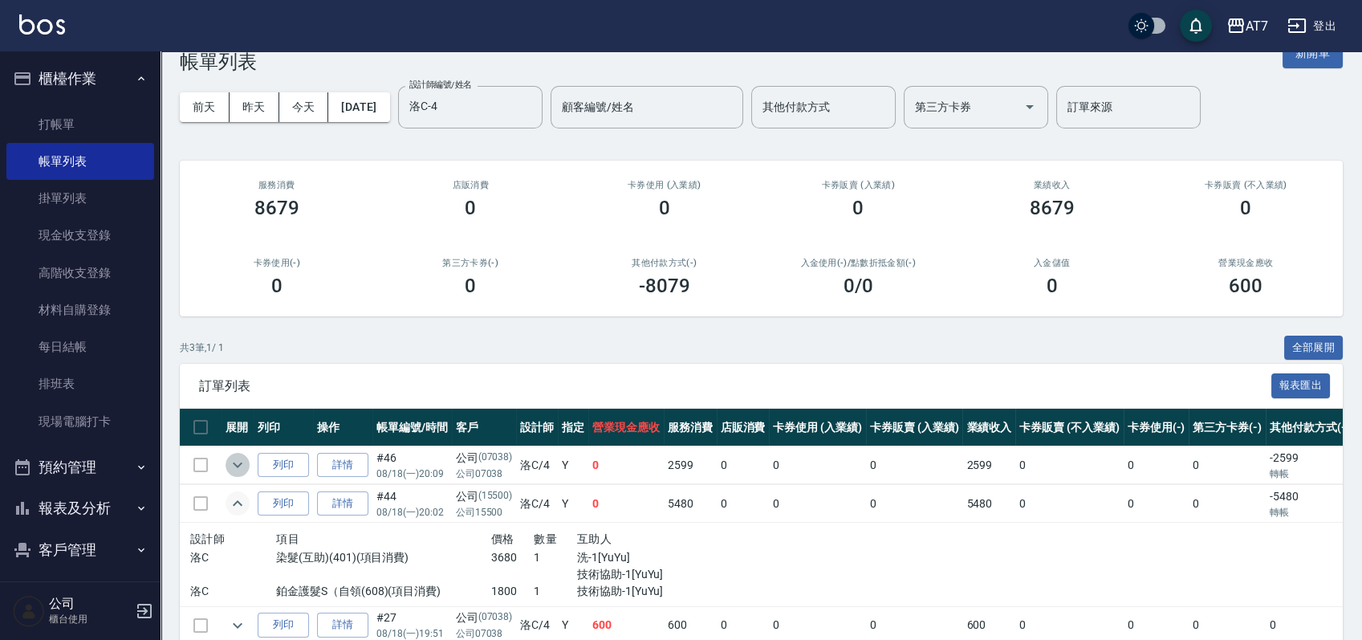
click at [237, 457] on icon "expand row" at bounding box center [237, 464] width 19 height 19
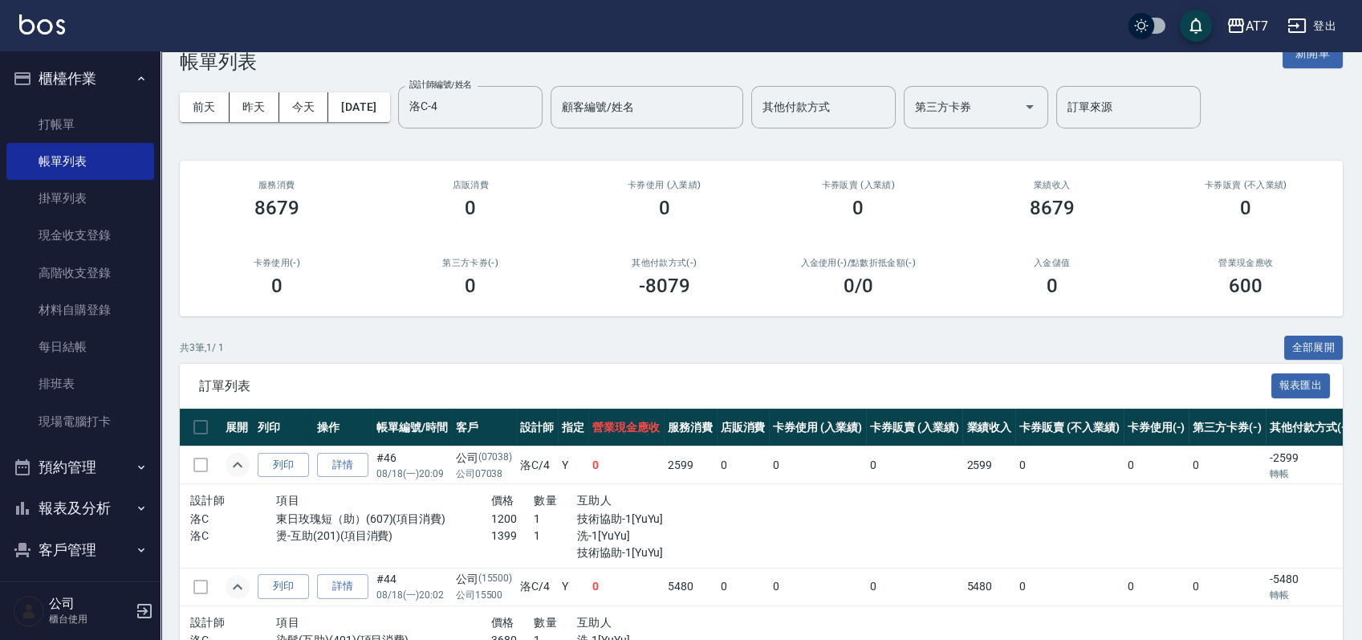
scroll to position [203, 0]
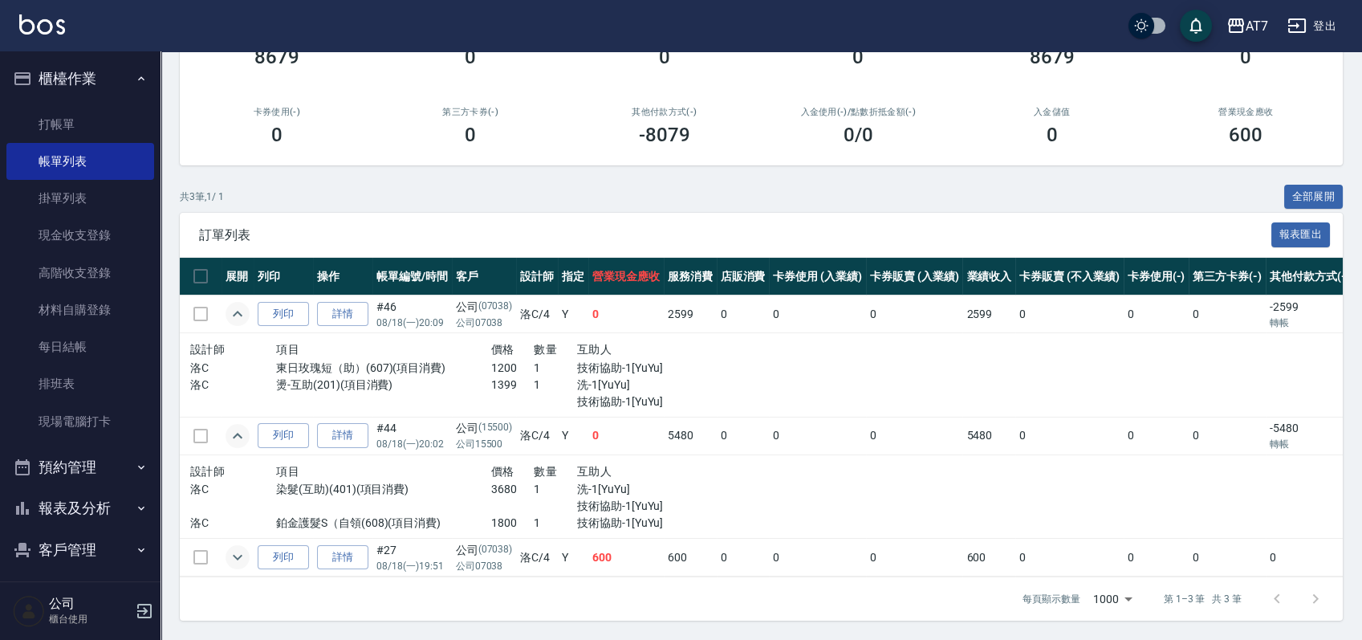
click at [243, 547] on icon "expand row" at bounding box center [237, 556] width 19 height 19
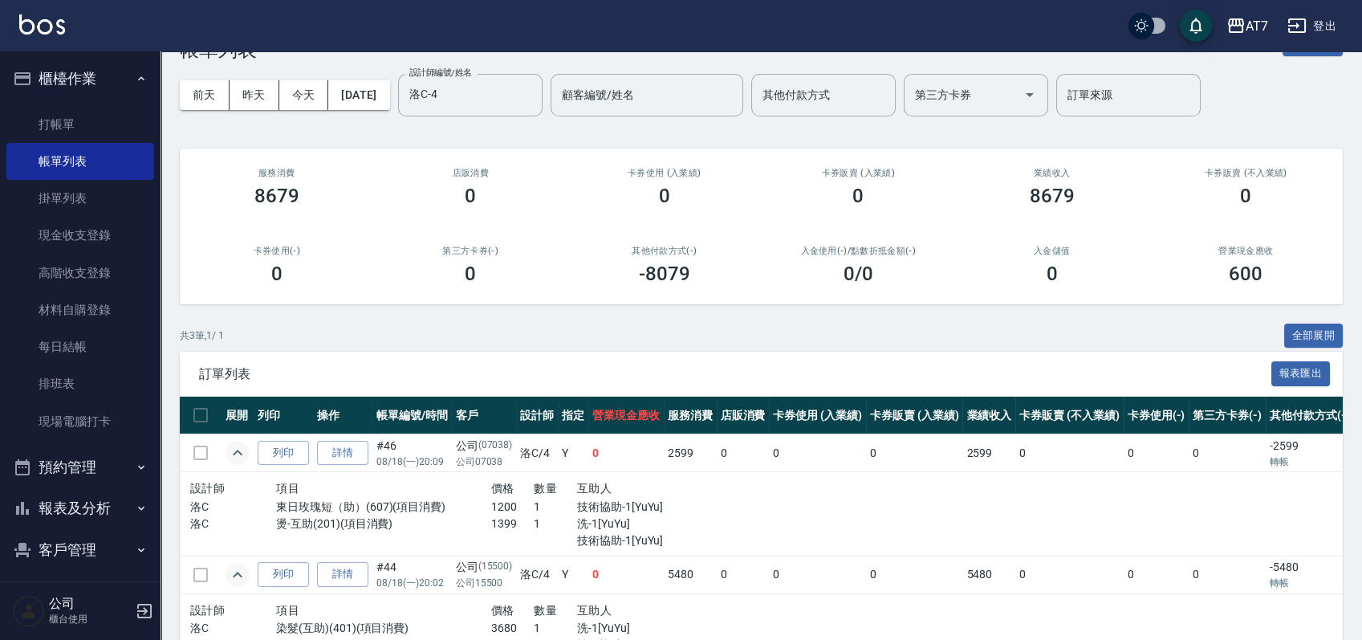
scroll to position [0, 0]
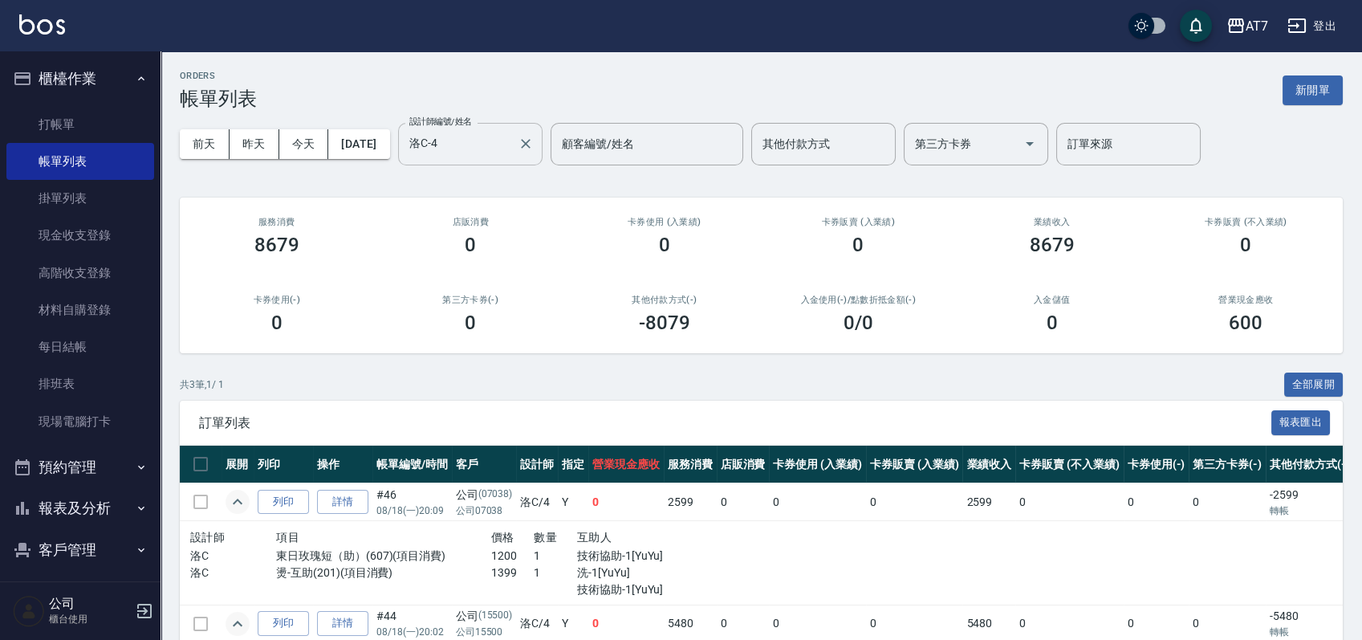
click at [526, 160] on div "洛C-4 設計師編號/姓名" at bounding box center [470, 144] width 144 height 43
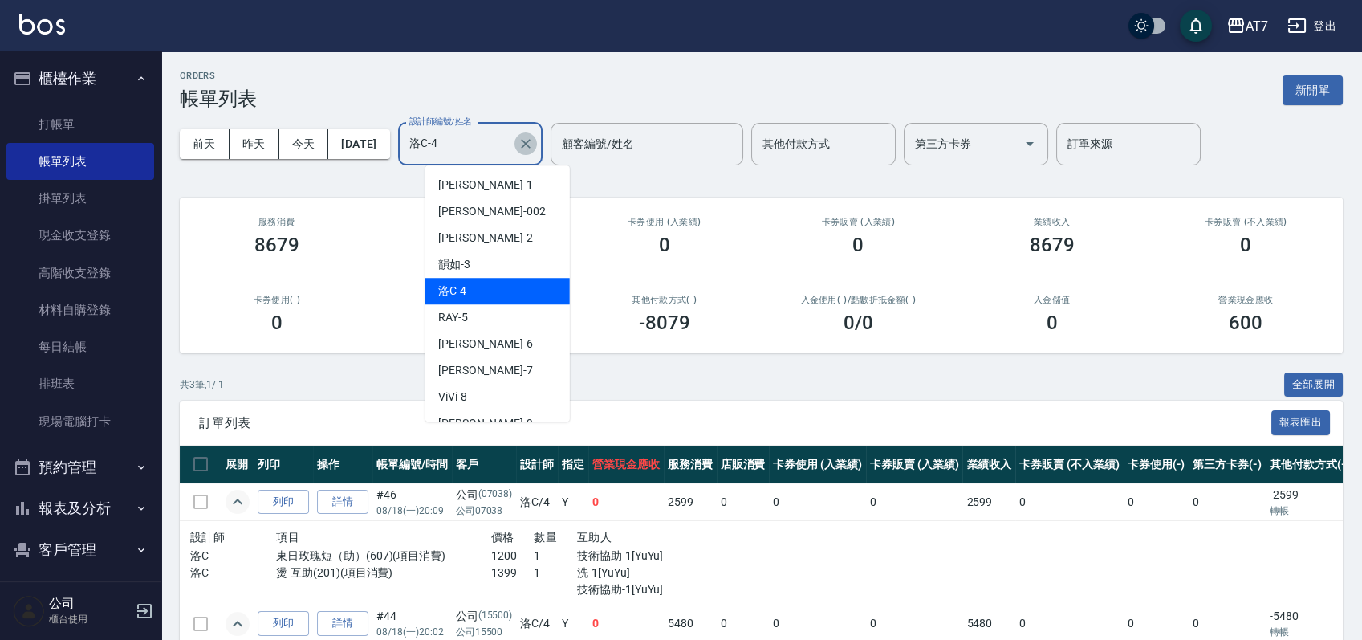
click at [534, 145] on icon "Clear" at bounding box center [526, 144] width 16 height 16
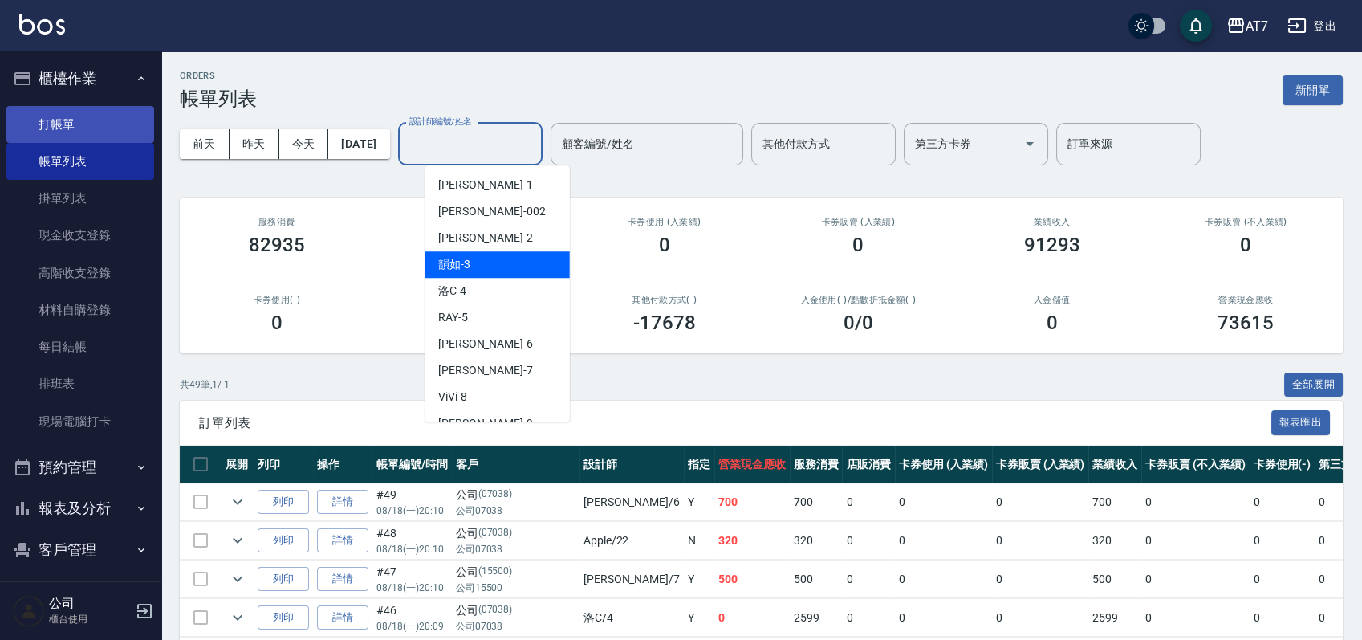
click at [96, 139] on link "打帳單" at bounding box center [80, 124] width 148 height 37
